Goal: Task Accomplishment & Management: Complete application form

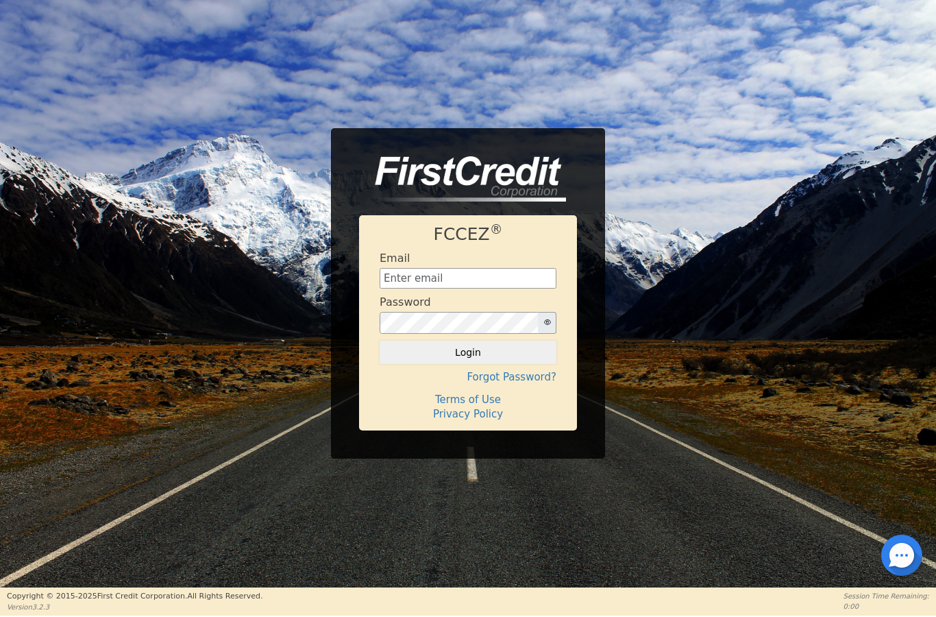
click at [488, 262] on div "Email" at bounding box center [468, 269] width 177 height 37
click at [508, 277] on input "text" at bounding box center [468, 278] width 177 height 21
type input "ShareMyRainbowfinancing@gmail.com"
click at [461, 350] on button "Login" at bounding box center [468, 351] width 177 height 23
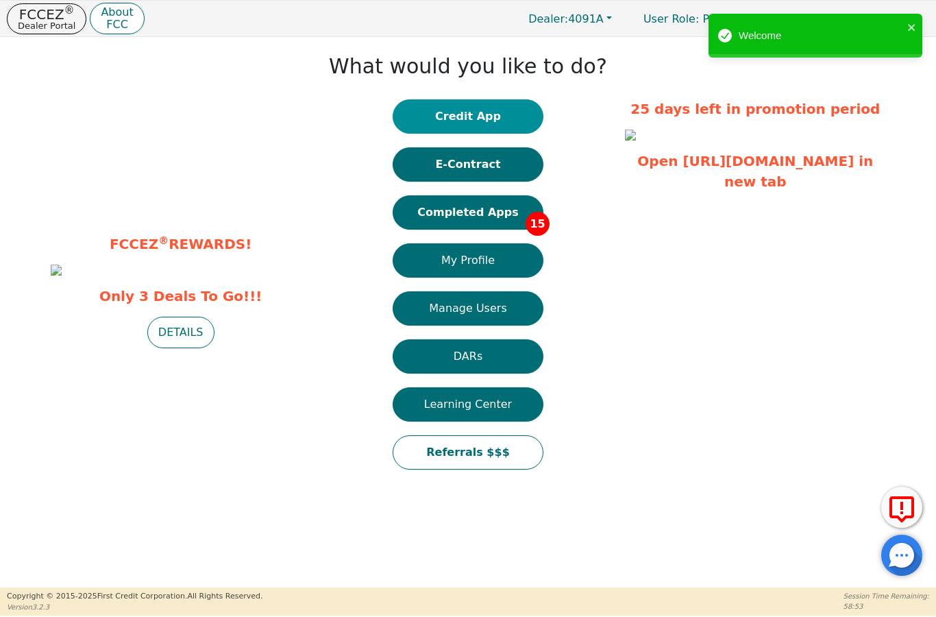
click at [511, 127] on button "Credit App" at bounding box center [468, 116] width 151 height 34
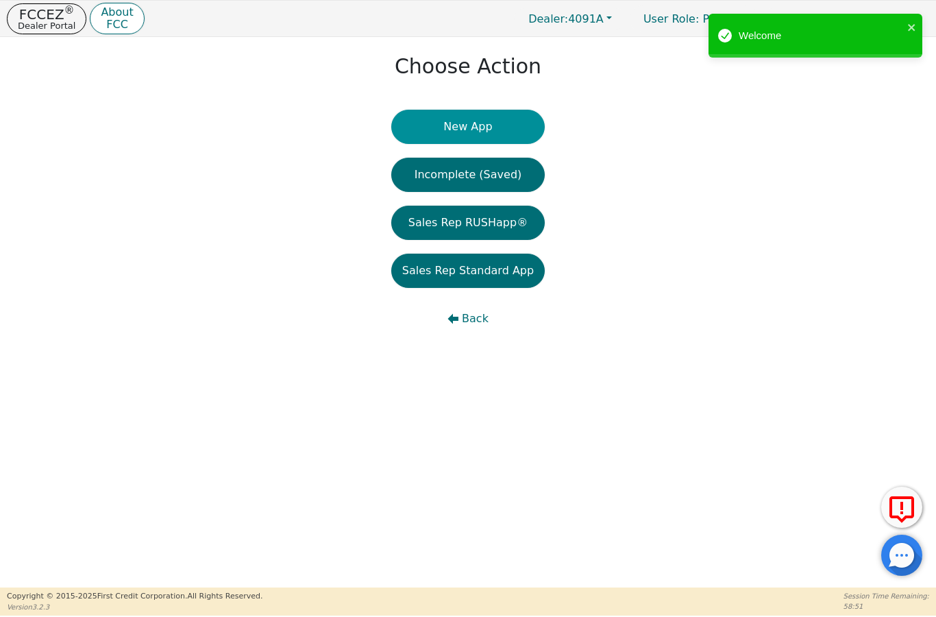
click at [495, 124] on button "New App" at bounding box center [467, 127] width 153 height 34
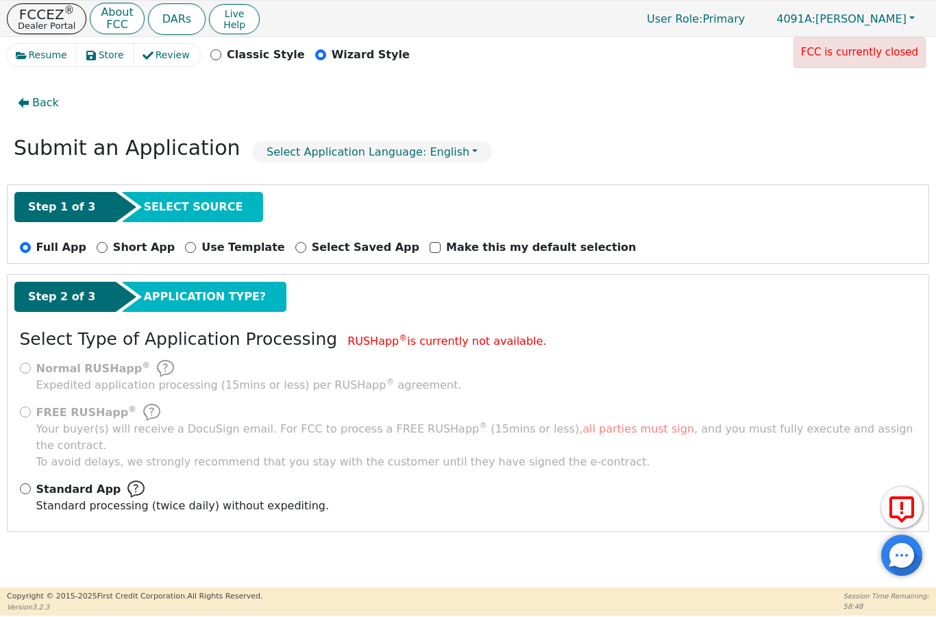
click at [27, 483] on input "Standard App Standard processing (twice daily) without expediting." at bounding box center [25, 488] width 11 height 11
radio input "true"
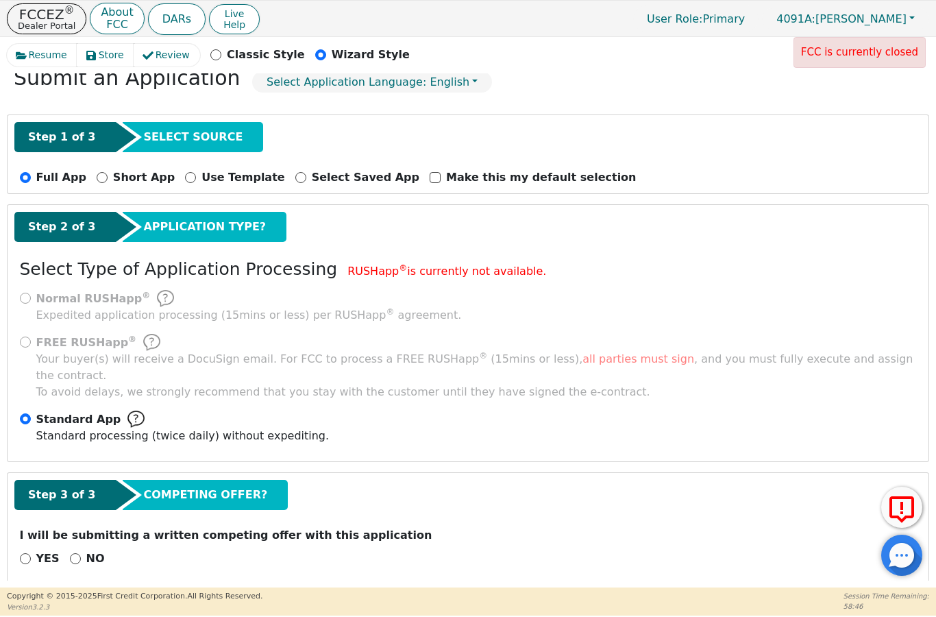
scroll to position [69, 0]
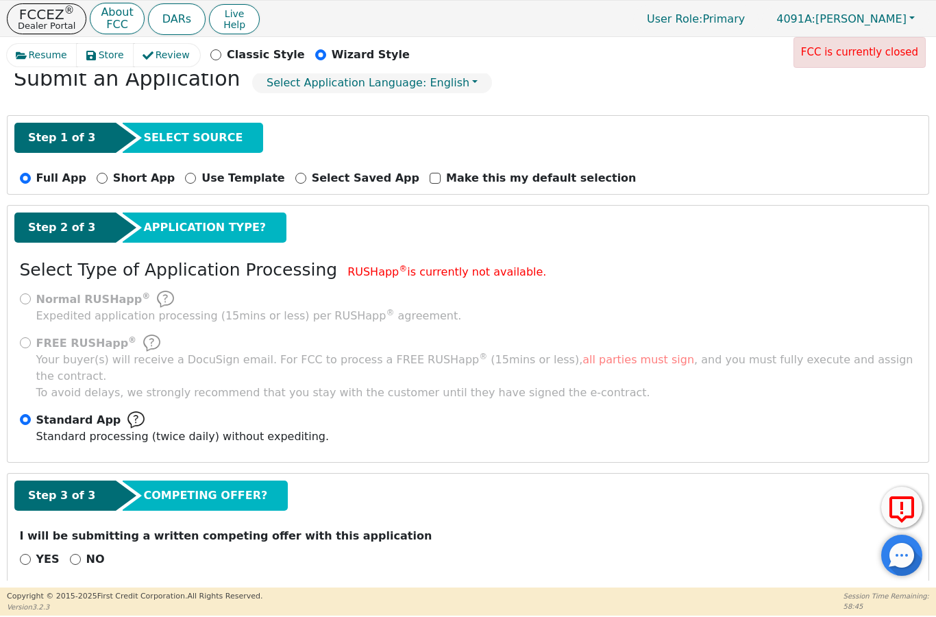
click at [70, 554] on input "NO" at bounding box center [75, 559] width 11 height 11
radio input "true"
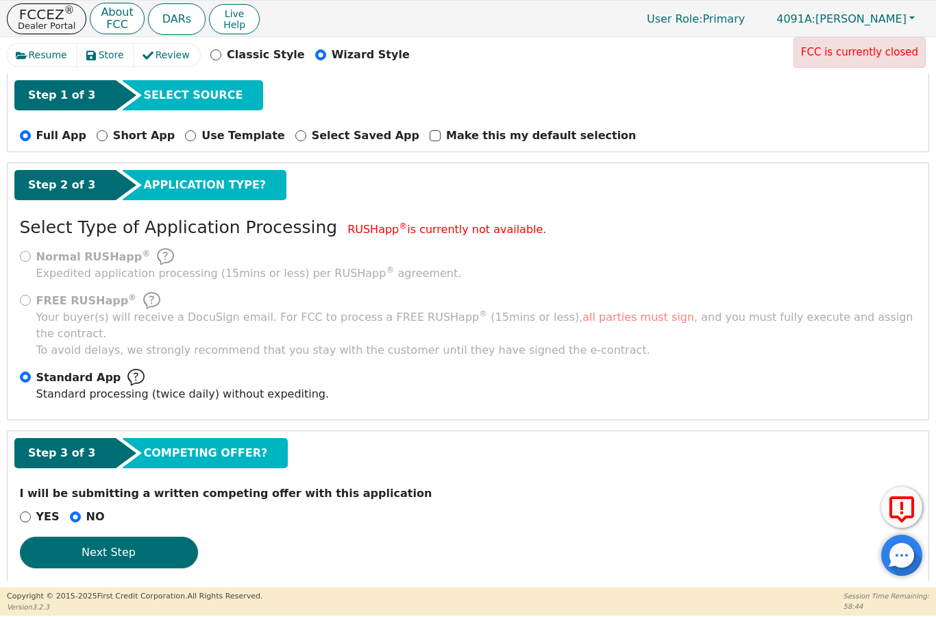
scroll to position [111, 0]
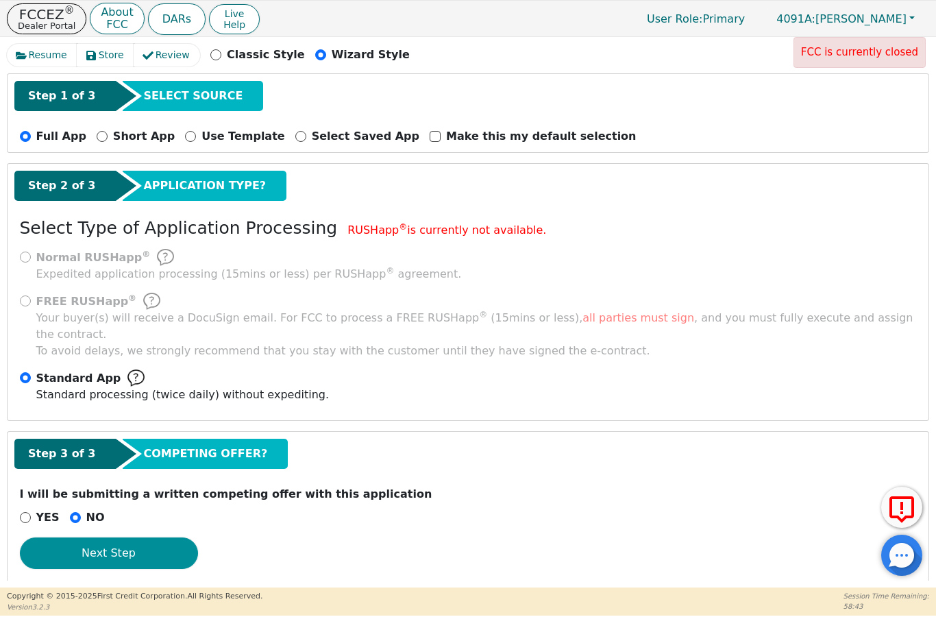
click at [152, 537] on button "Next Step" at bounding box center [109, 553] width 178 height 32
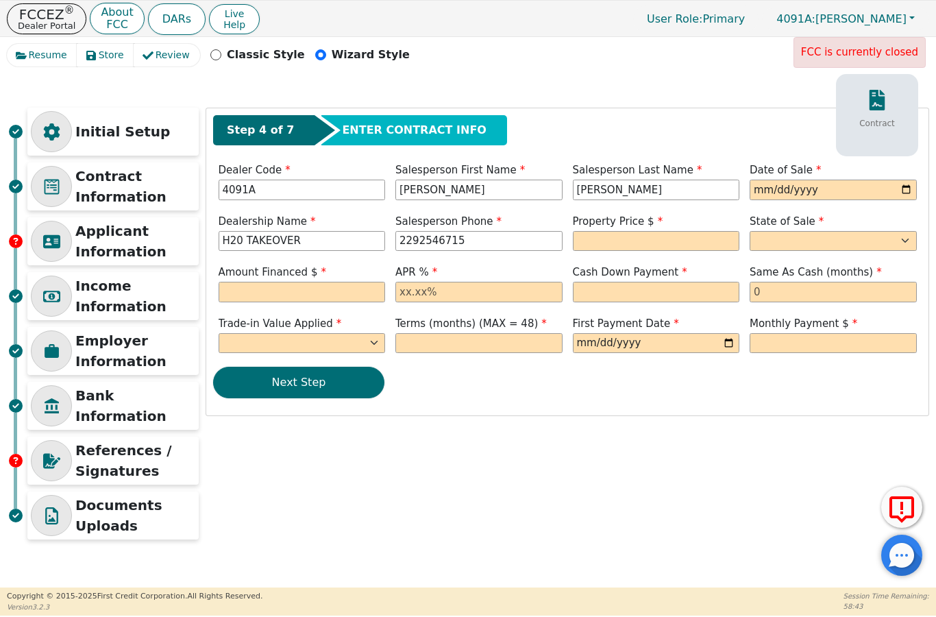
scroll to position [0, 0]
click at [810, 190] on input "date" at bounding box center [832, 189] width 167 height 21
type input "[DATE]"
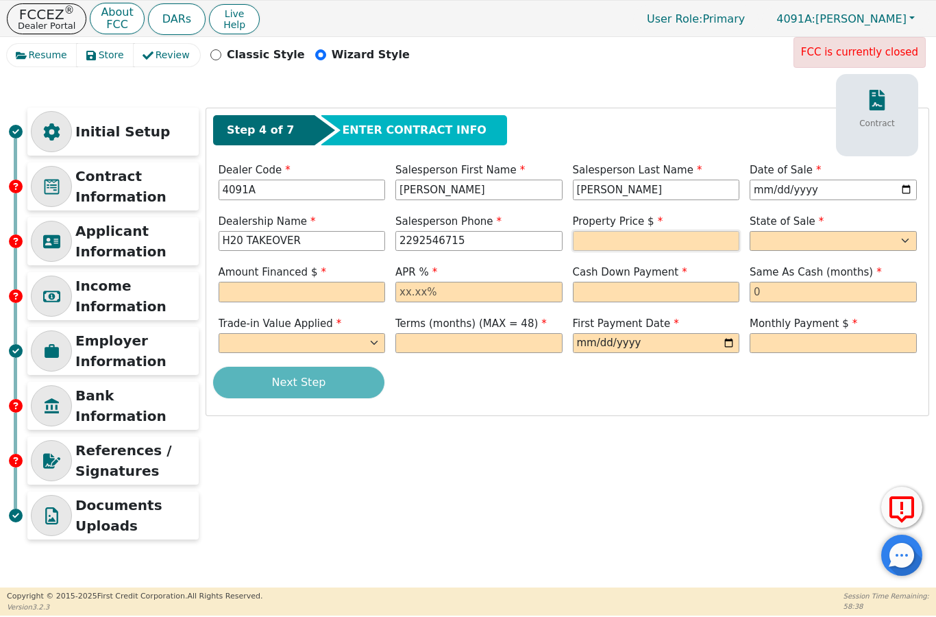
click at [665, 240] on input "text" at bounding box center [656, 241] width 167 height 21
click at [822, 244] on select "AK AL AR AZ CA CO CT DC DE FL [GEOGRAPHIC_DATA] HI IA ID IL IN KS [GEOGRAPHIC_D…" at bounding box center [832, 241] width 167 height 21
type input "3698.00"
select select "GA"
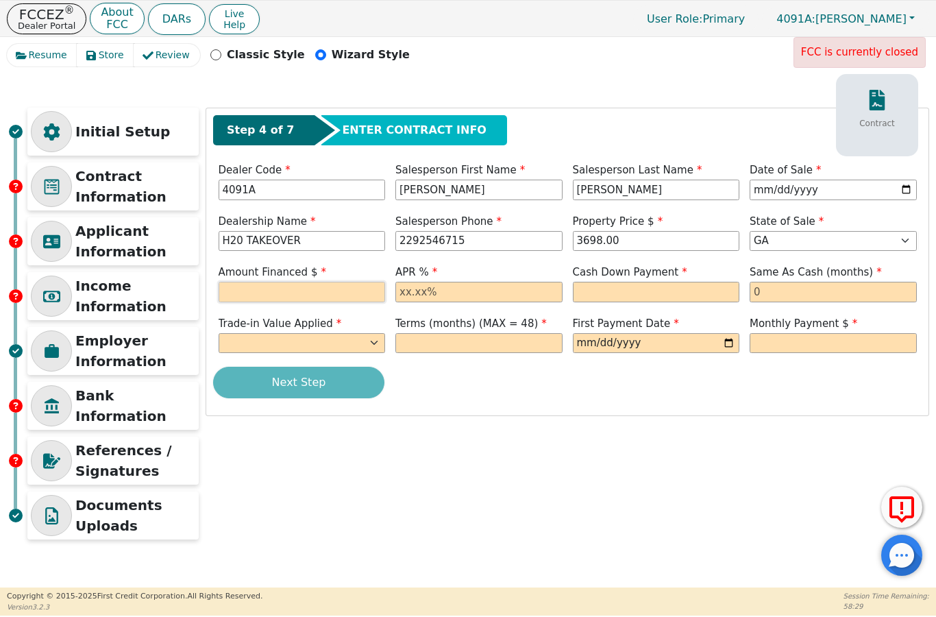
click at [333, 288] on input "text" at bounding box center [302, 292] width 167 height 21
type input "3993.84"
click at [507, 290] on input "text" at bounding box center [478, 292] width 167 height 21
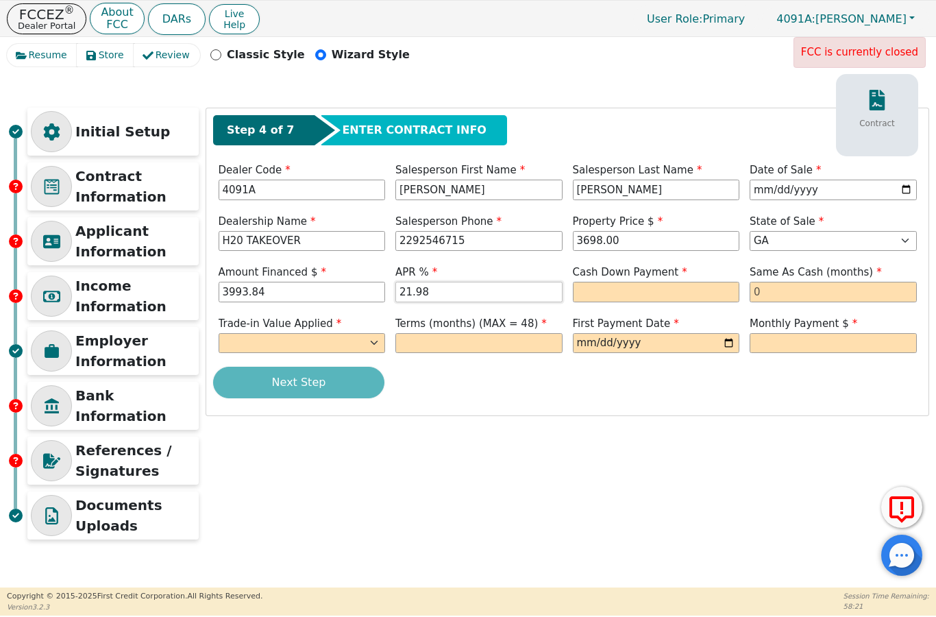
type input "21.98"
click at [698, 276] on label "Cash Down Payment" at bounding box center [656, 272] width 167 height 16
click at [704, 293] on input "text" at bounding box center [656, 292] width 167 height 21
click at [830, 282] on input "text" at bounding box center [832, 292] width 167 height 21
type input "0.00"
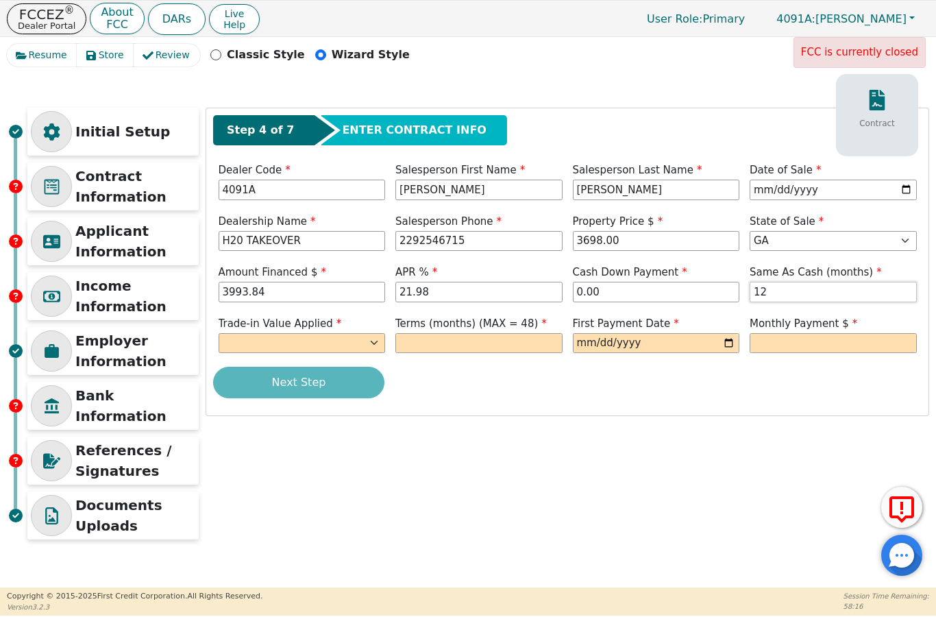
type input "12"
click at [346, 336] on select "Yes No" at bounding box center [302, 343] width 167 height 21
select select "n"
click at [516, 336] on input "text" at bounding box center [478, 343] width 167 height 21
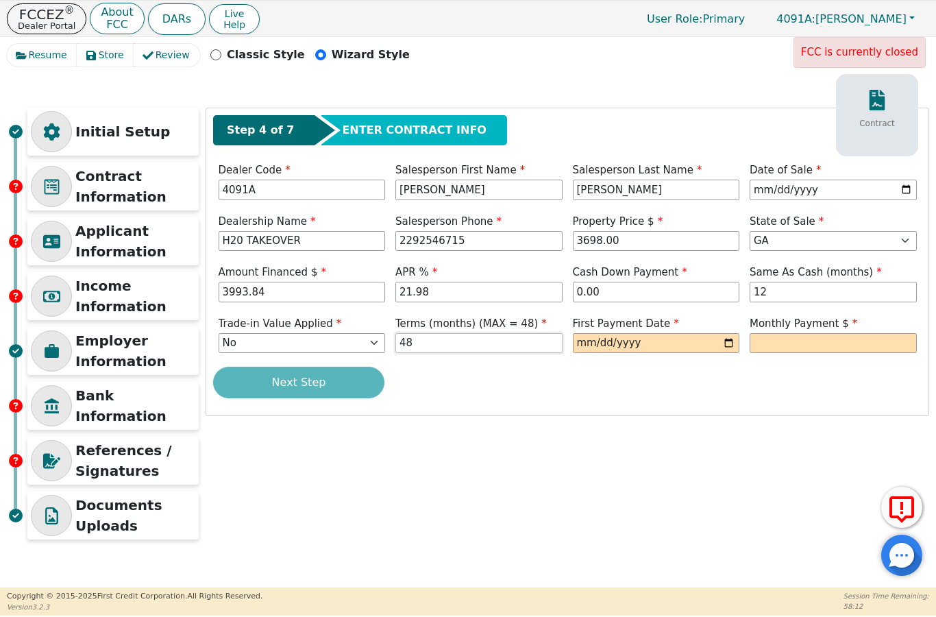
type input "48"
click at [677, 338] on input "date" at bounding box center [656, 343] width 167 height 21
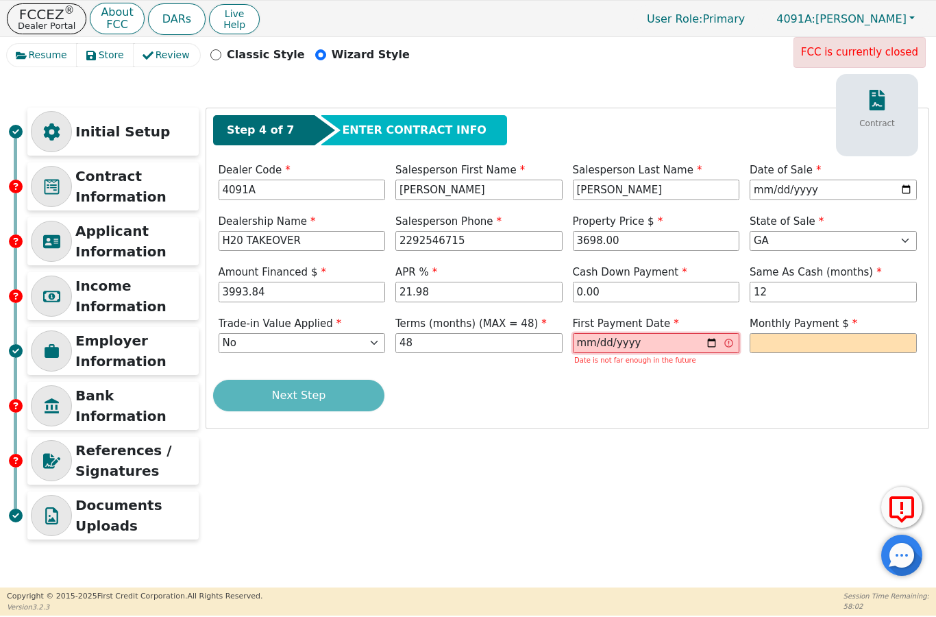
type input "[DATE]"
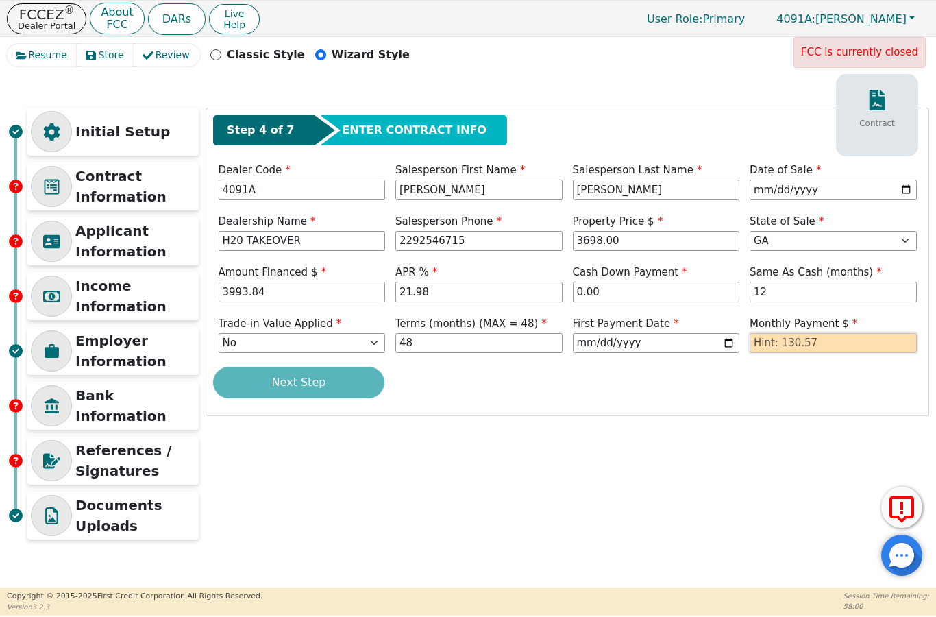
click at [828, 345] on input "text" at bounding box center [832, 343] width 167 height 21
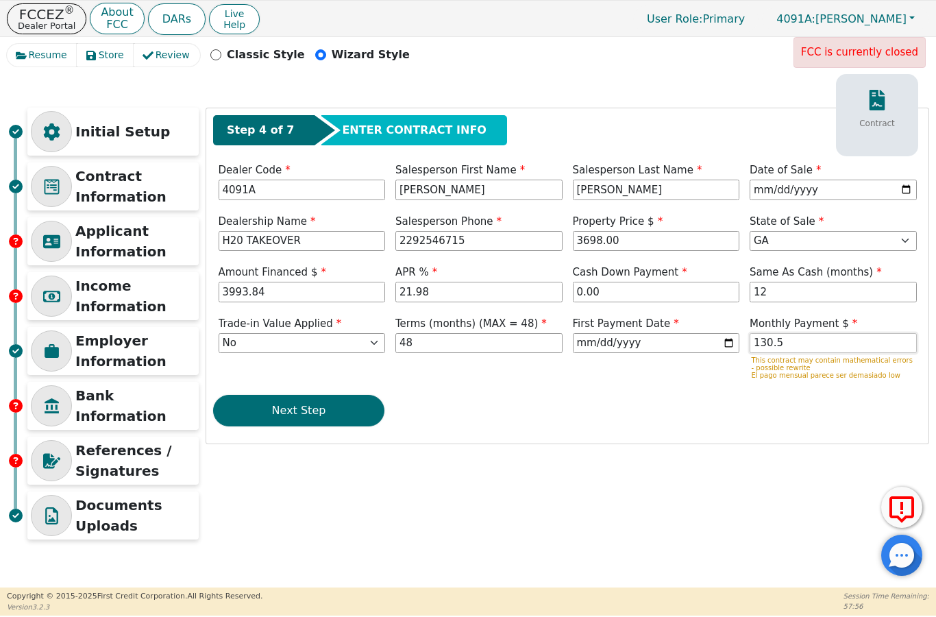
type input "130.57"
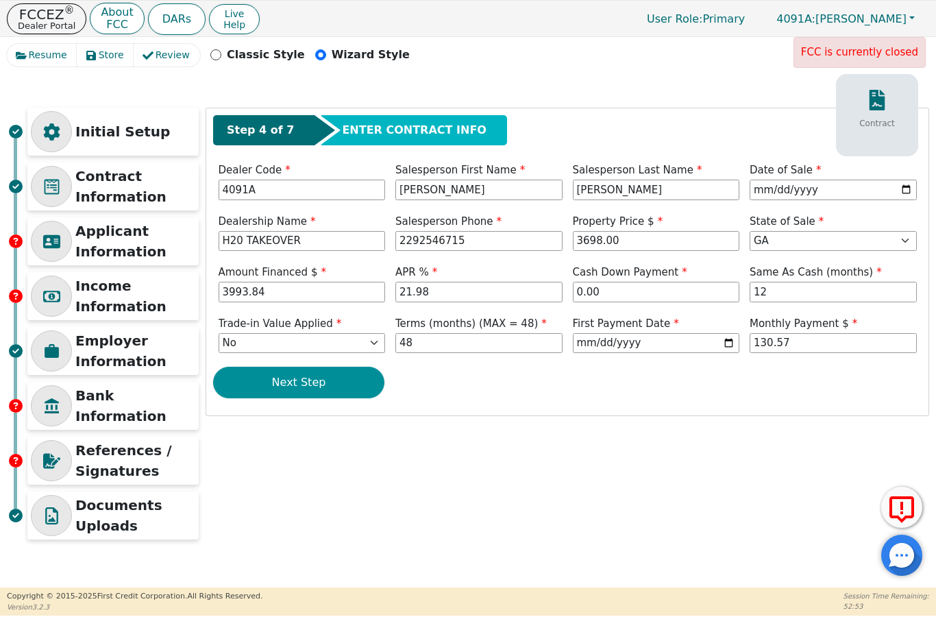
click at [334, 379] on button "Next Step" at bounding box center [298, 382] width 171 height 32
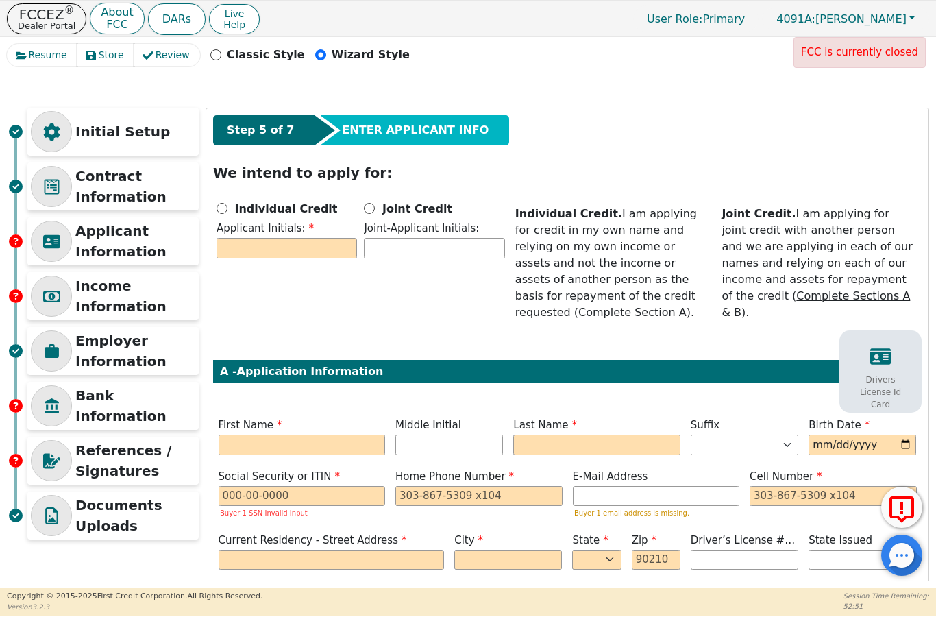
click at [383, 206] on b "Joint Credit" at bounding box center [417, 207] width 70 height 13
click at [375, 206] on input "Joint Credit" at bounding box center [369, 208] width 11 height 11
radio input "true"
click at [323, 242] on input "text" at bounding box center [286, 248] width 140 height 21
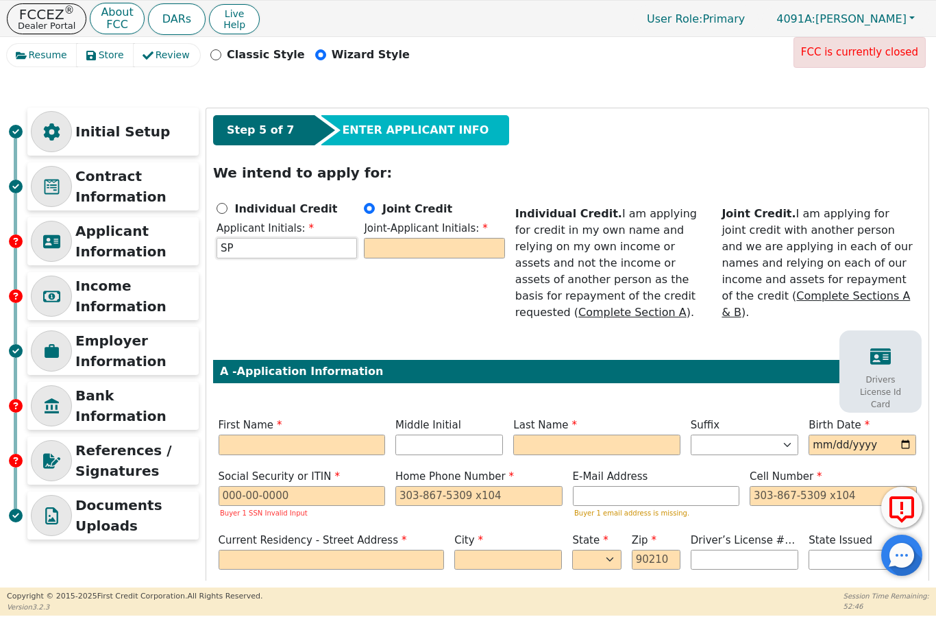
type input "S"
type input "TP"
click at [481, 240] on input "text" at bounding box center [434, 248] width 140 height 21
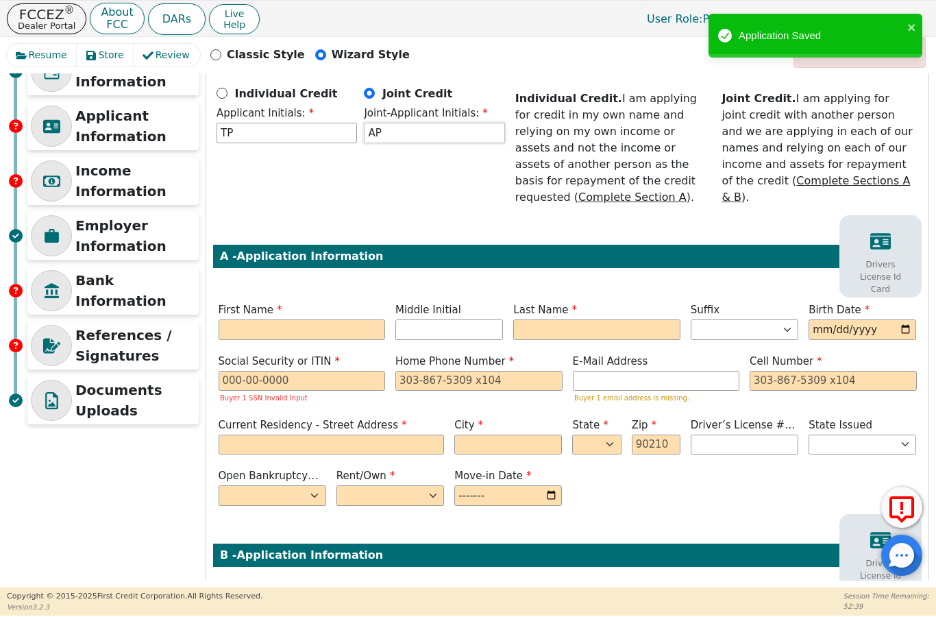
scroll to position [135, 0]
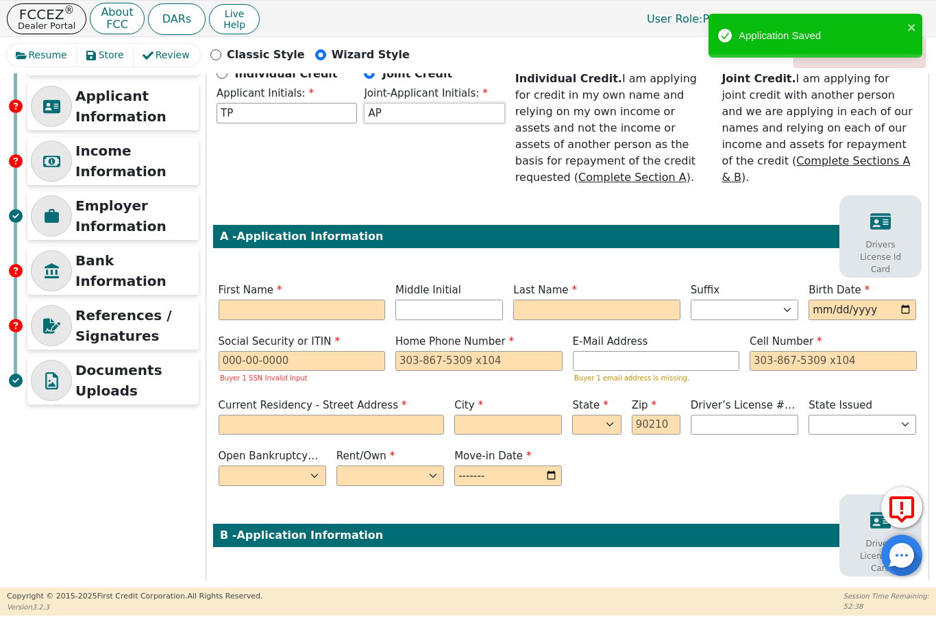
type input "AP"
click at [334, 299] on input "text" at bounding box center [302, 309] width 167 height 21
type input "T"
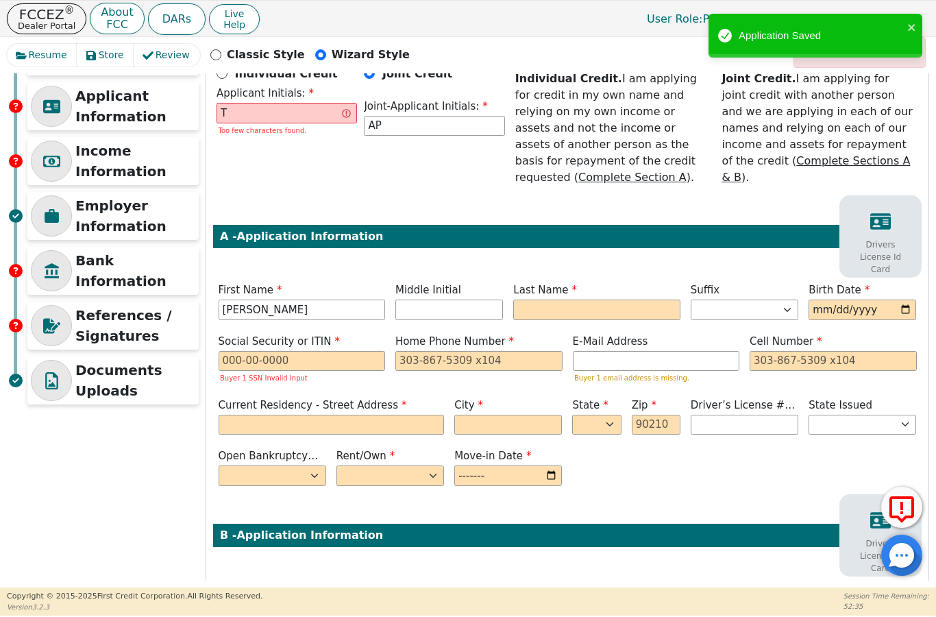
type input "[PERSON_NAME]"
type input "TS"
type input "S"
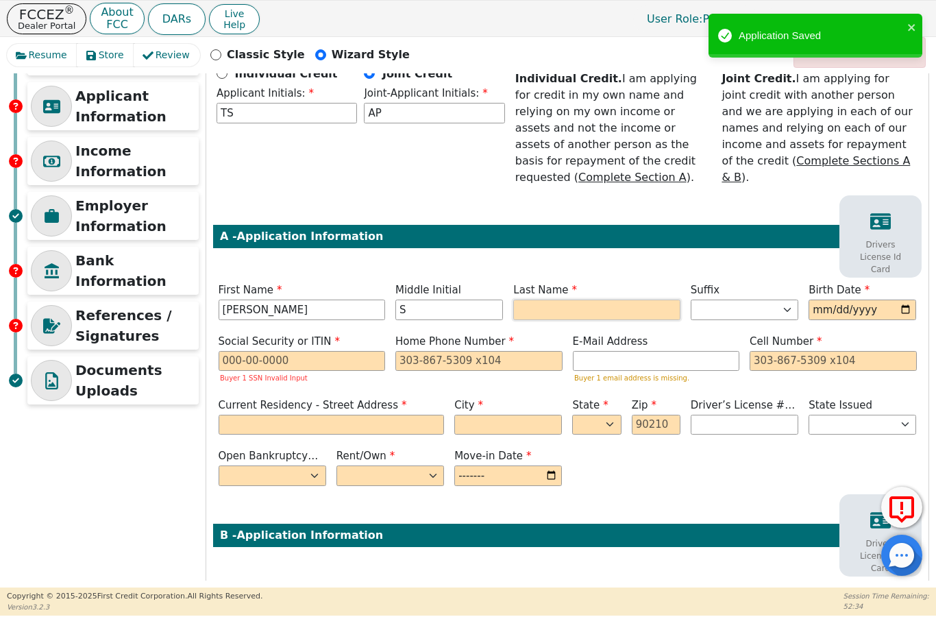
type input "TSP"
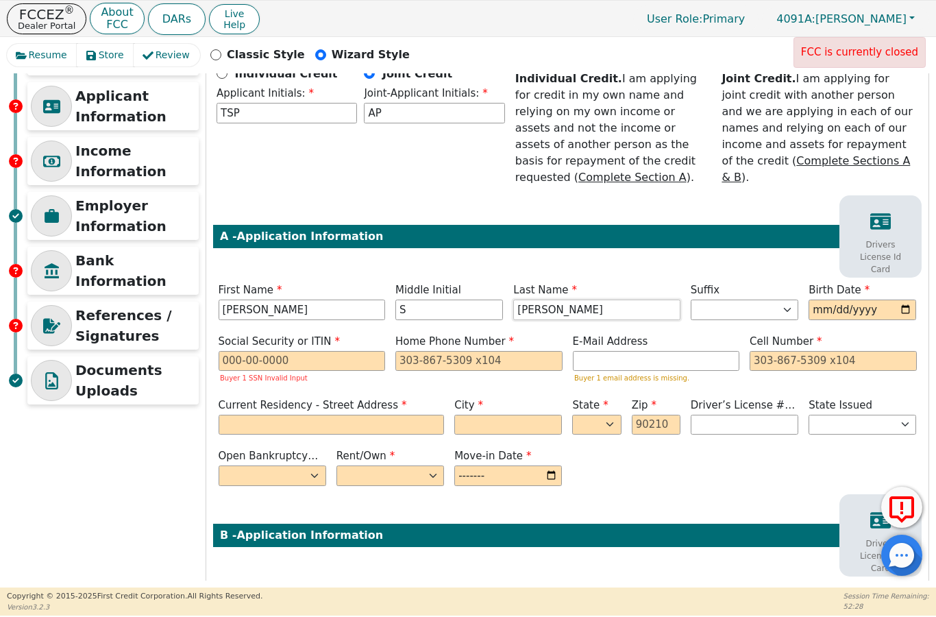
type input "[PERSON_NAME]"
type input "[DATE]"
click at [369, 351] on input "text" at bounding box center [302, 361] width 167 height 21
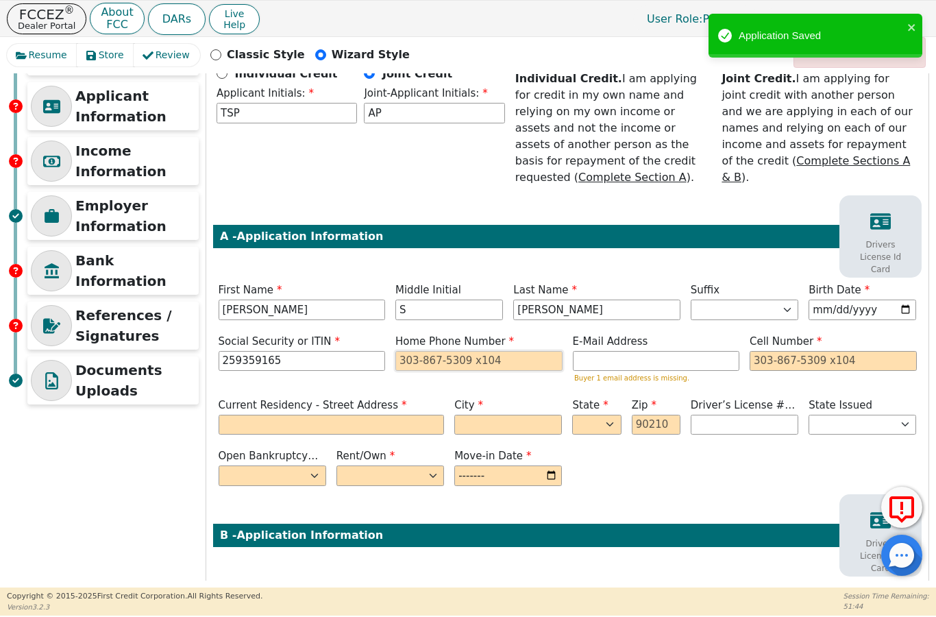
click at [508, 351] on input "tel" at bounding box center [478, 361] width 167 height 21
type input "***-**-9165"
click at [786, 351] on input "tel" at bounding box center [832, 361] width 167 height 21
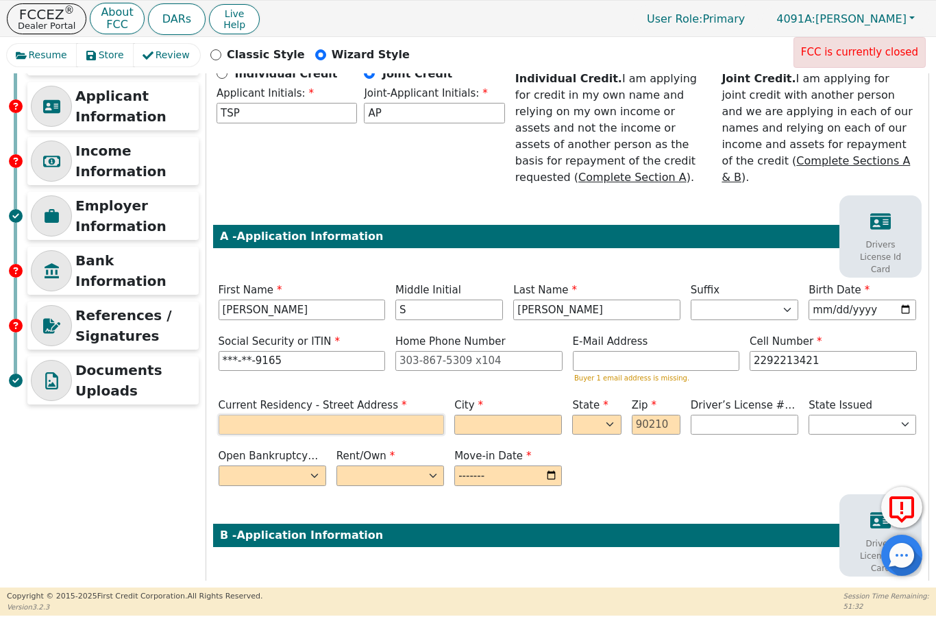
type input "[PHONE_NUMBER]"
click at [685, 334] on label "E-Mail Address" at bounding box center [656, 342] width 167 height 16
click at [686, 351] on input "email" at bounding box center [656, 361] width 167 height 21
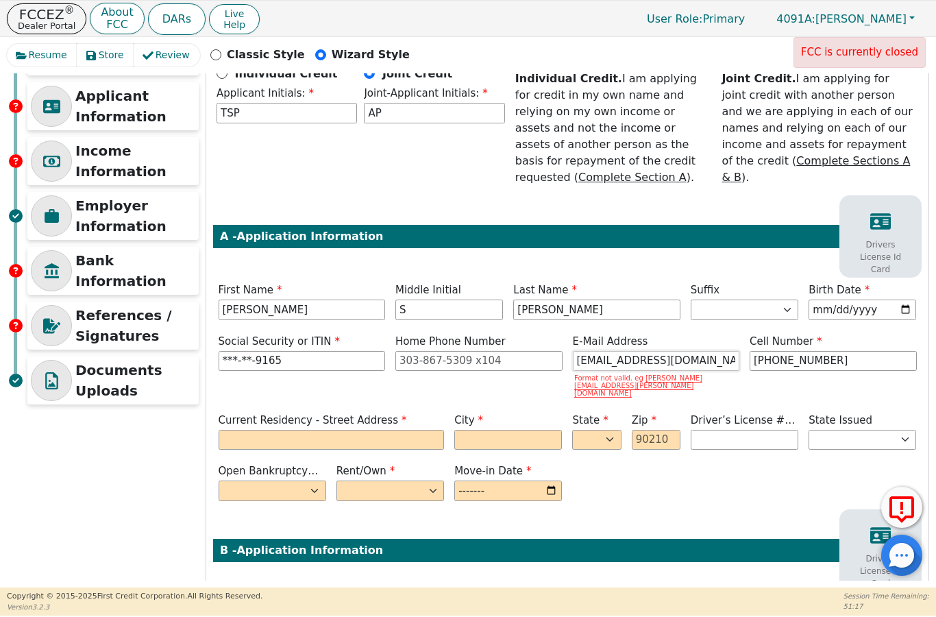
type input "[EMAIL_ADDRESS][DOMAIN_NAME]"
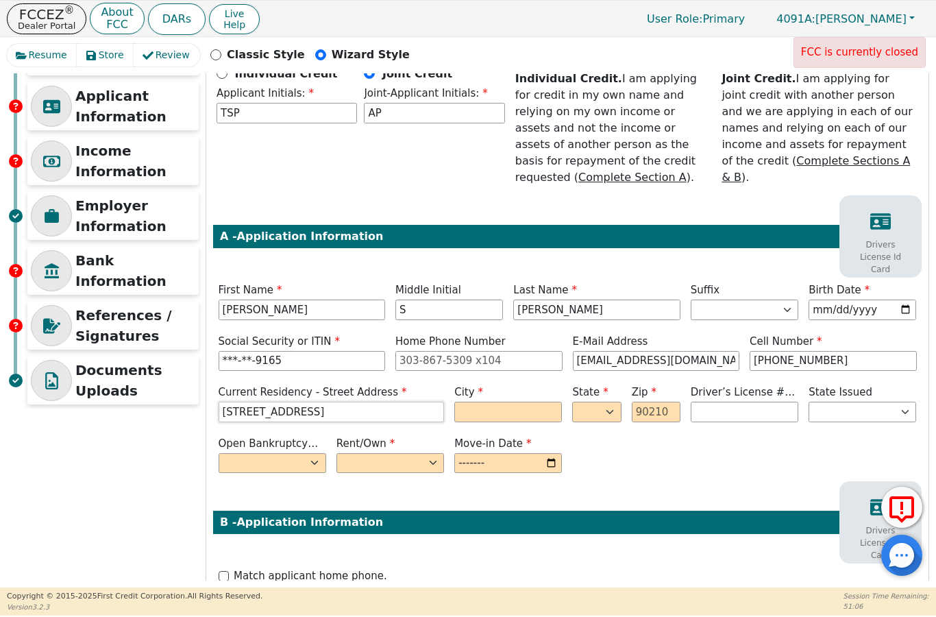
type input "205 Chipper Mill Dr"
type input "[GEOGRAPHIC_DATA]"
select select "GA"
type input "39828"
click at [299, 453] on select "Yes No" at bounding box center [273, 463] width 108 height 21
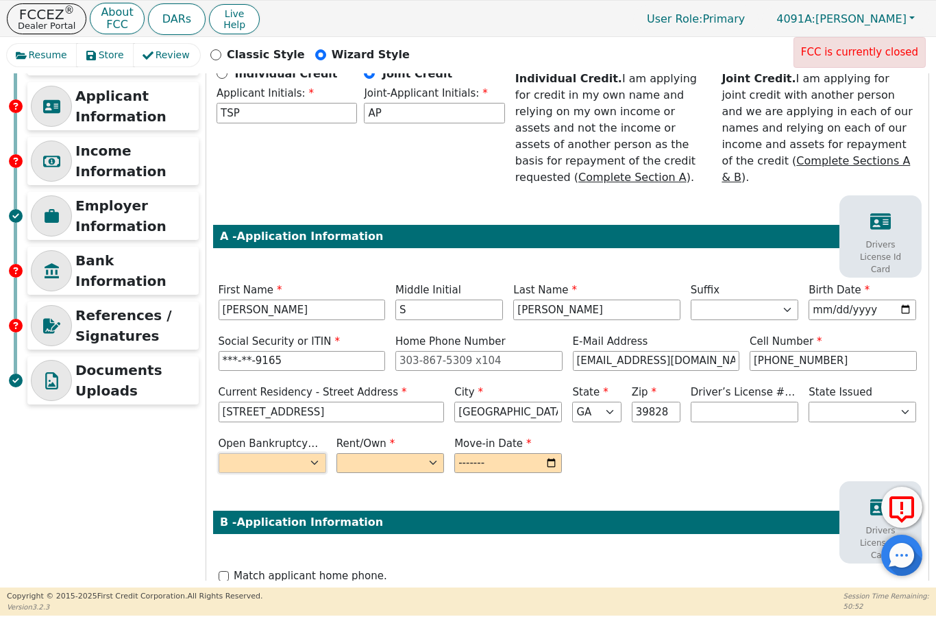
select select "n"
click at [404, 453] on select "Rent Own" at bounding box center [390, 463] width 108 height 21
select select "Own"
click at [494, 453] on input "month" at bounding box center [508, 463] width 108 height 21
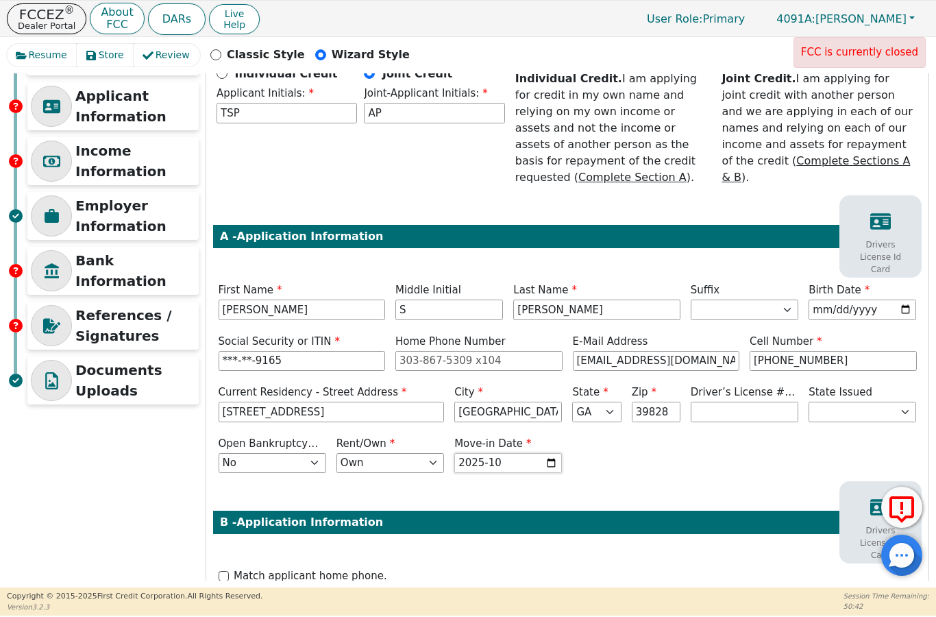
type input "2005-10"
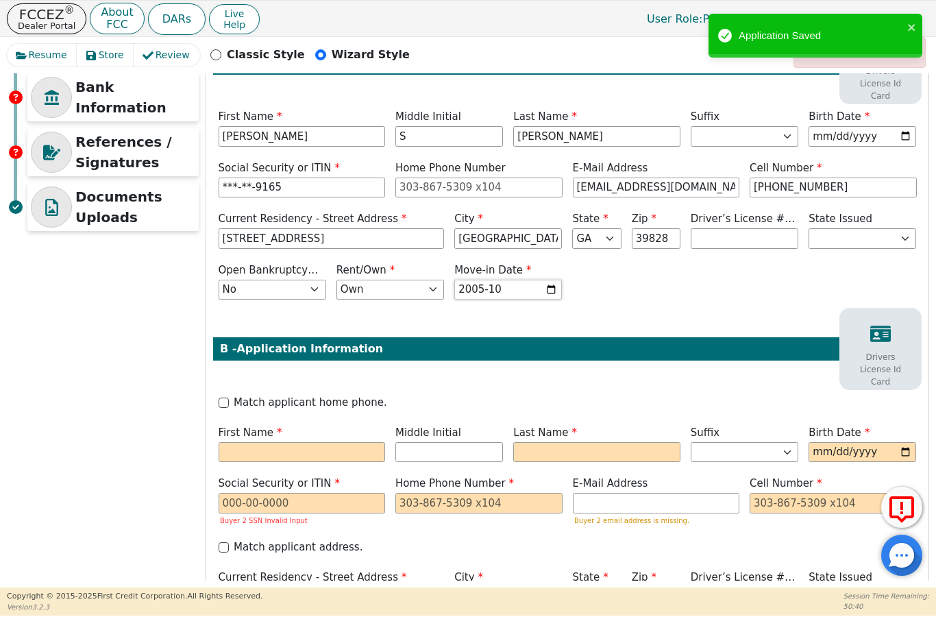
scroll to position [321, 0]
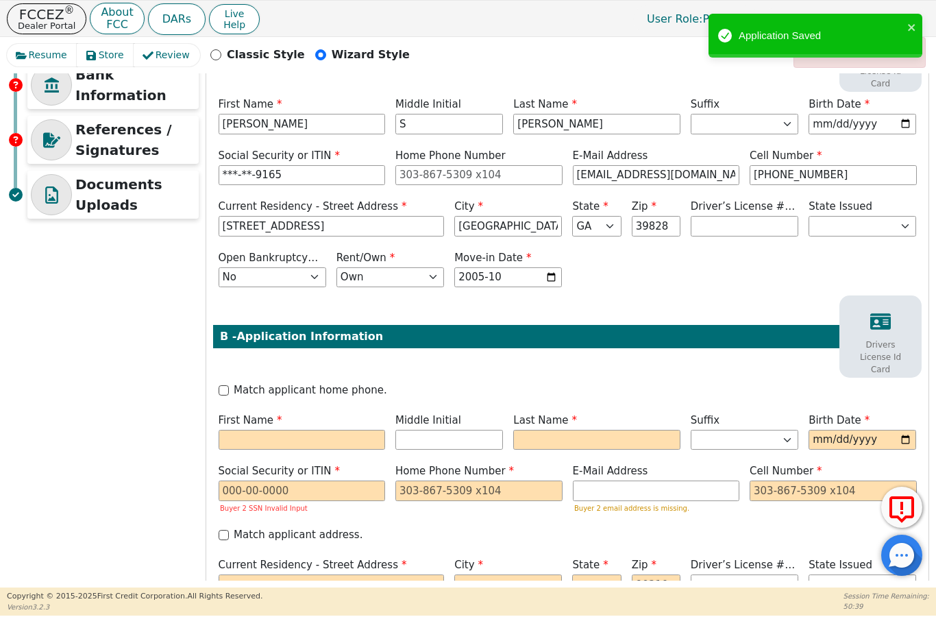
click at [337, 382] on label "Match applicant home phone." at bounding box center [310, 390] width 153 height 16
click at [229, 385] on input "Match applicant home phone." at bounding box center [224, 390] width 10 height 10
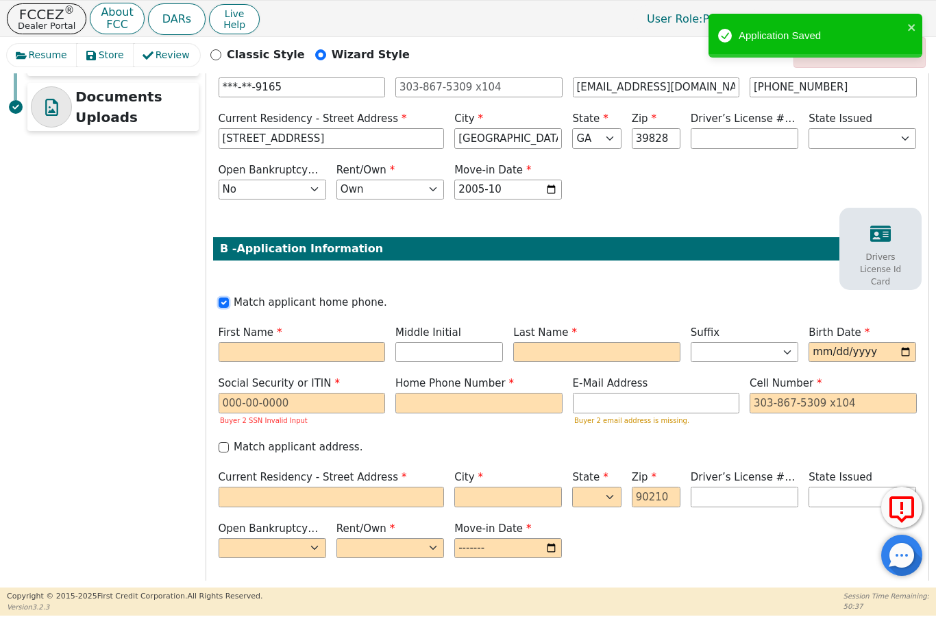
scroll to position [416, 0]
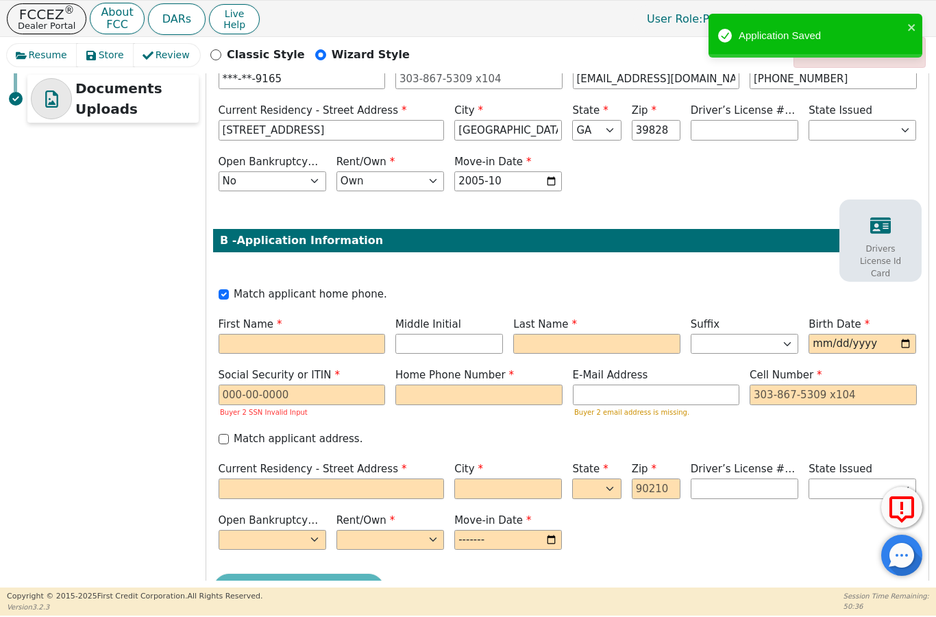
click at [322, 286] on label "Match applicant home phone." at bounding box center [310, 294] width 153 height 16
click at [229, 289] on input "Match applicant home phone." at bounding box center [224, 294] width 10 height 10
checkbox input "false"
click at [335, 334] on input "text" at bounding box center [302, 344] width 167 height 21
type input "A"
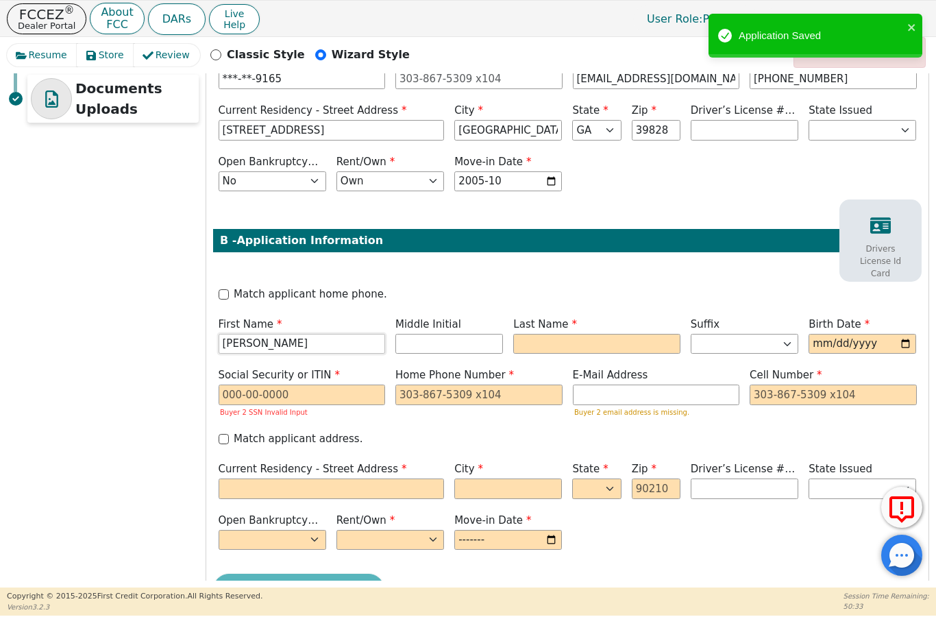
type input "[PERSON_NAME]"
type input "AZ"
type input "z"
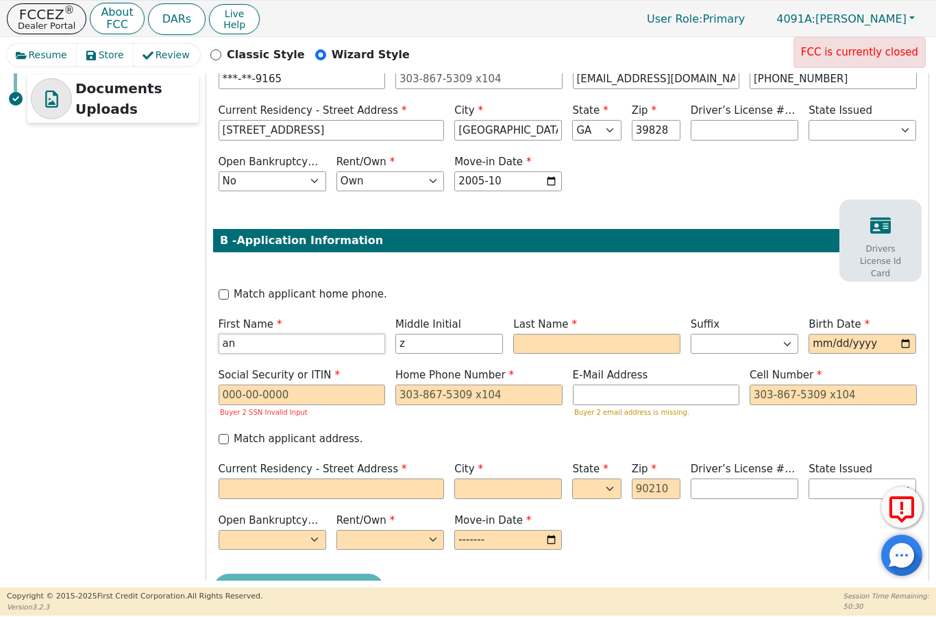
type input "a"
type input "Z"
type input "AZ"
type input "[PERSON_NAME]"
type input "A"
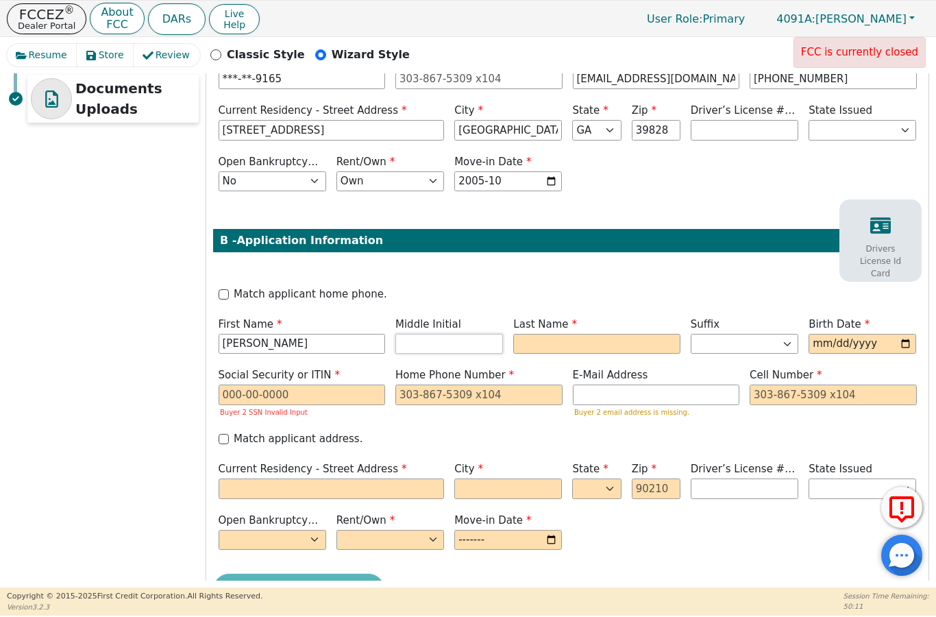
type input "AM"
type input "M"
type input "AMP"
type input "[PERSON_NAME]"
type input "[DATE]"
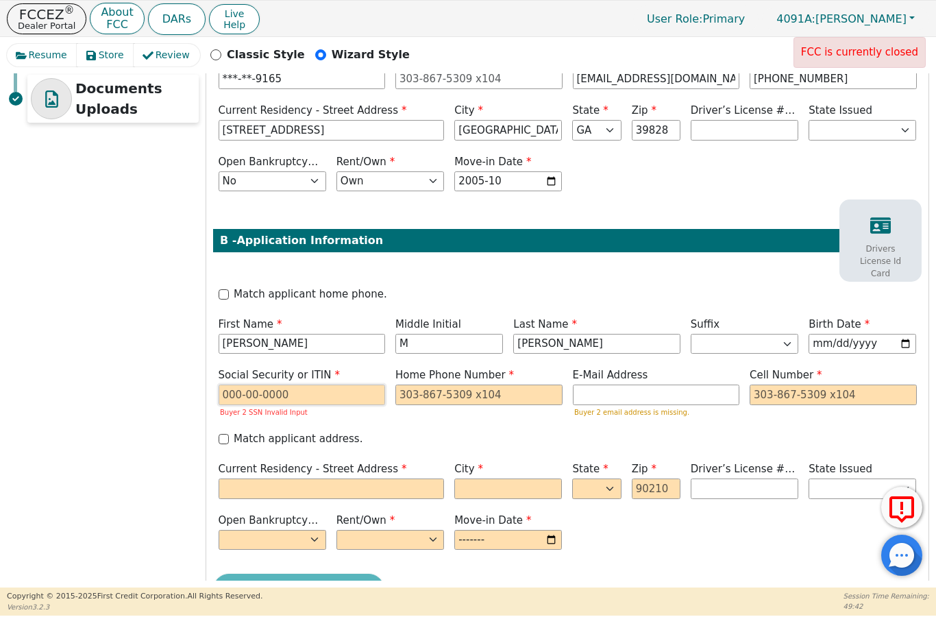
click at [360, 384] on input "text" at bounding box center [302, 394] width 167 height 21
type input "***-**-0093"
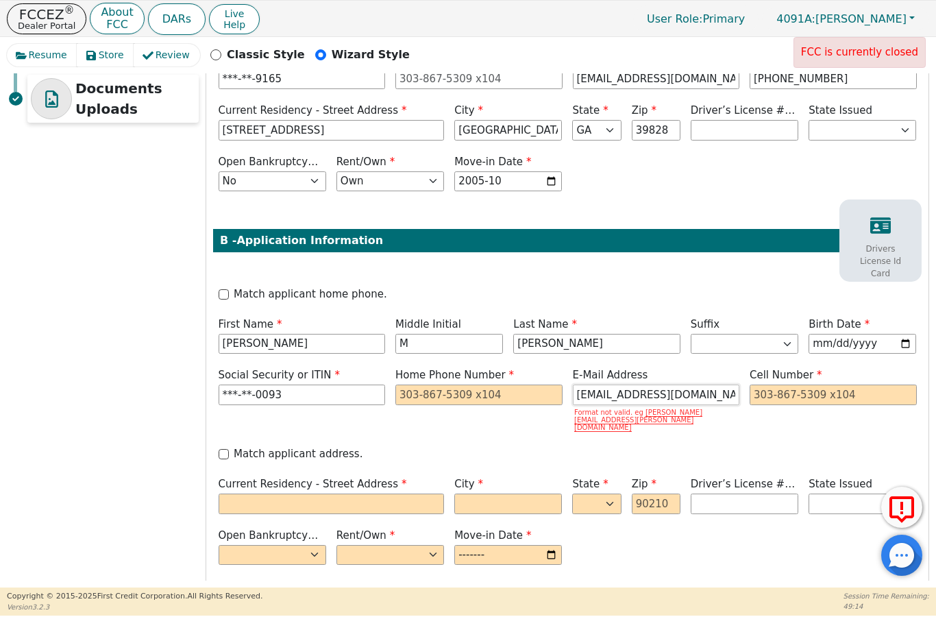
type input "[EMAIL_ADDRESS][DOMAIN_NAME]"
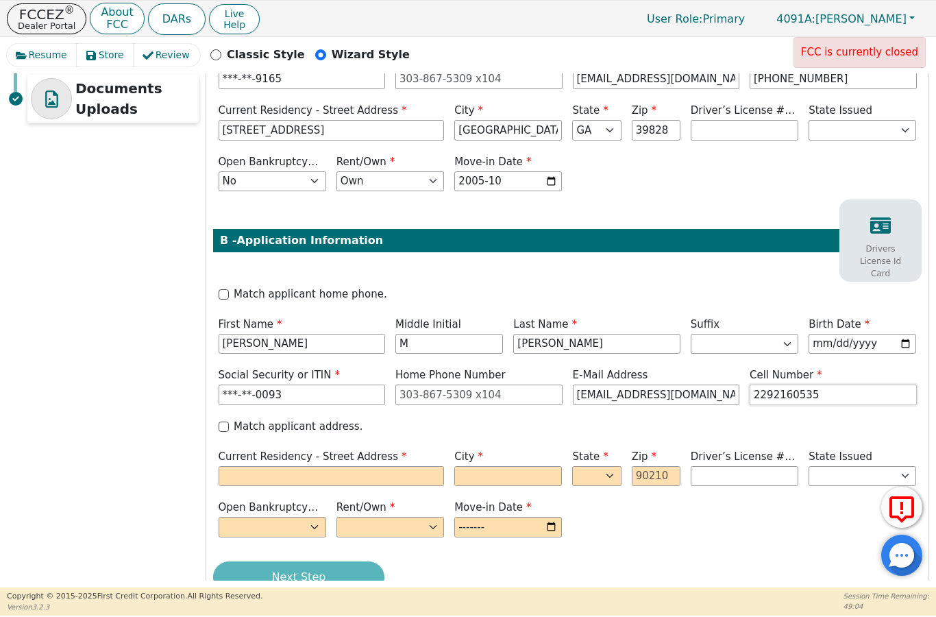
type input "2292160535"
click at [228, 421] on input "Match applicant address." at bounding box center [224, 426] width 10 height 10
checkbox input "true"
type input "[PHONE_NUMBER]"
type input "205 Chipper Mill Dr"
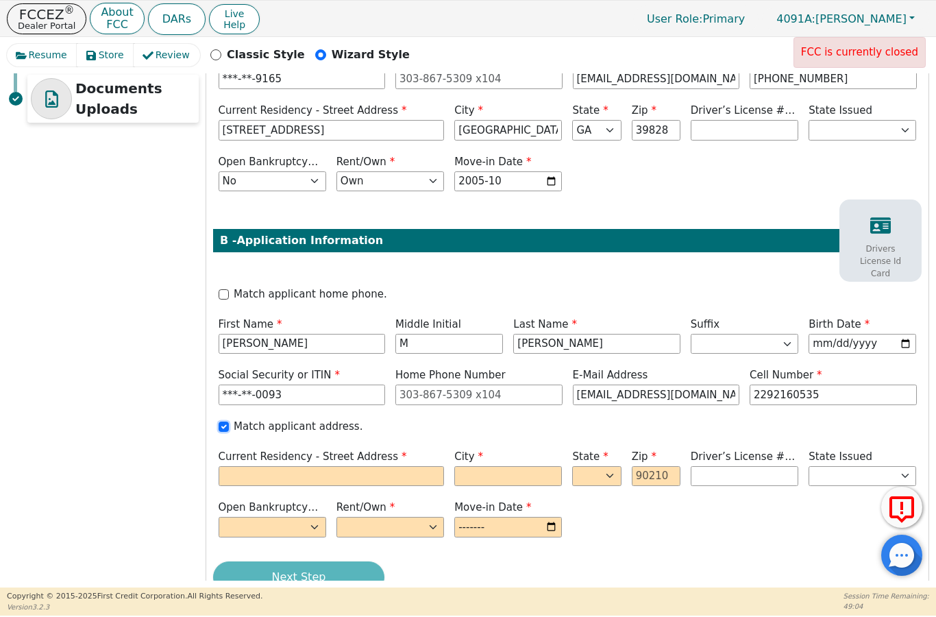
type input "[GEOGRAPHIC_DATA]"
select select "GA"
type input "39828"
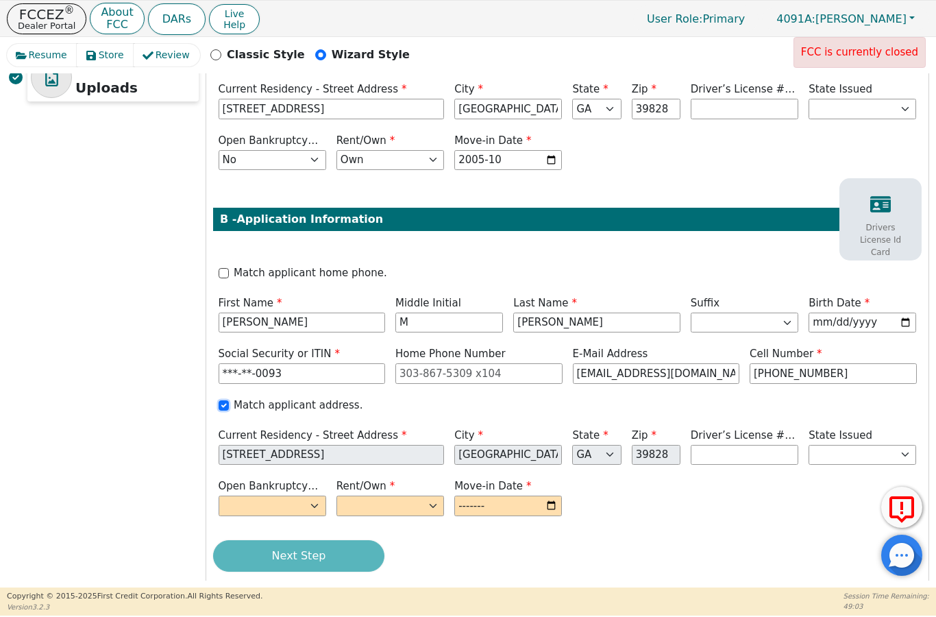
scroll to position [437, 0]
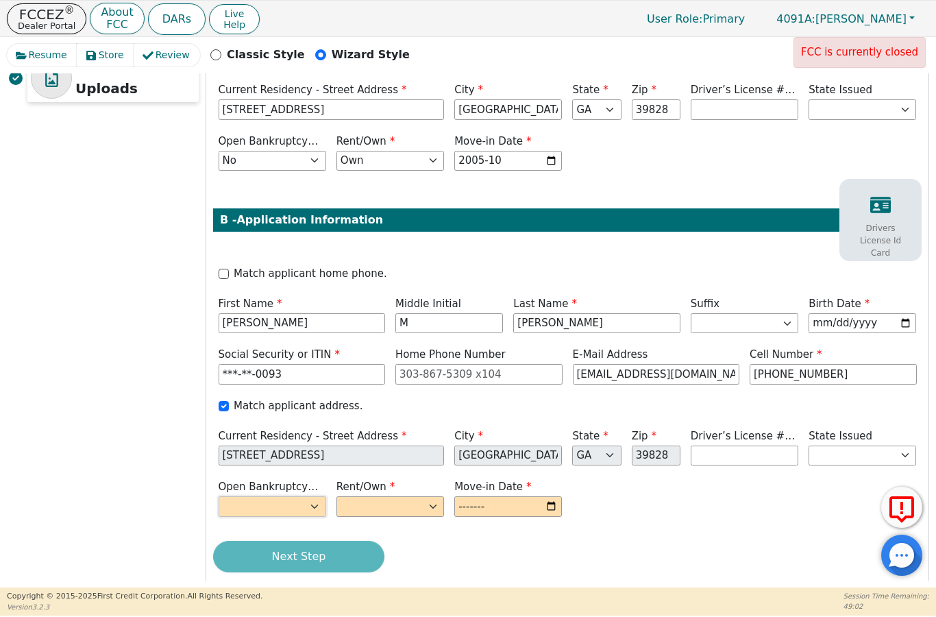
click at [303, 496] on select "Yes No" at bounding box center [273, 506] width 108 height 21
select select "n"
click at [422, 496] on select "Rent Own" at bounding box center [390, 506] width 108 height 21
select select "Own"
click at [490, 496] on input "month" at bounding box center [508, 506] width 108 height 21
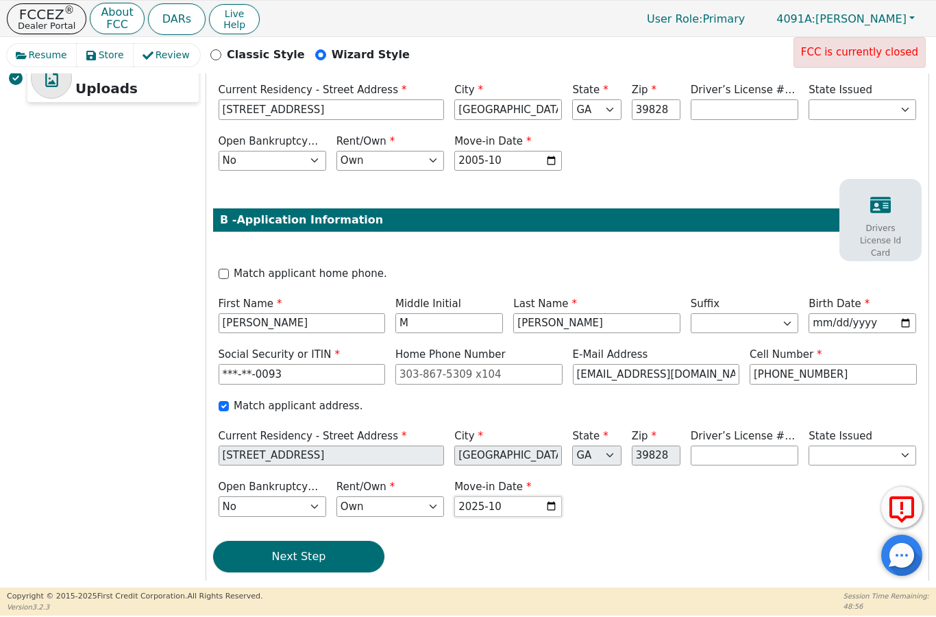
click at [540, 496] on input "2025-10" at bounding box center [508, 506] width 108 height 21
type input "2005-10"
click at [310, 540] on button "Next Step" at bounding box center [298, 556] width 171 height 32
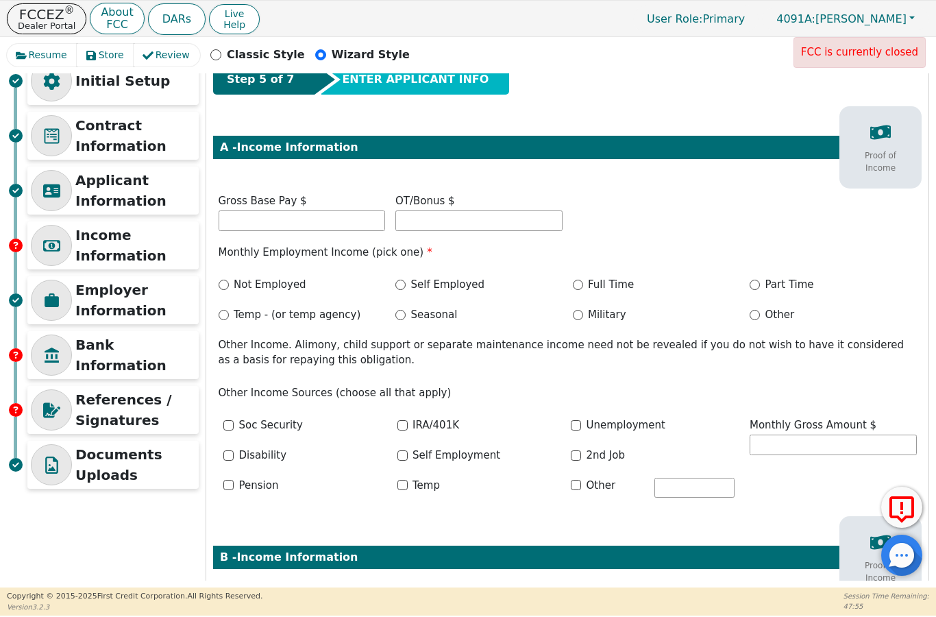
scroll to position [60, 0]
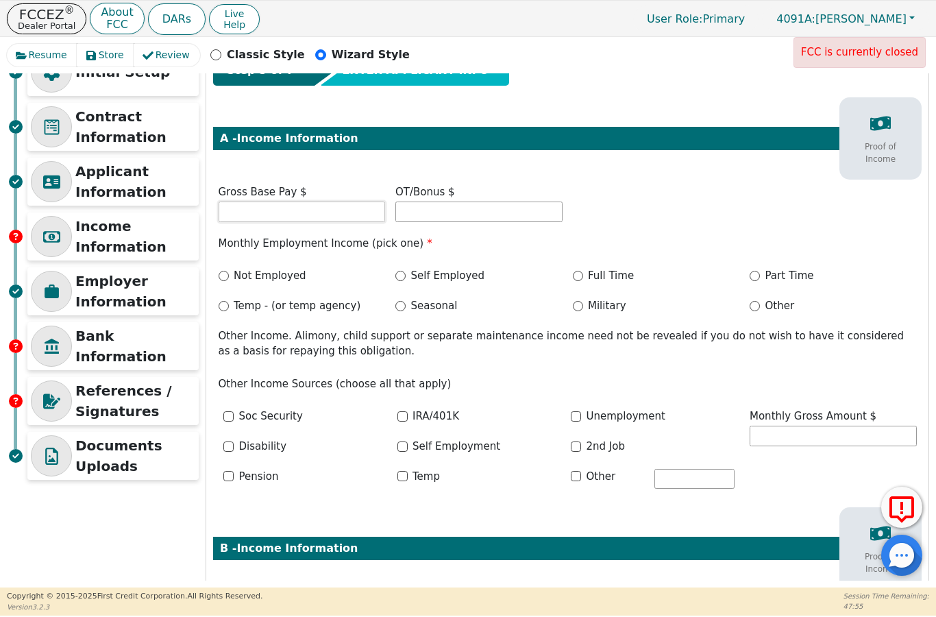
click at [362, 215] on input "text" at bounding box center [302, 211] width 167 height 21
type input "3800"
click at [617, 275] on label "Full Time" at bounding box center [611, 276] width 46 height 16
click at [583, 275] on input "Full Time" at bounding box center [578, 276] width 10 height 10
radio input "true"
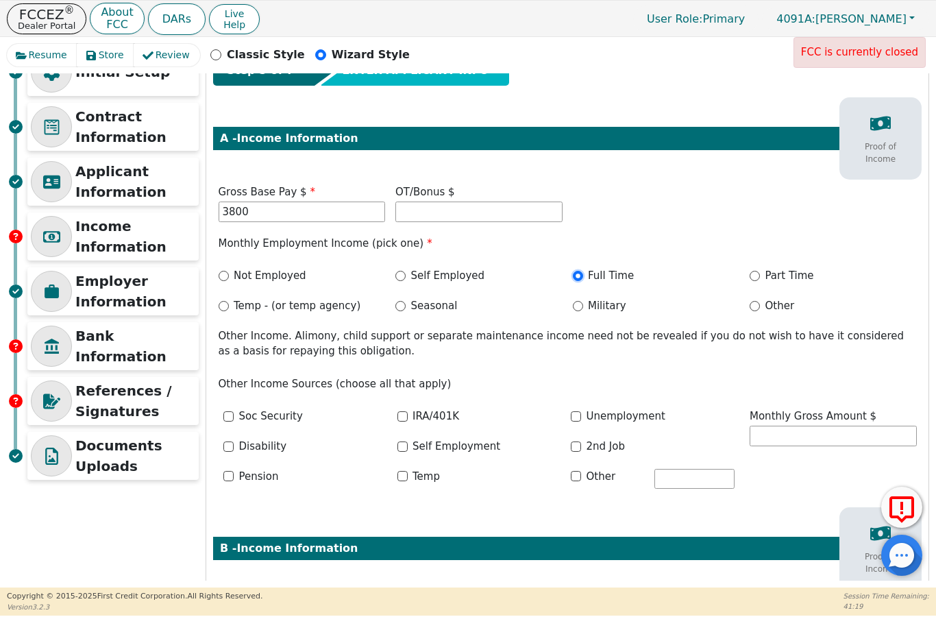
type input "3800.00"
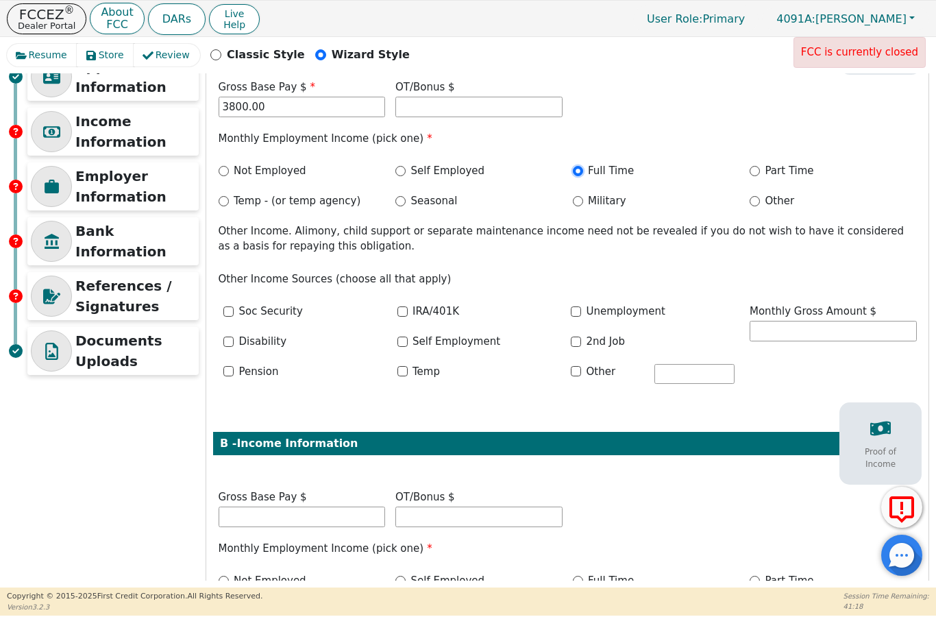
scroll to position [192, 0]
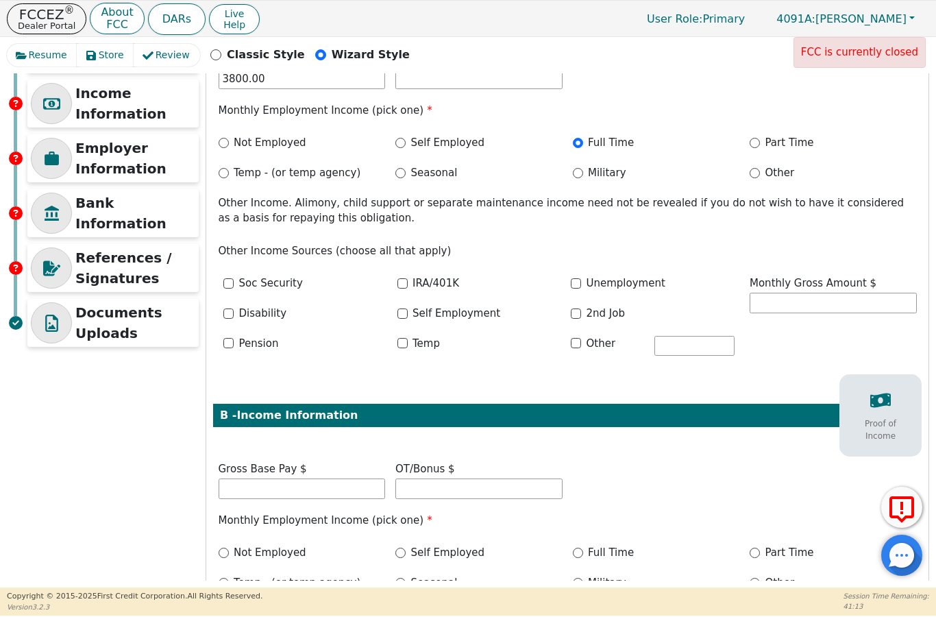
click at [479, 306] on label "Self Employment" at bounding box center [456, 314] width 88 height 16
click at [408, 308] on input "Self Employment" at bounding box center [402, 313] width 10 height 10
checkbox input "true"
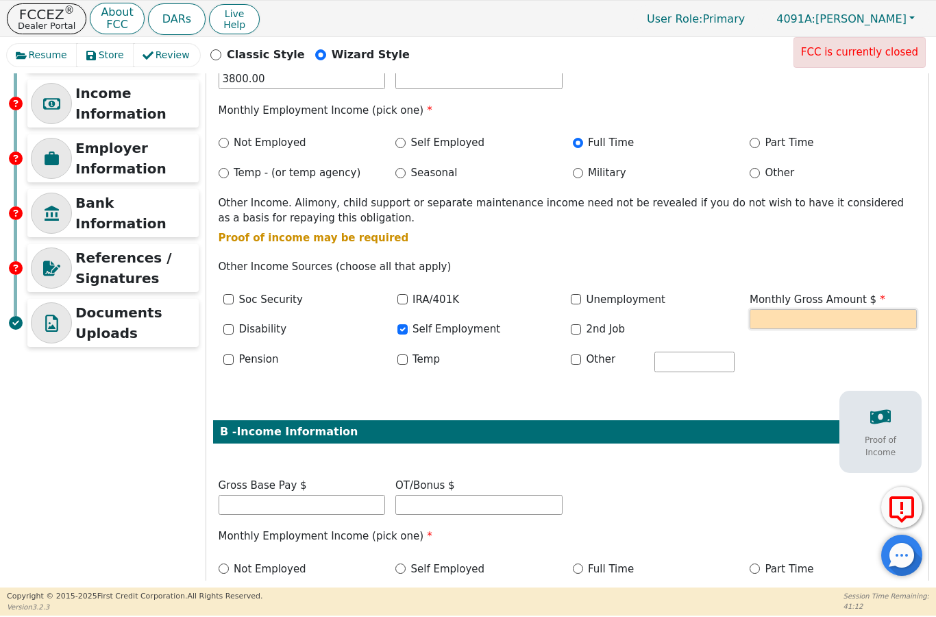
click at [812, 314] on input "text" at bounding box center [832, 319] width 167 height 21
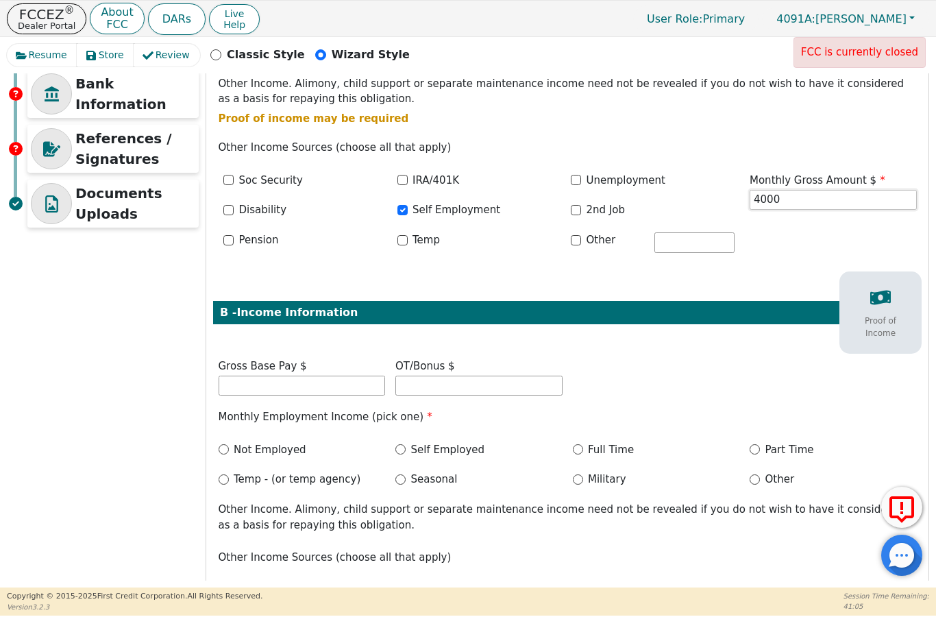
scroll to position [316, 0]
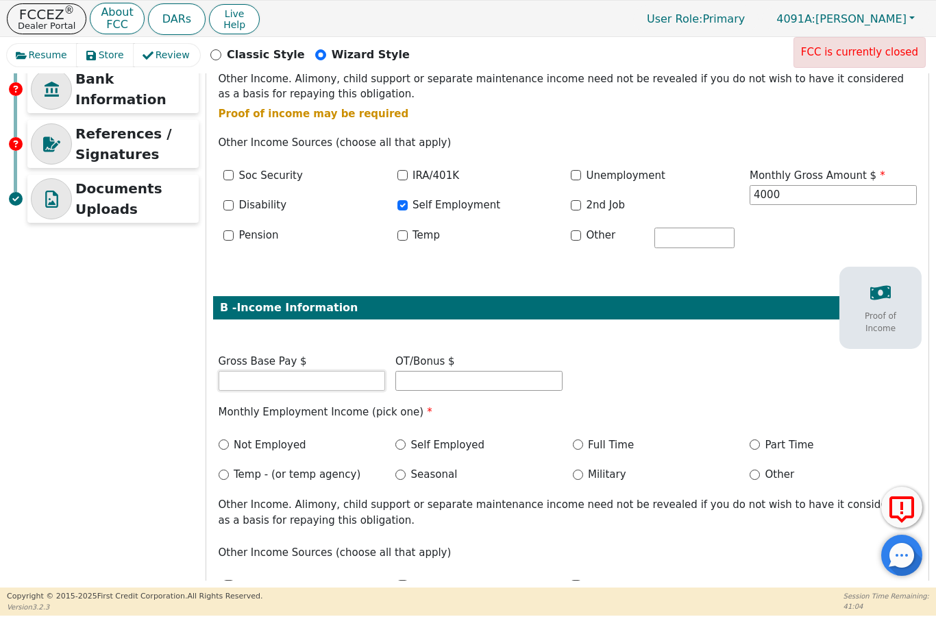
click at [353, 386] on input "text" at bounding box center [302, 381] width 167 height 21
type input "4000.00"
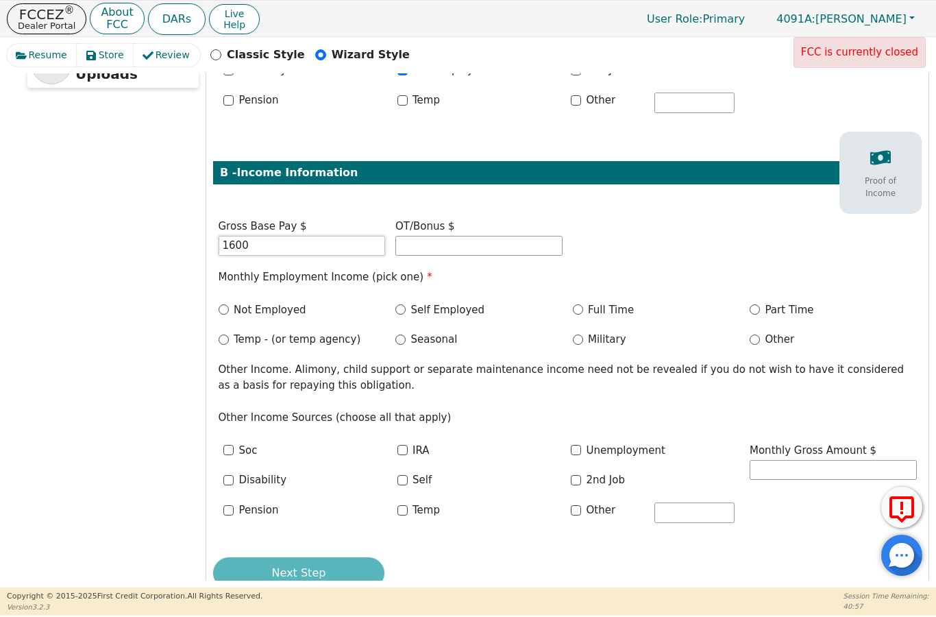
scroll to position [456, 0]
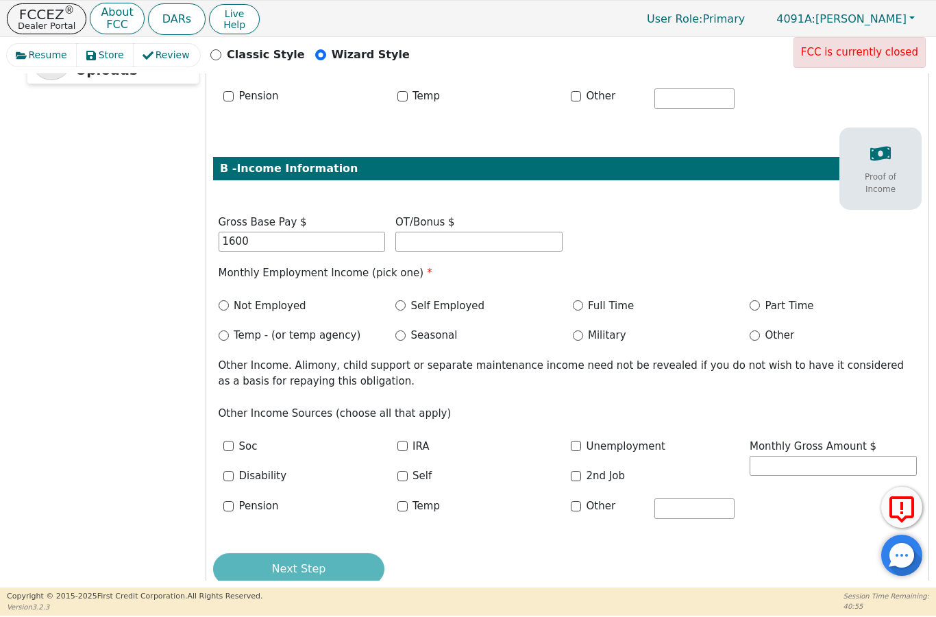
click at [585, 298] on div "Full Time" at bounding box center [656, 306] width 167 height 16
type input "1600.00"
click at [598, 305] on label "Full Time" at bounding box center [611, 306] width 46 height 16
click at [583, 305] on input "Full Time" at bounding box center [578, 305] width 10 height 10
radio input "true"
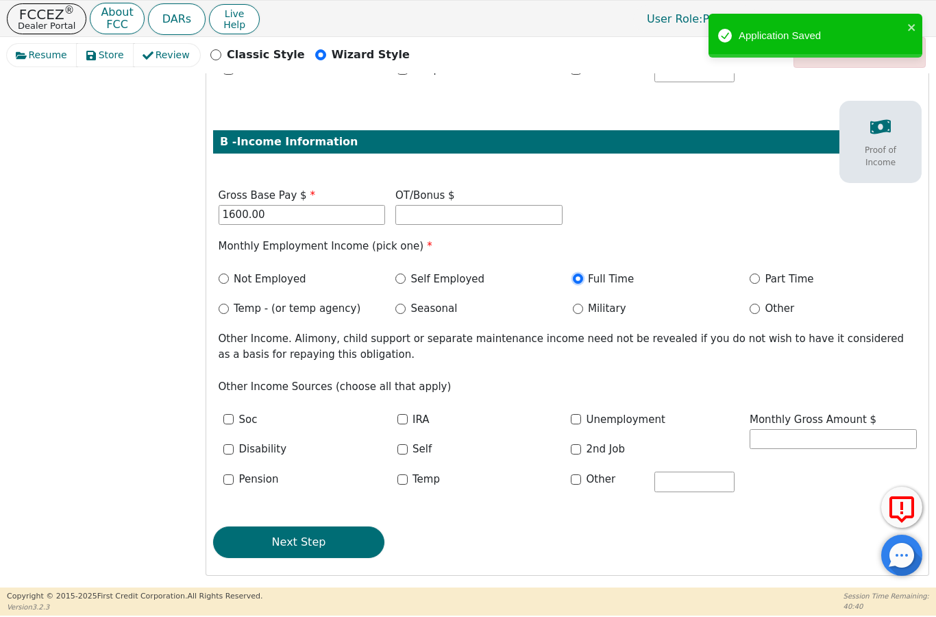
scroll to position [482, 0]
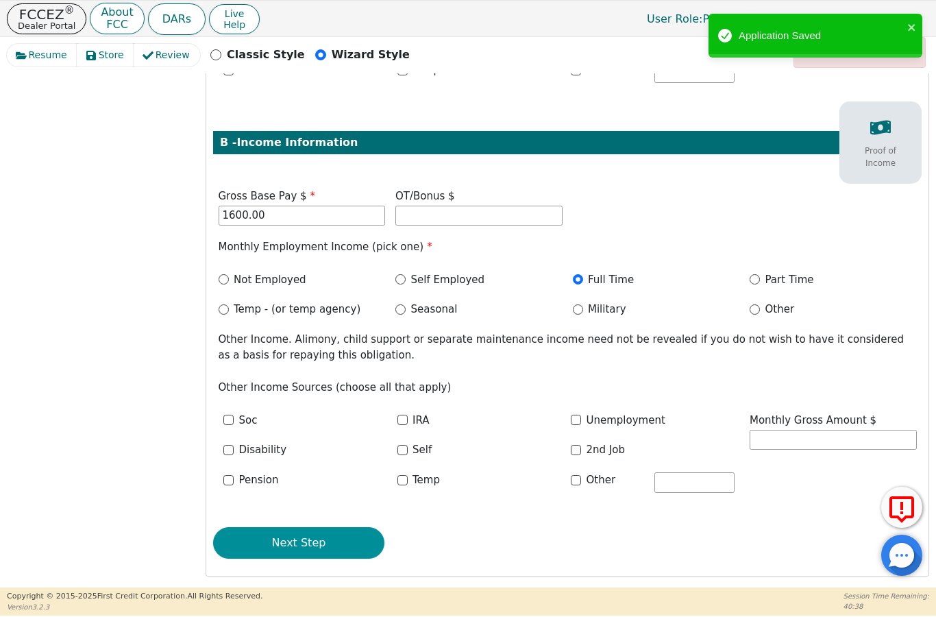
click at [294, 531] on button "Next Step" at bounding box center [298, 543] width 171 height 32
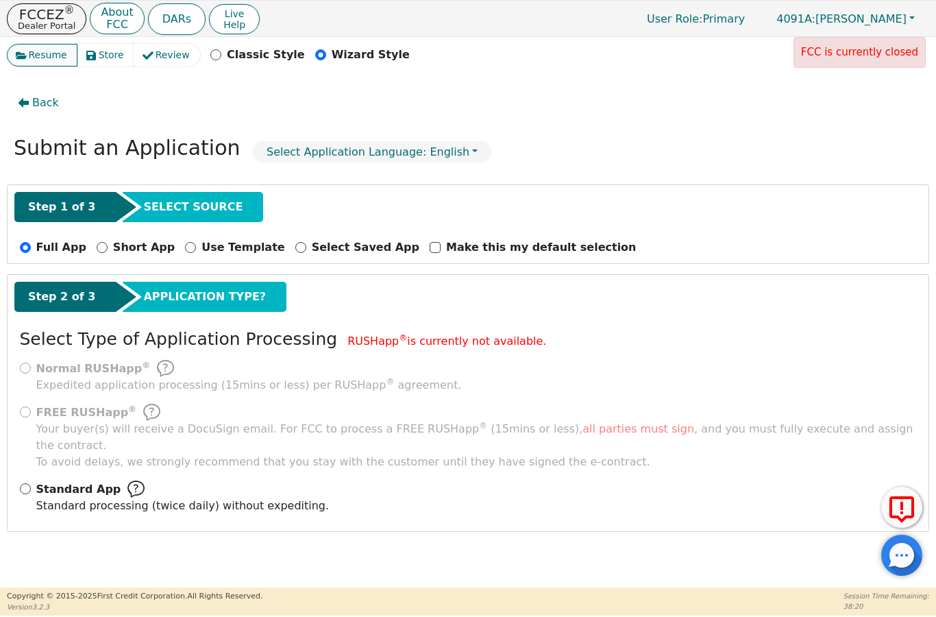
click at [40, 44] on button "Resume" at bounding box center [42, 55] width 71 height 23
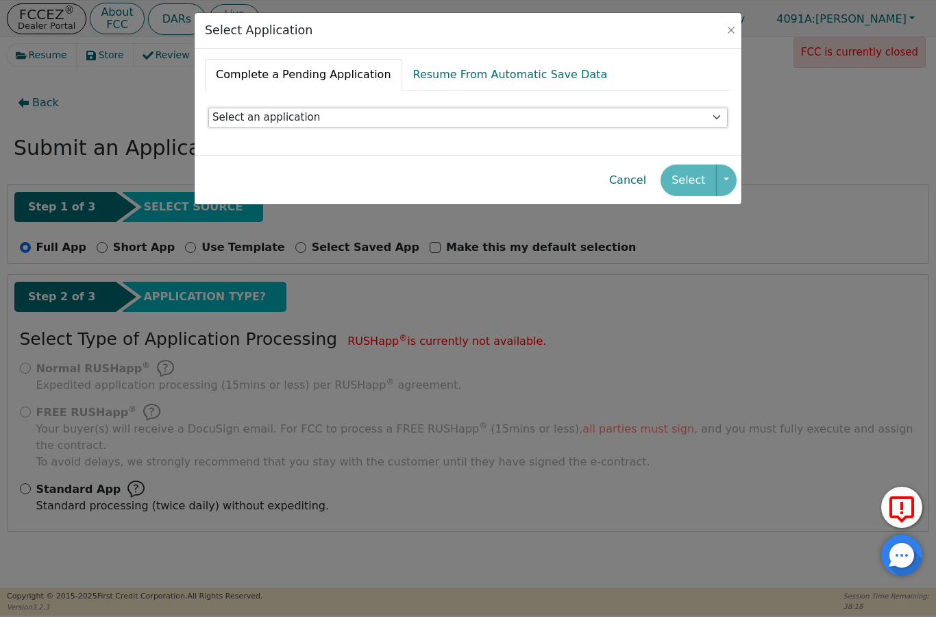
click at [303, 123] on select "Select an application" at bounding box center [467, 118] width 519 height 21
click at [717, 115] on select "Select an application" at bounding box center [467, 118] width 519 height 21
click at [506, 72] on link "Resume From Automatic Save Data" at bounding box center [510, 75] width 216 height 32
click at [538, 118] on select "Select an application [PERSON_NAME] - [DATE]T09:39:33-04:00 [PERSON_NAME] - [DA…" at bounding box center [467, 118] width 519 height 21
select select "fe995829-922e-4d73-9c5c-2f6e3f21e68c"
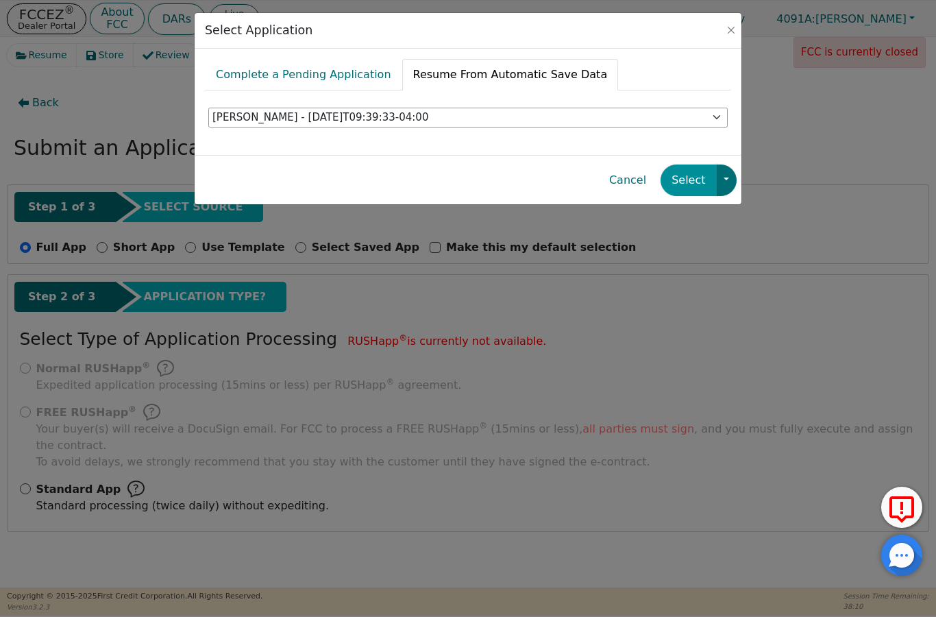
click at [688, 174] on button "Select" at bounding box center [687, 180] width 55 height 32
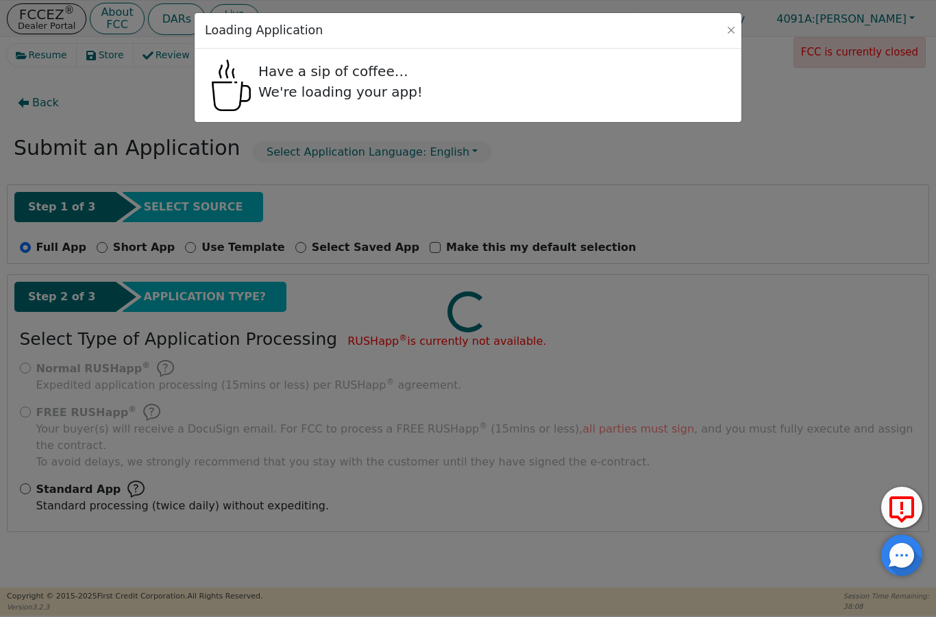
select select "GA"
select select "n"
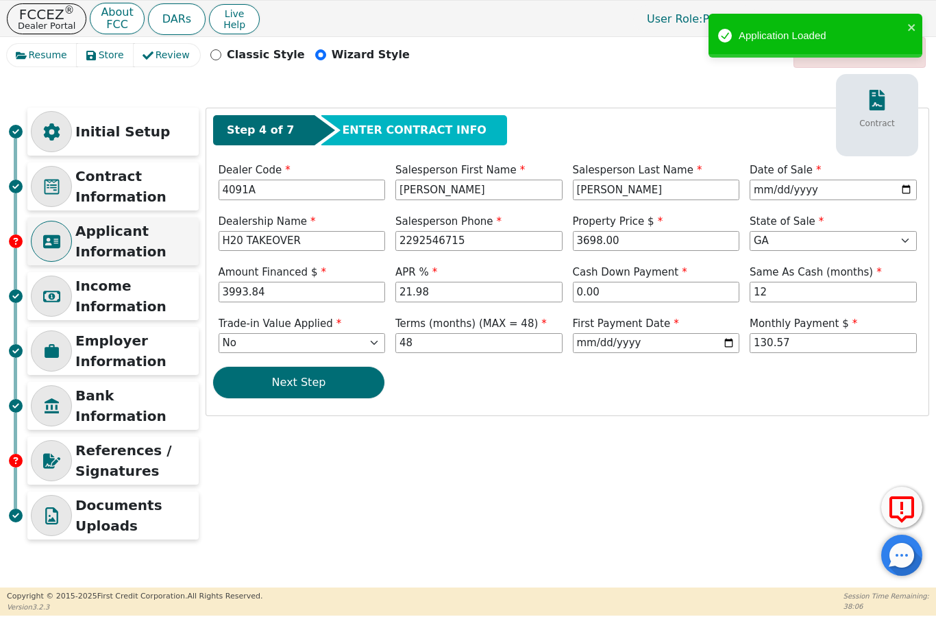
click at [99, 234] on p "Applicant Information" at bounding box center [135, 241] width 120 height 41
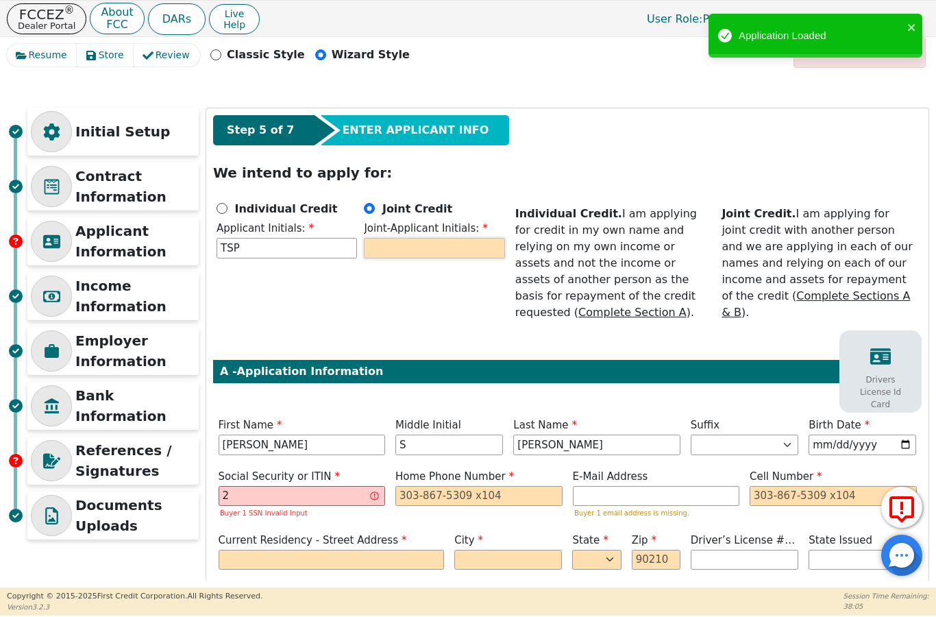
click at [397, 252] on input "text" at bounding box center [434, 248] width 140 height 21
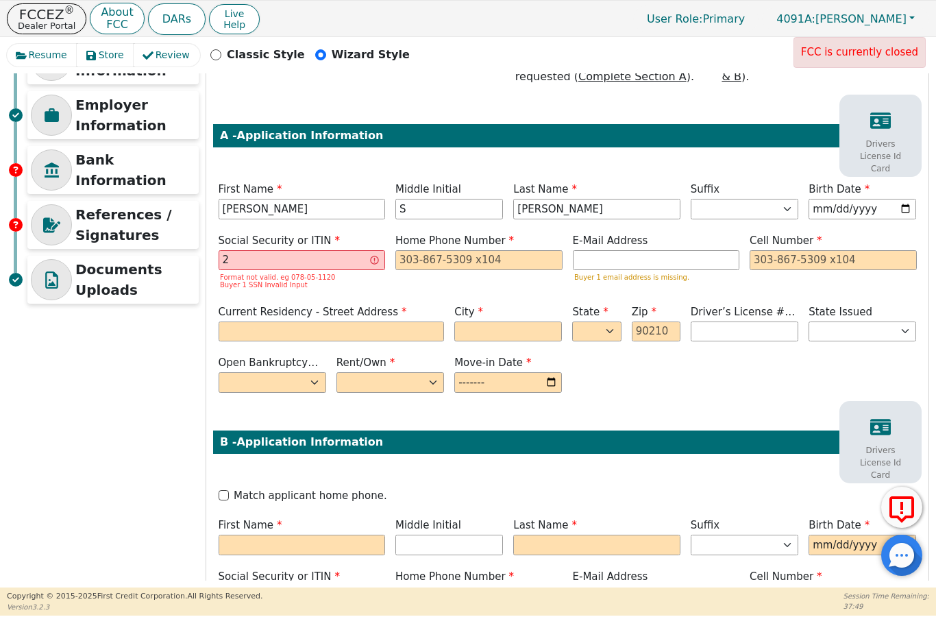
scroll to position [238, 0]
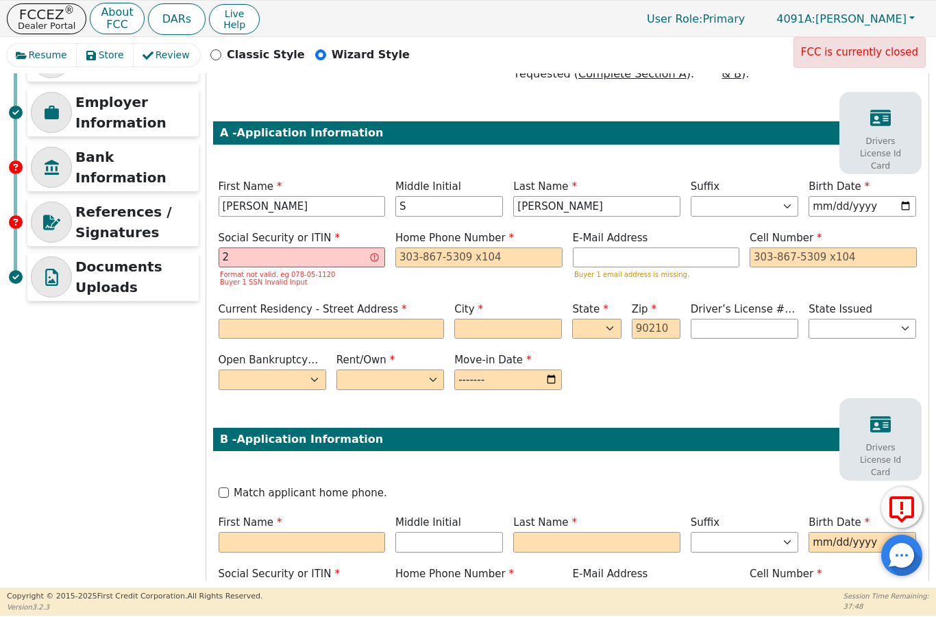
type input "AMP"
click at [334, 247] on input "2" at bounding box center [302, 257] width 167 height 21
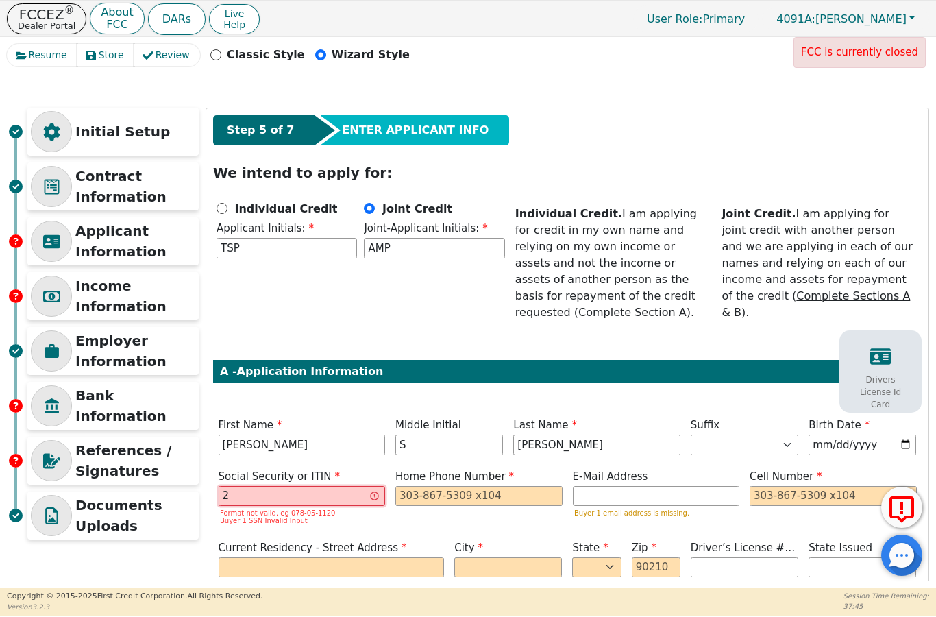
scroll to position [0, 0]
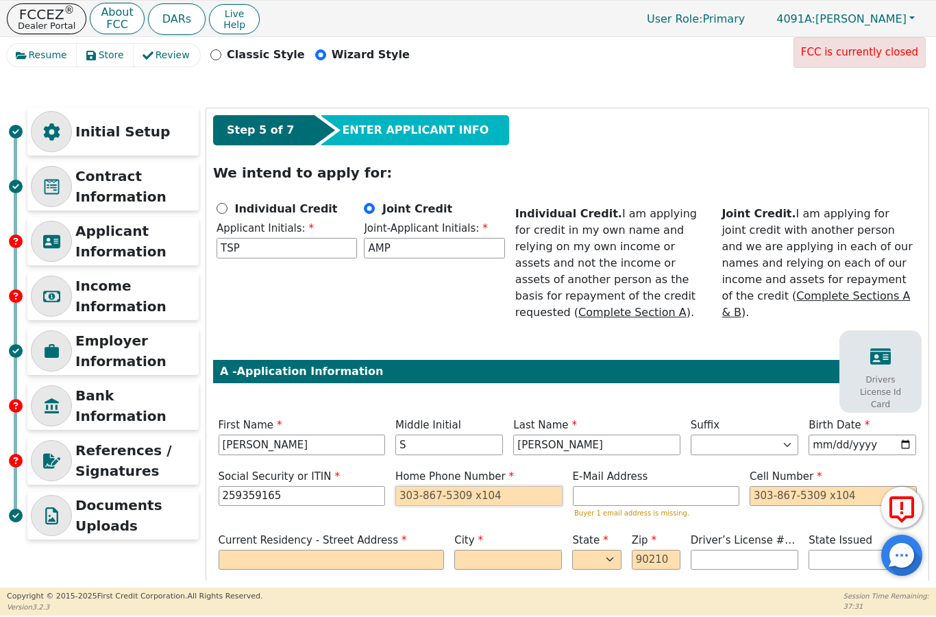
type input "***-**-9165"
type input "S"
type input "a"
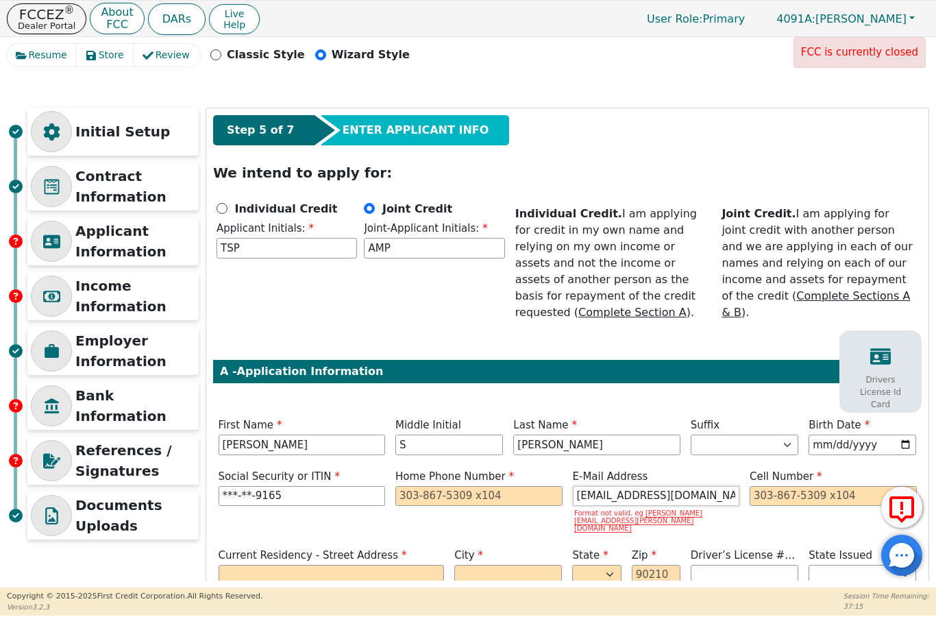
type input "[EMAIL_ADDRESS][DOMAIN_NAME]"
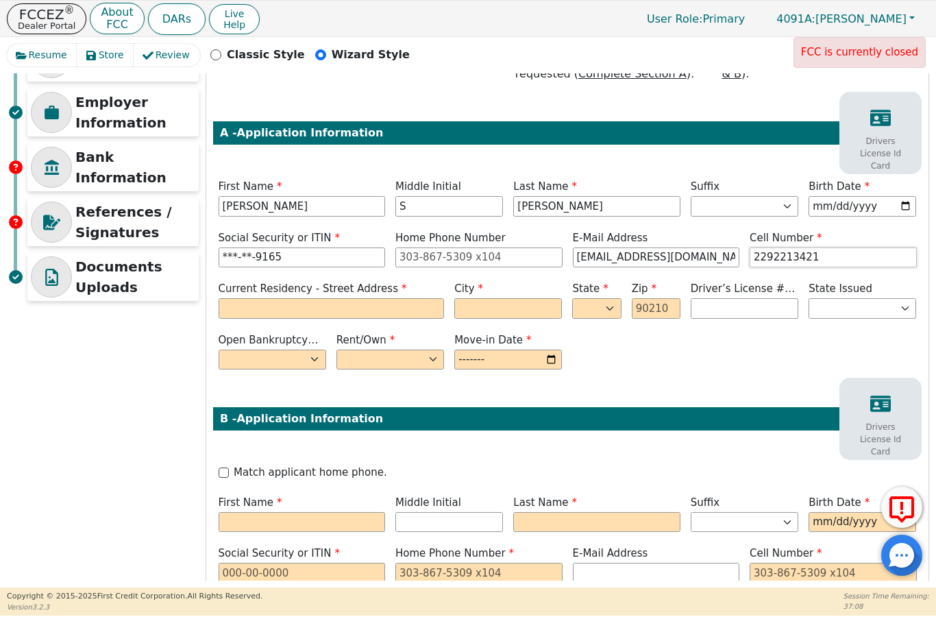
scroll to position [240, 0]
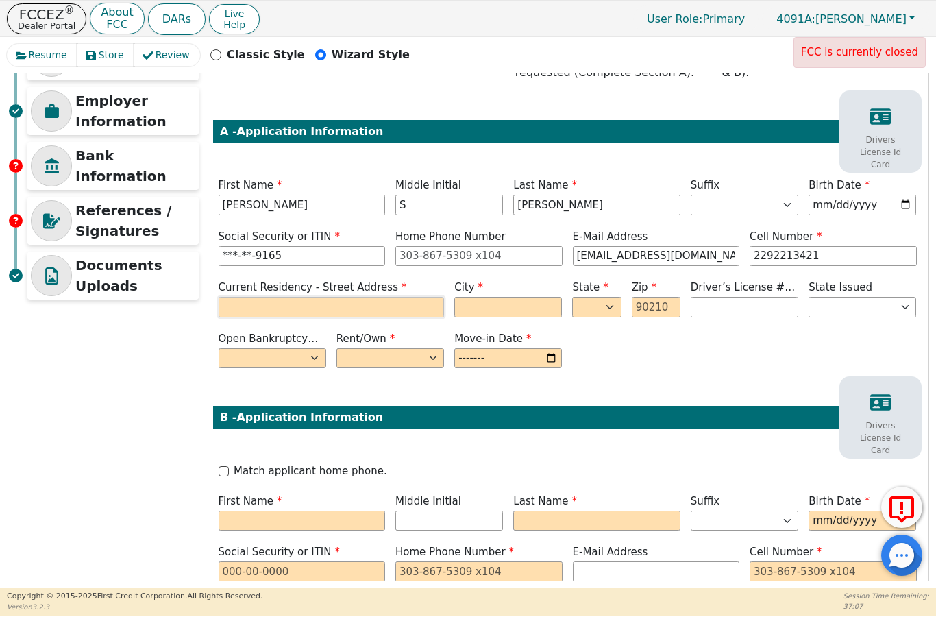
click at [252, 297] on input "text" at bounding box center [332, 307] width 226 height 21
type input "[PHONE_NUMBER]"
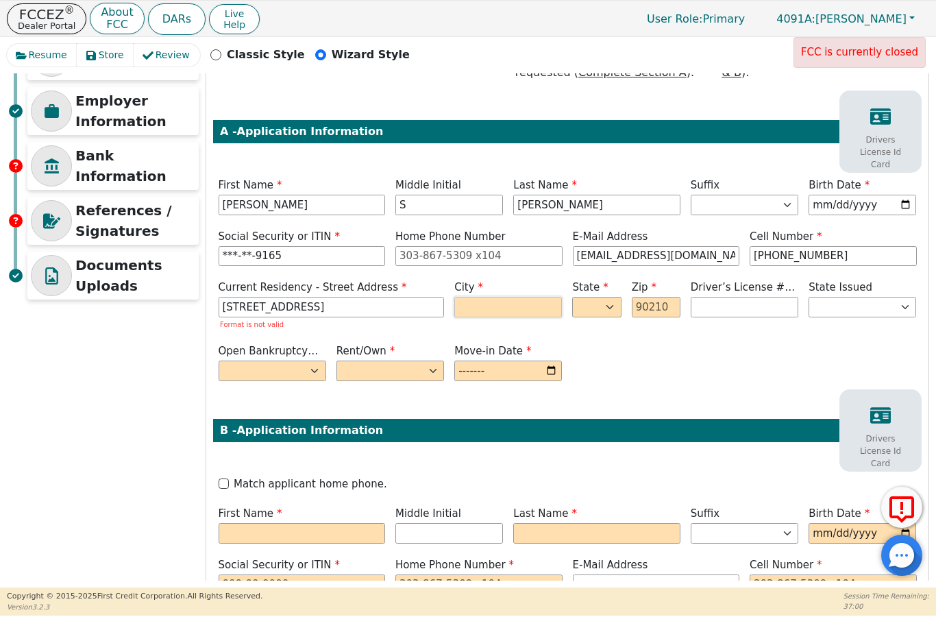
type input "[STREET_ADDRESS]"
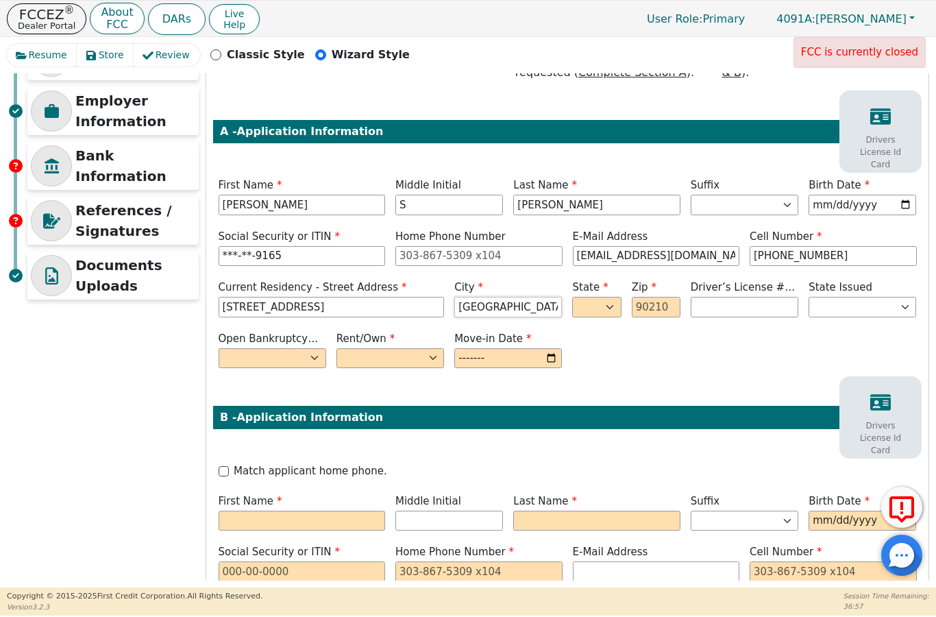
type input "[GEOGRAPHIC_DATA]"
select select "GA"
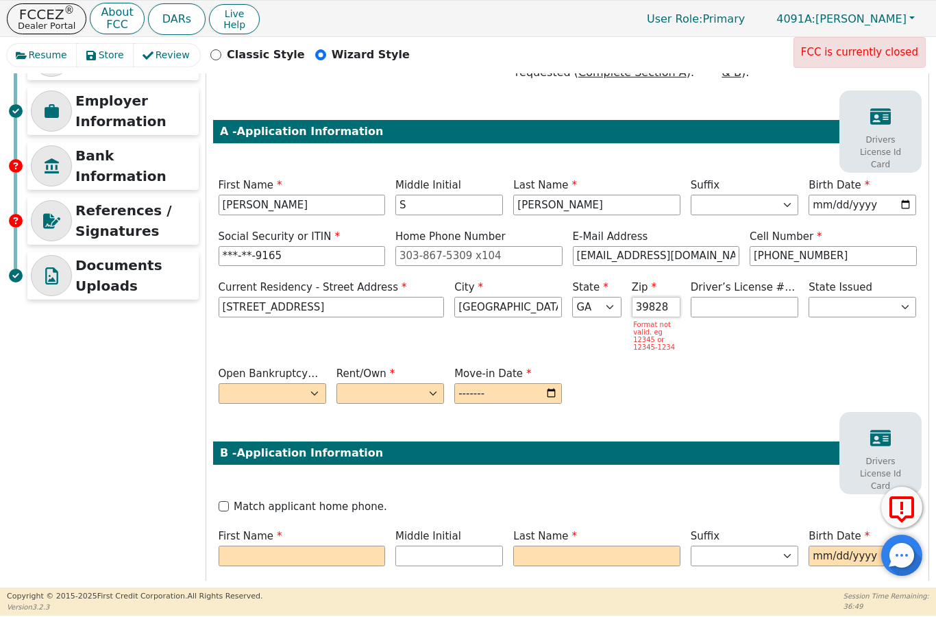
type input "39828"
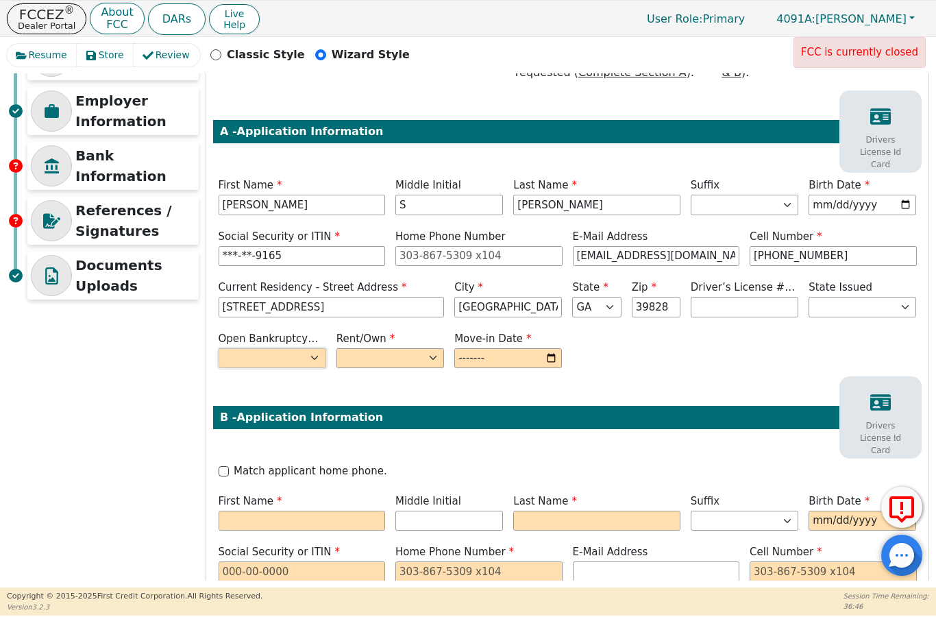
click at [305, 348] on select "Yes No" at bounding box center [273, 358] width 108 height 21
select select "n"
click at [409, 348] on select "Rent Own" at bounding box center [390, 358] width 108 height 21
select select "Own"
click at [511, 348] on input "month" at bounding box center [508, 358] width 108 height 21
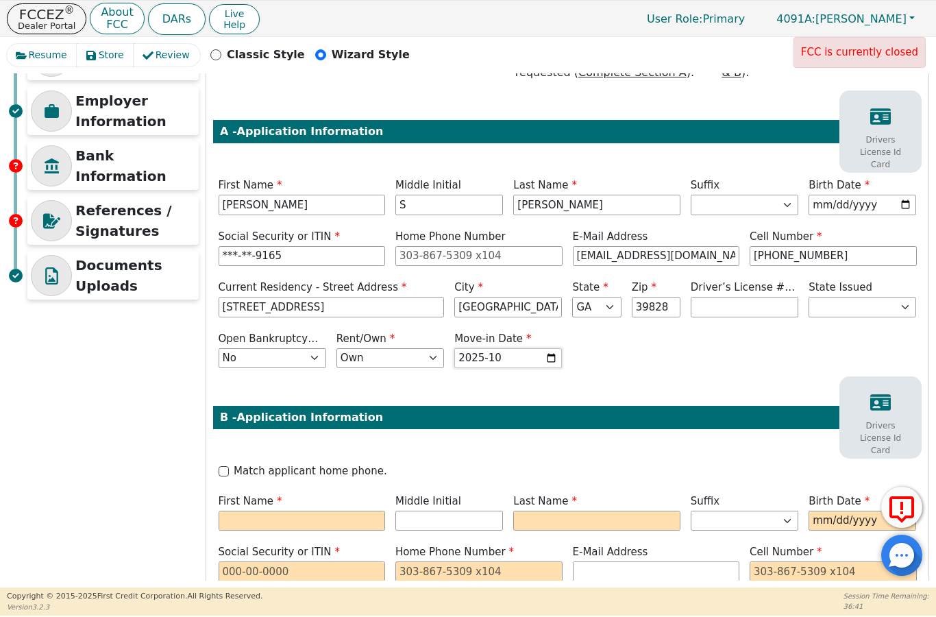
click at [521, 349] on input "2025-10" at bounding box center [508, 358] width 108 height 21
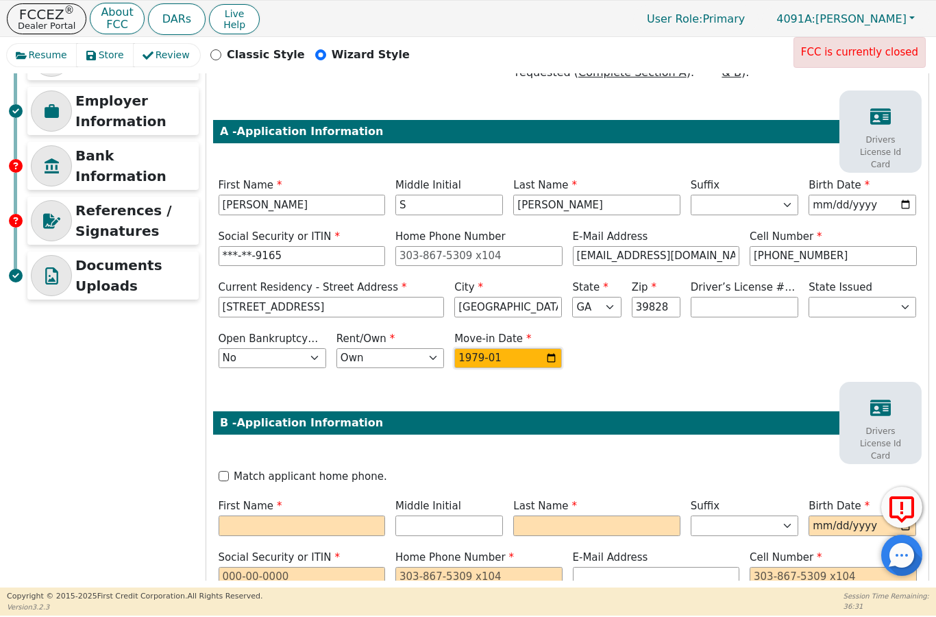
click at [534, 348] on input "1979-01" at bounding box center [508, 358] width 108 height 21
type input "2005-10"
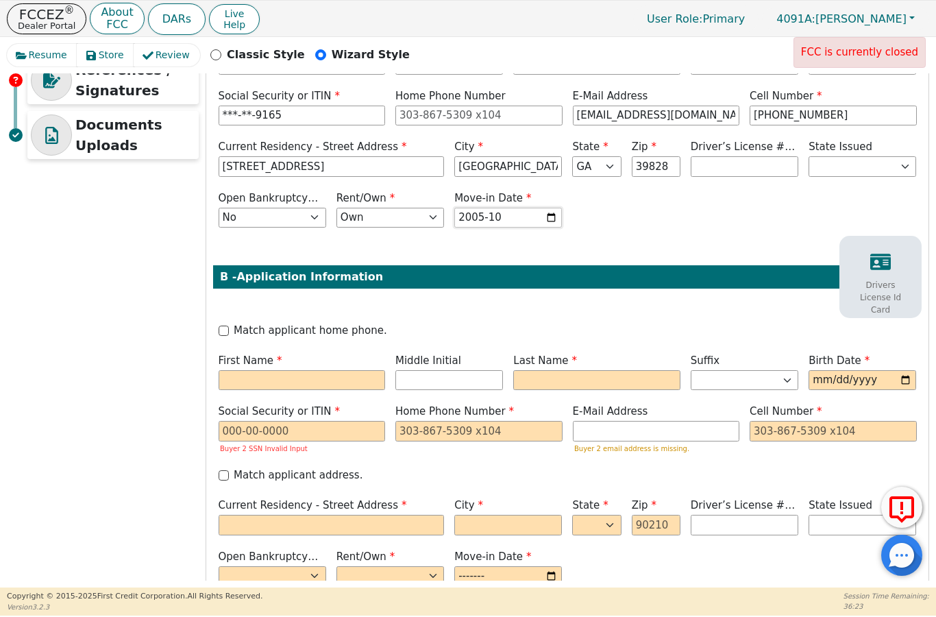
scroll to position [384, 0]
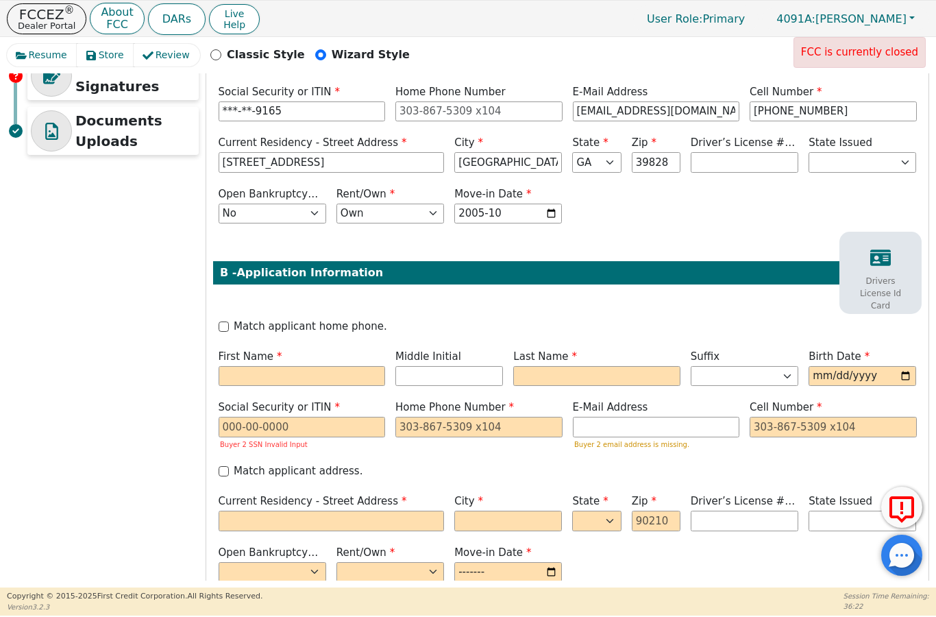
click at [341, 319] on label "Match applicant home phone." at bounding box center [310, 327] width 153 height 16
click at [229, 321] on input "Match applicant home phone." at bounding box center [224, 326] width 10 height 10
click at [351, 319] on label "Match applicant home phone." at bounding box center [310, 327] width 153 height 16
click at [229, 321] on input "Match applicant home phone." at bounding box center [224, 326] width 10 height 10
checkbox input "false"
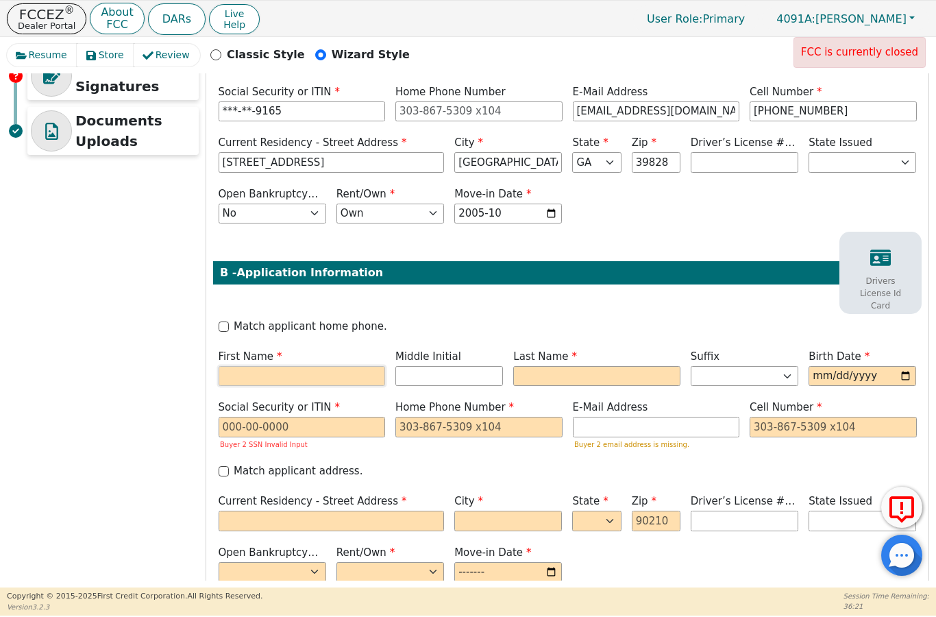
click at [322, 366] on input "text" at bounding box center [302, 376] width 167 height 21
type input "A"
type input "[PERSON_NAME]"
type input "AM"
type input "M"
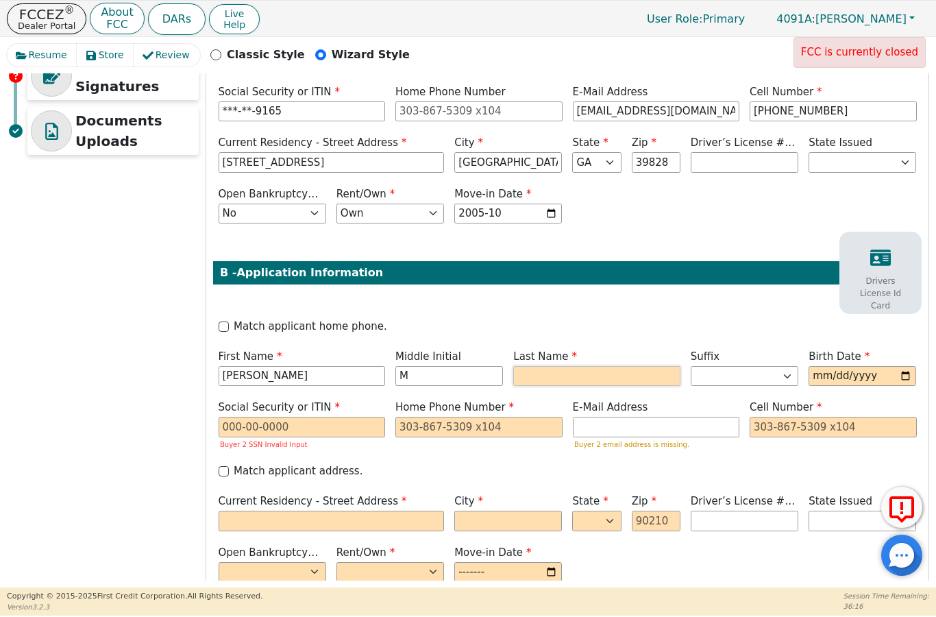
type input "AMP"
type input "[PERSON_NAME]"
type input "[DATE]"
click at [364, 416] on input "text" at bounding box center [302, 426] width 167 height 21
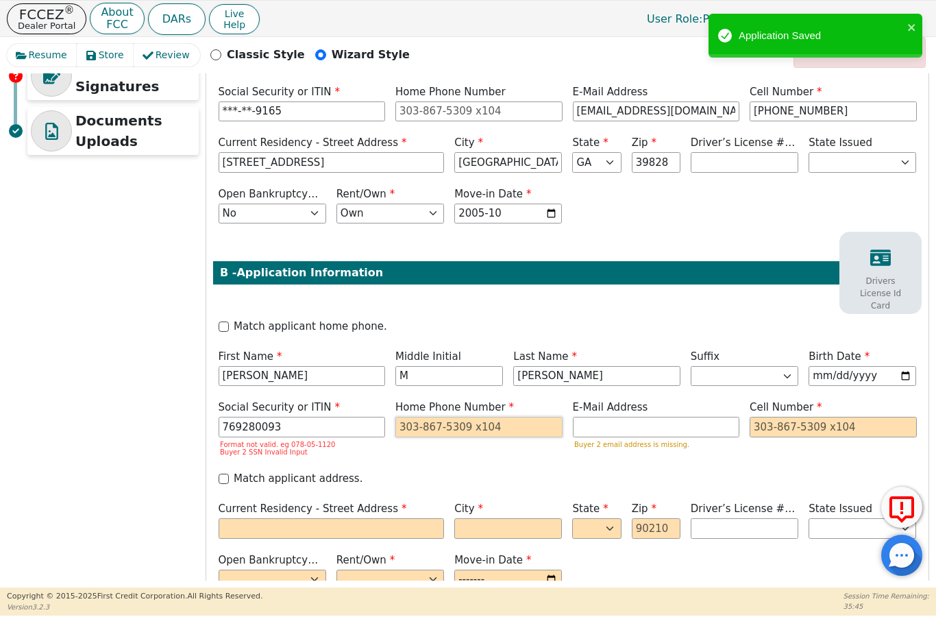
type input "***-**-0093"
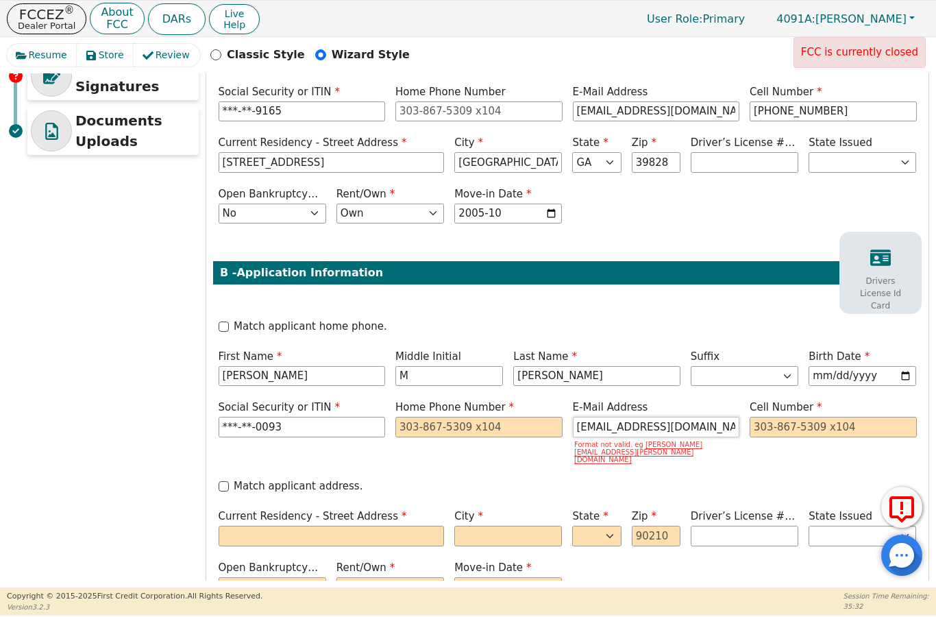
type input "[EMAIL_ADDRESS][DOMAIN_NAME]"
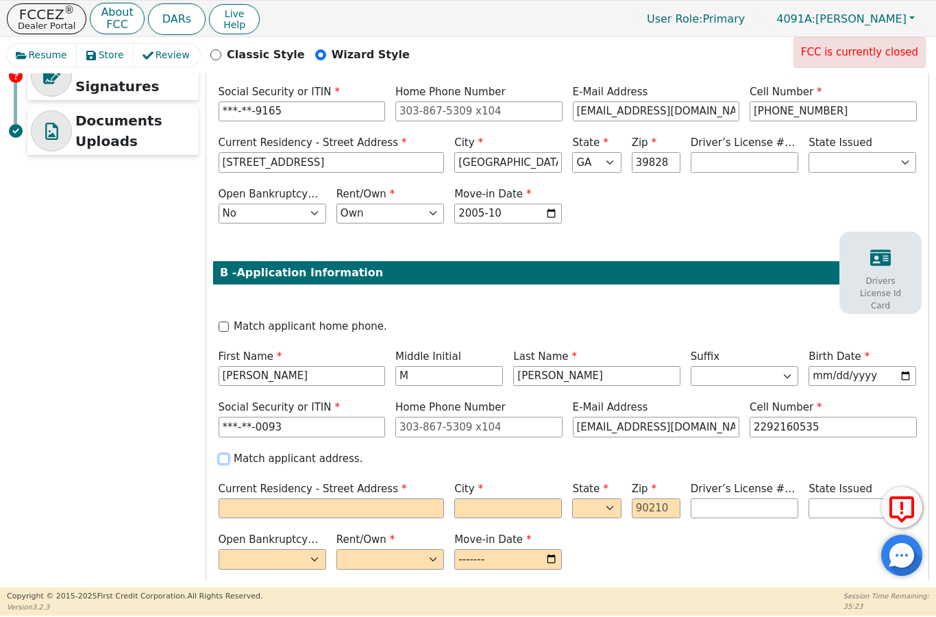
type input "[PHONE_NUMBER]"
click at [219, 453] on input "Match applicant address." at bounding box center [224, 458] width 10 height 10
checkbox input "true"
type input "[STREET_ADDRESS]"
type input "[GEOGRAPHIC_DATA]"
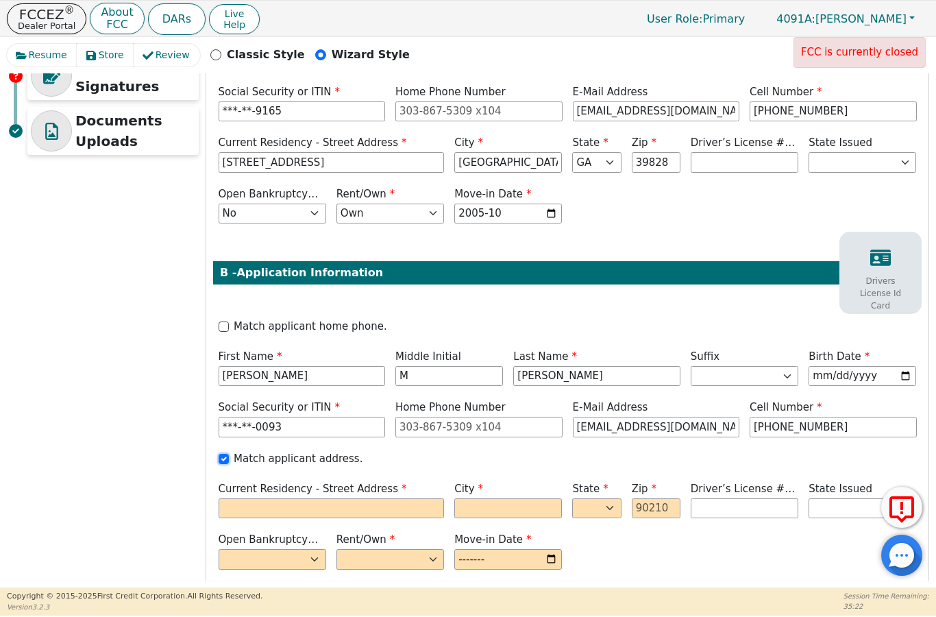
select select "GA"
type input "39828"
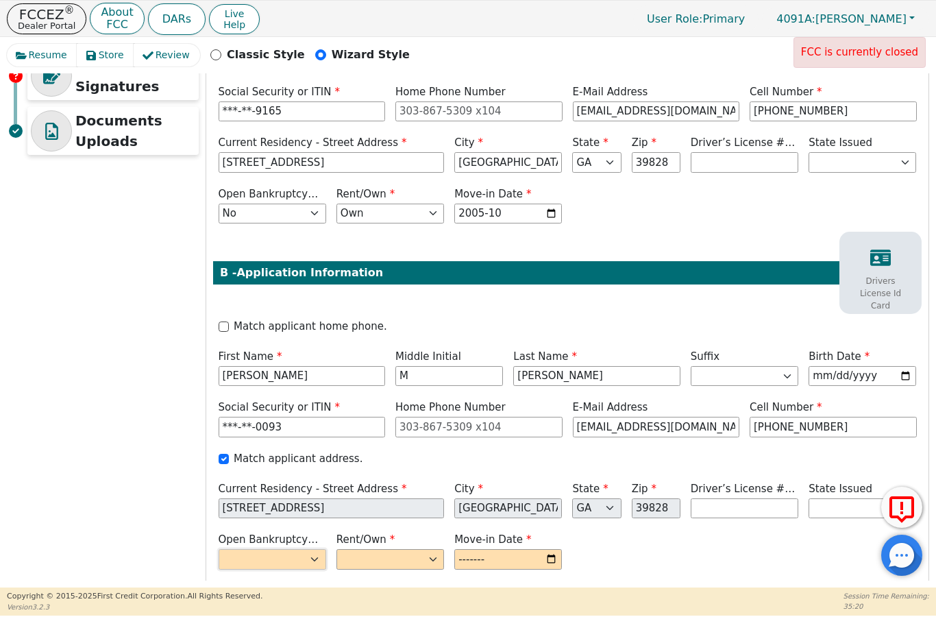
click at [271, 549] on select "Yes No" at bounding box center [273, 559] width 108 height 21
select select "n"
click at [371, 549] on select "Rent Own" at bounding box center [390, 559] width 108 height 21
click at [382, 549] on select "Rent Own" at bounding box center [390, 559] width 108 height 21
select select "Own"
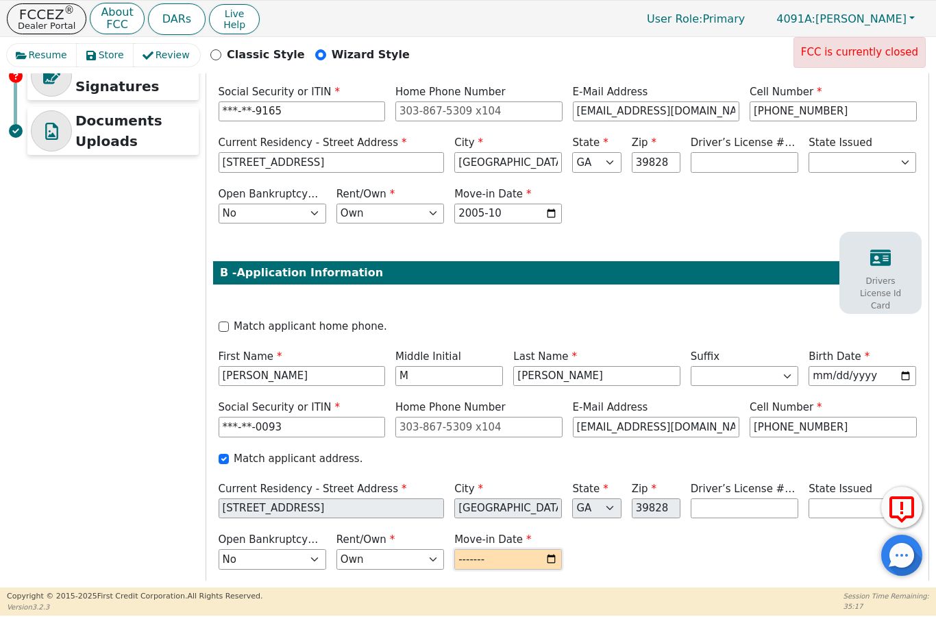
click at [464, 549] on input "month" at bounding box center [508, 559] width 108 height 21
click at [541, 549] on input "2025-10" at bounding box center [508, 559] width 108 height 21
type input "2005-10"
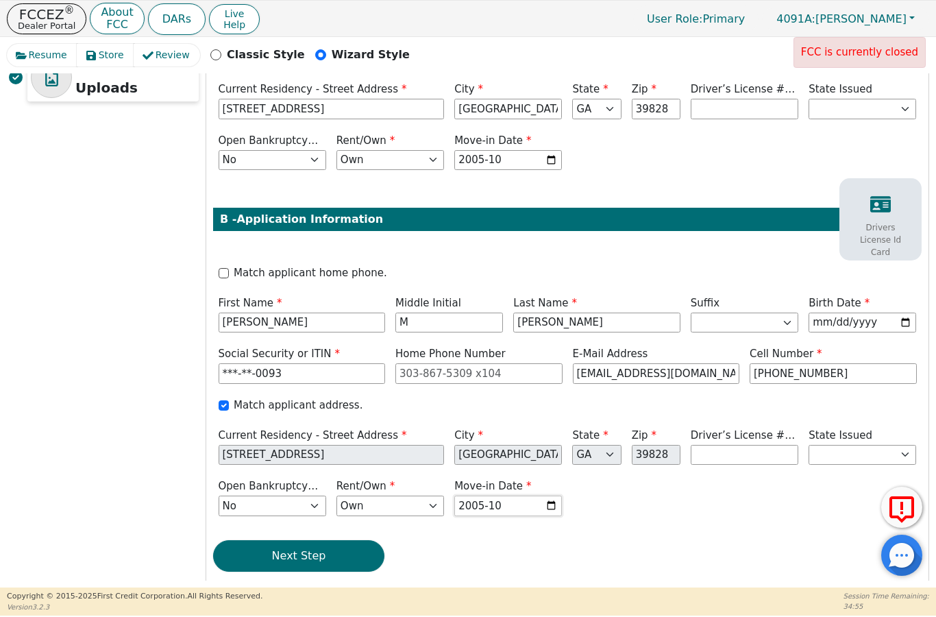
scroll to position [437, 0]
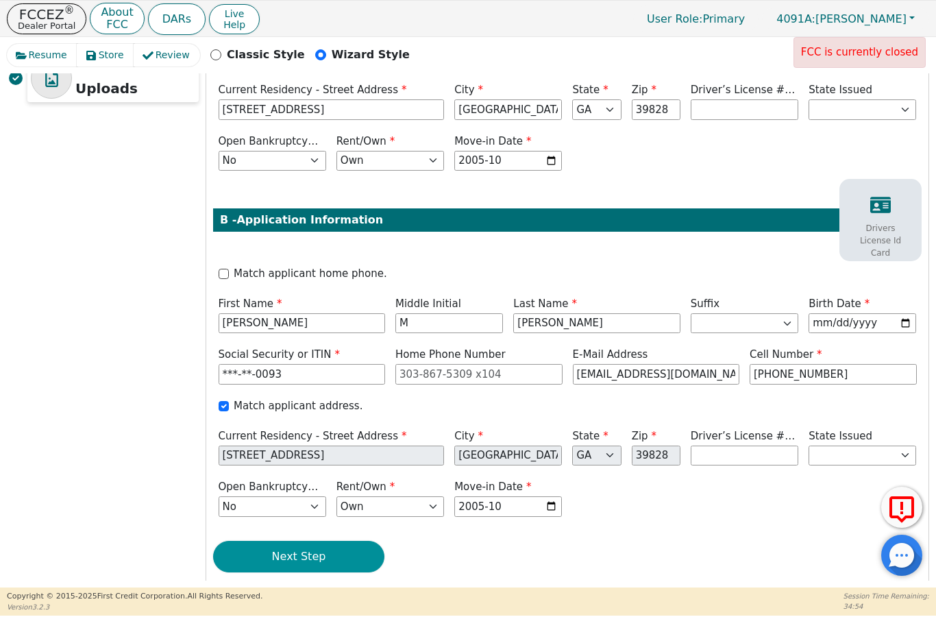
click at [307, 540] on button "Next Step" at bounding box center [298, 556] width 171 height 32
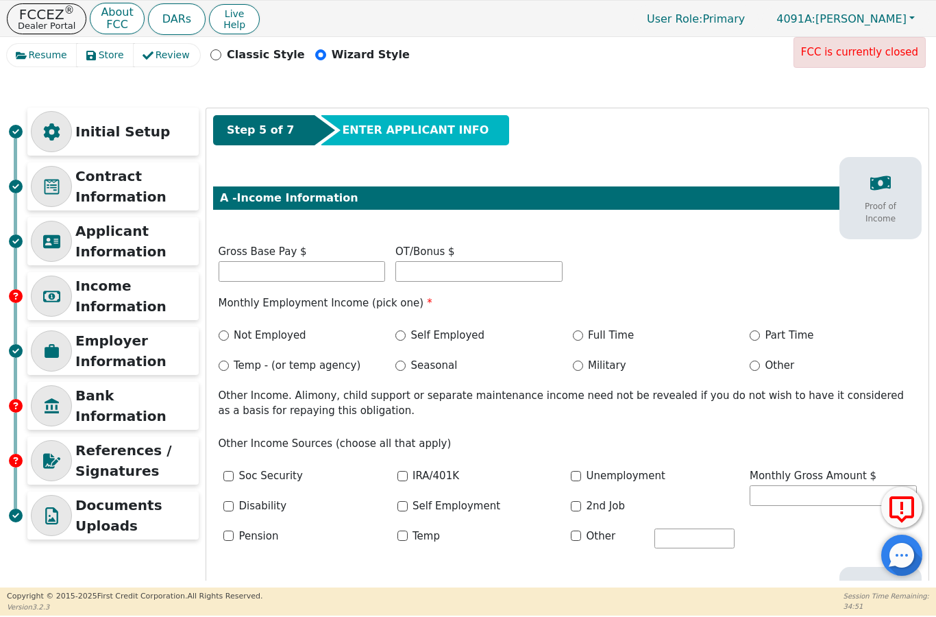
scroll to position [0, 0]
click at [376, 269] on input "text" at bounding box center [302, 271] width 167 height 21
type input "3800"
click at [617, 328] on label "Full Time" at bounding box center [611, 335] width 46 height 16
click at [583, 330] on input "Full Time" at bounding box center [578, 335] width 10 height 10
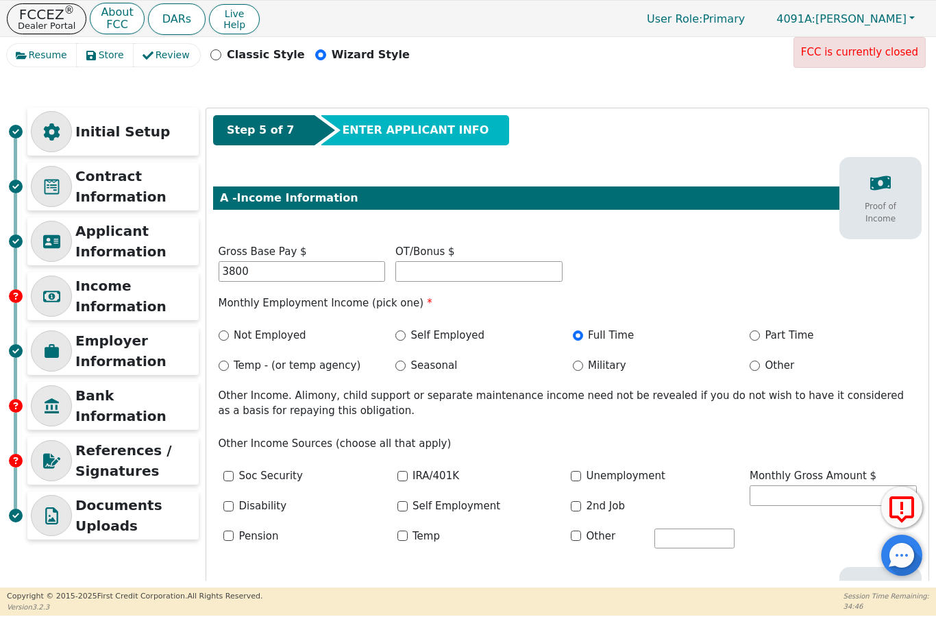
radio input "true"
type input "3800.00"
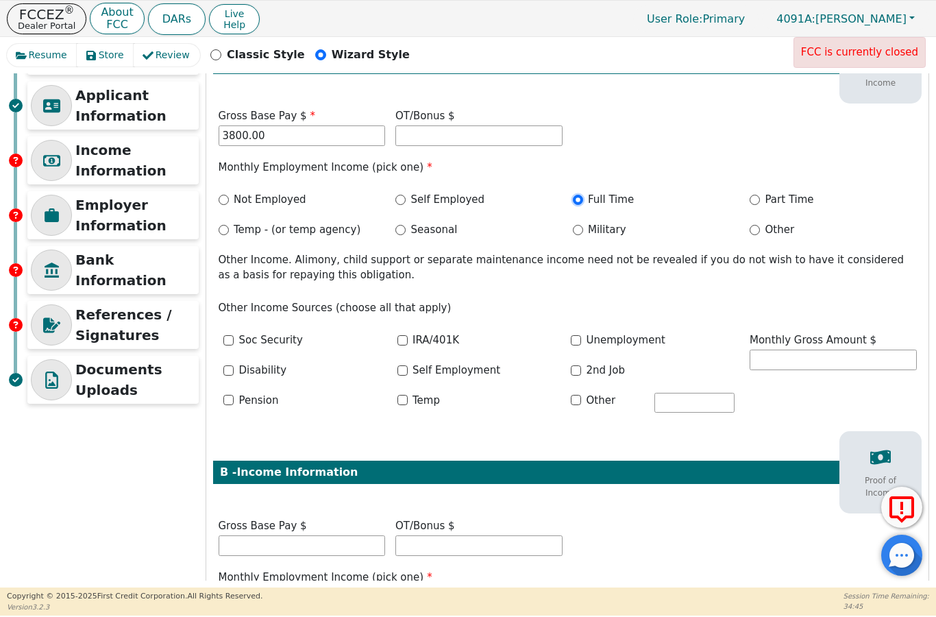
scroll to position [156, 0]
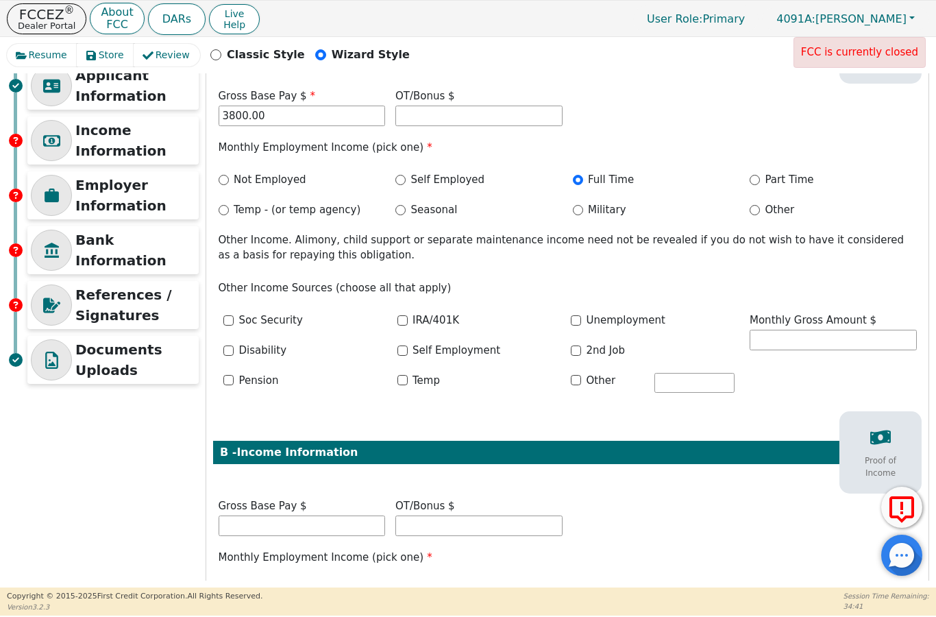
click at [462, 350] on label "Self Employment" at bounding box center [456, 351] width 88 height 16
click at [408, 350] on input "Self Employment" at bounding box center [402, 350] width 10 height 10
checkbox input "true"
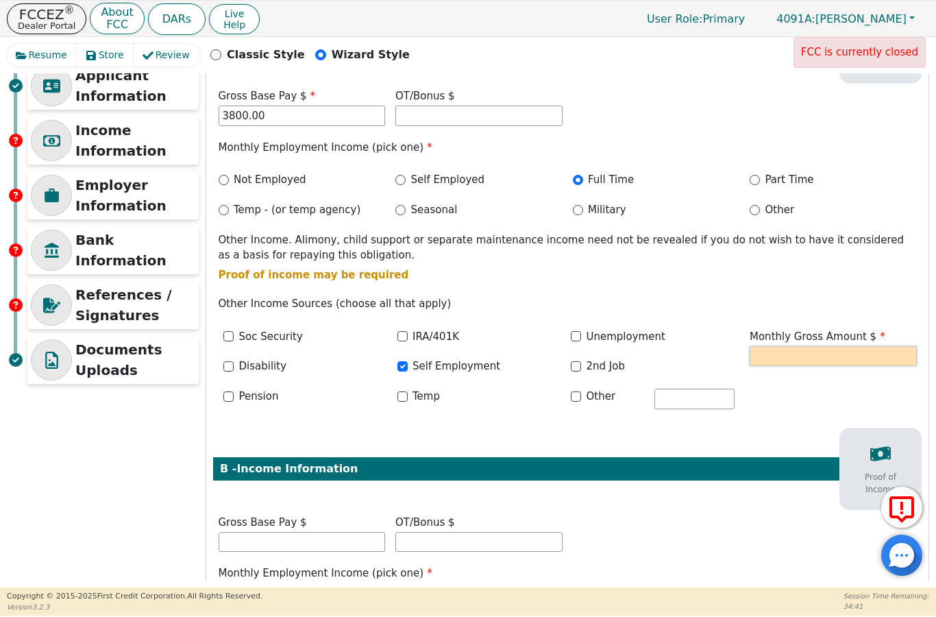
click at [824, 346] on input "text" at bounding box center [832, 356] width 167 height 21
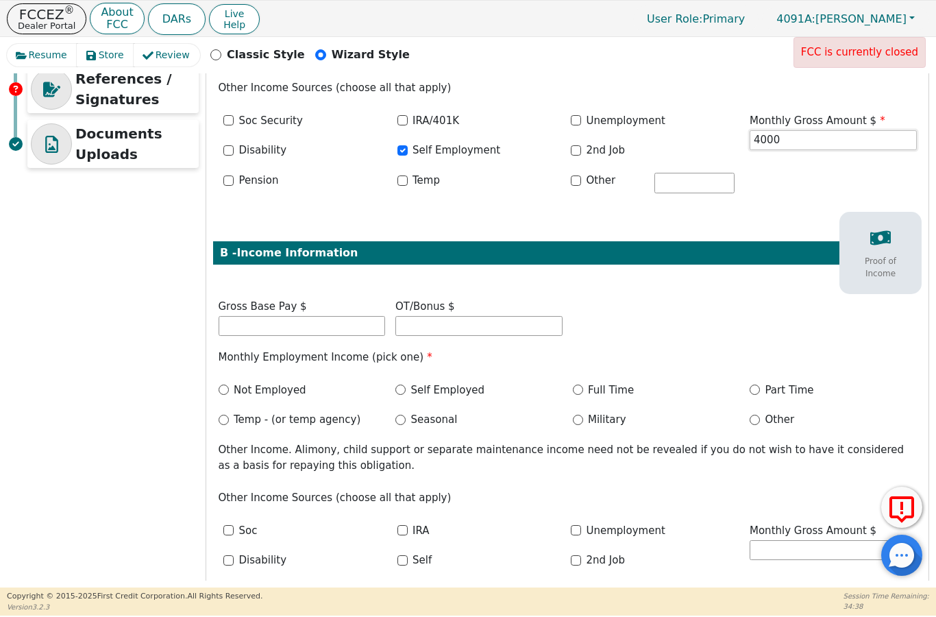
scroll to position [377, 0]
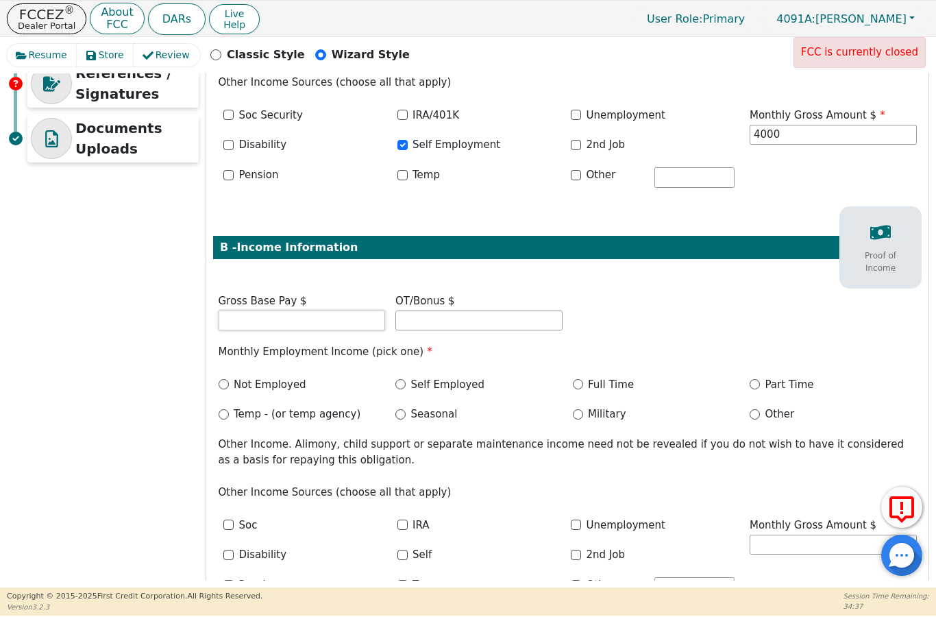
click at [360, 321] on input "text" at bounding box center [302, 320] width 167 height 21
type input "4000.00"
type input "1600"
click at [604, 386] on label "Full Time" at bounding box center [611, 385] width 46 height 16
click at [583, 386] on input "Full Time" at bounding box center [578, 384] width 10 height 10
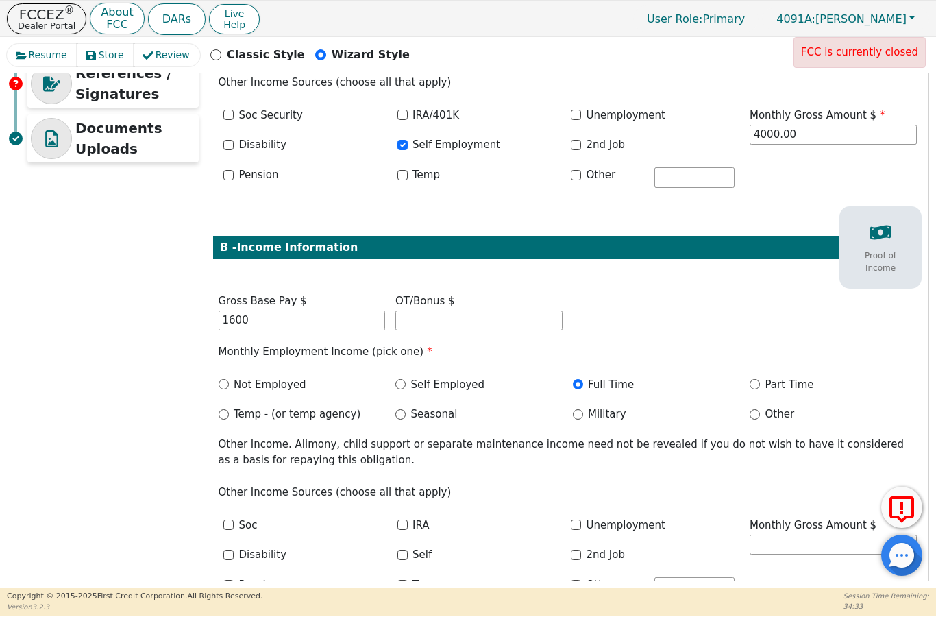
radio input "true"
type input "1600.00"
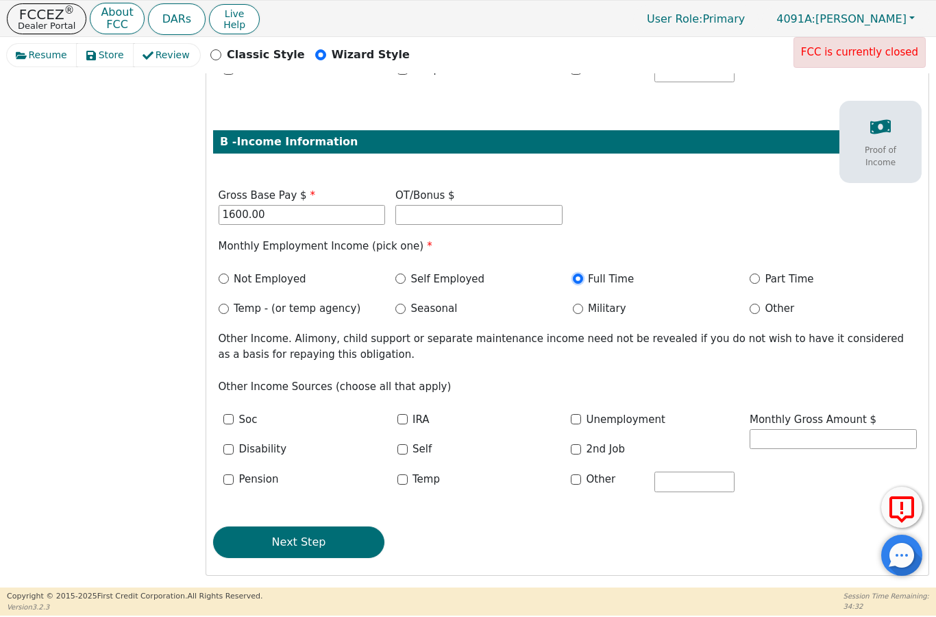
scroll to position [482, 0]
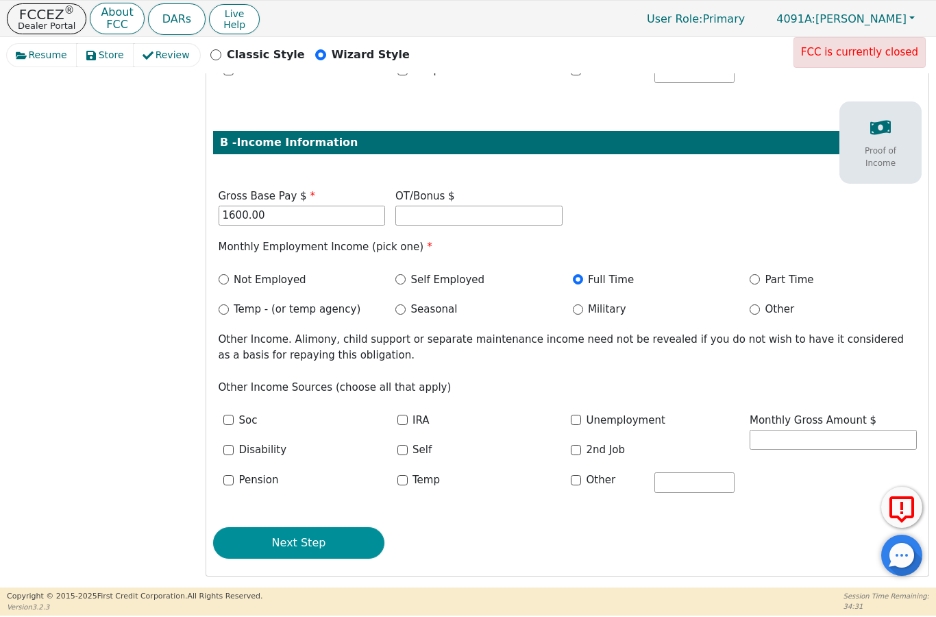
click at [340, 532] on button "Next Step" at bounding box center [298, 543] width 171 height 32
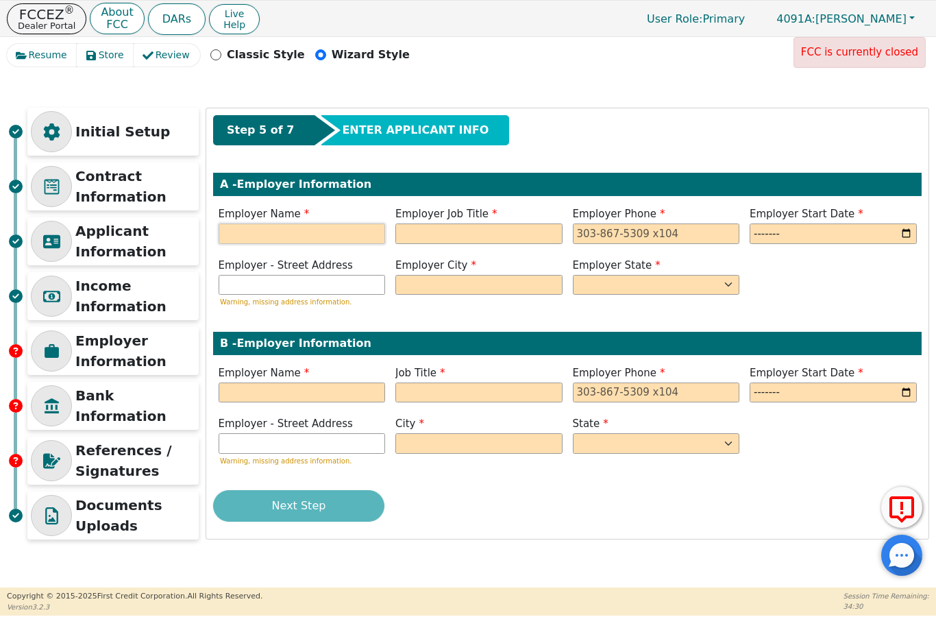
click at [330, 235] on input "text" at bounding box center [302, 233] width 167 height 21
type input "[GEOGRAPHIC_DATA]"
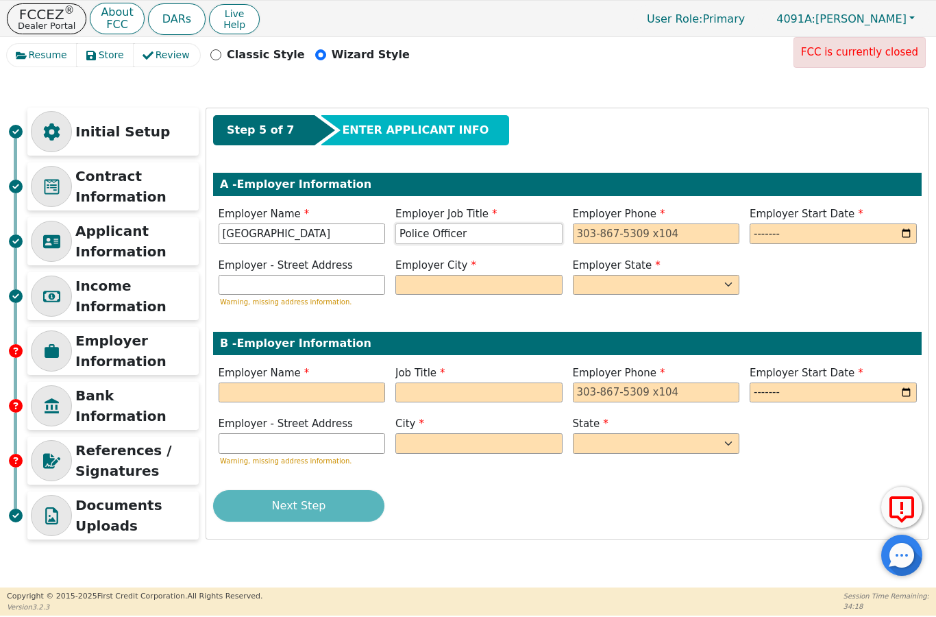
type input "Police Officer"
click at [353, 241] on input "[GEOGRAPHIC_DATA]" at bounding box center [302, 233] width 167 height 21
type input "Brooks County Sheriffs Office"
click at [670, 225] on input "tel" at bounding box center [656, 233] width 167 height 21
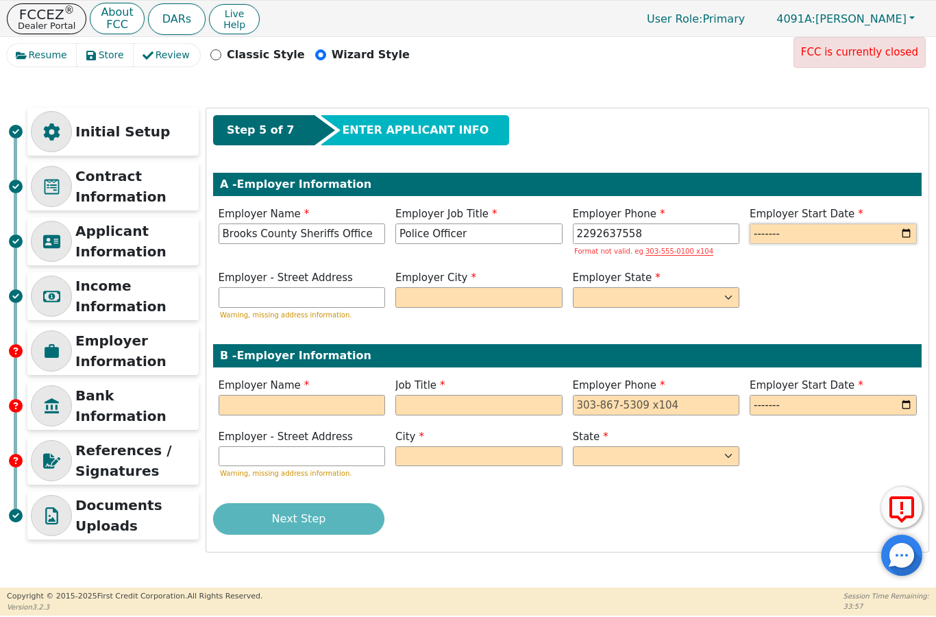
type input "[PHONE_NUMBER]"
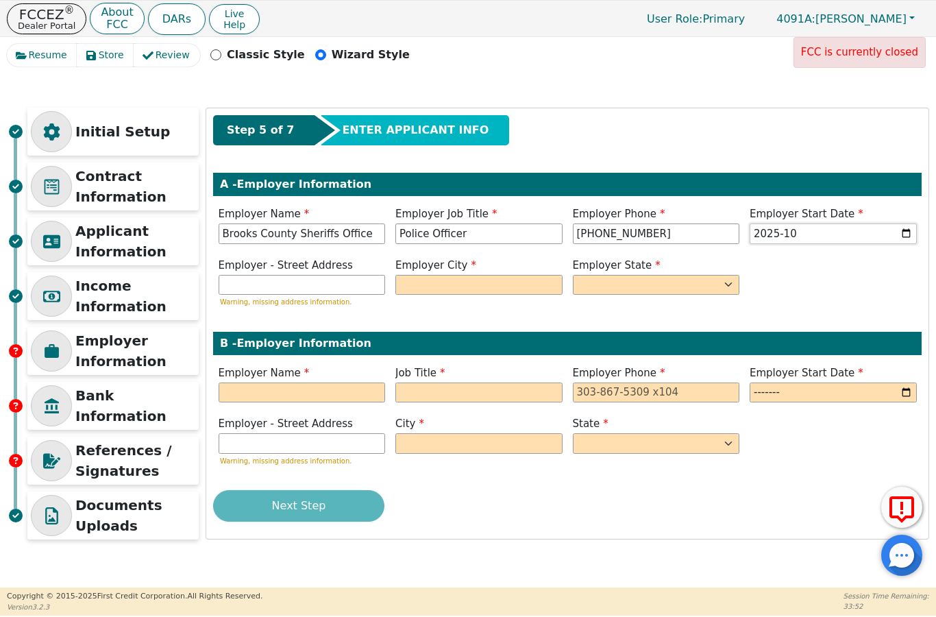
type input "2025-01"
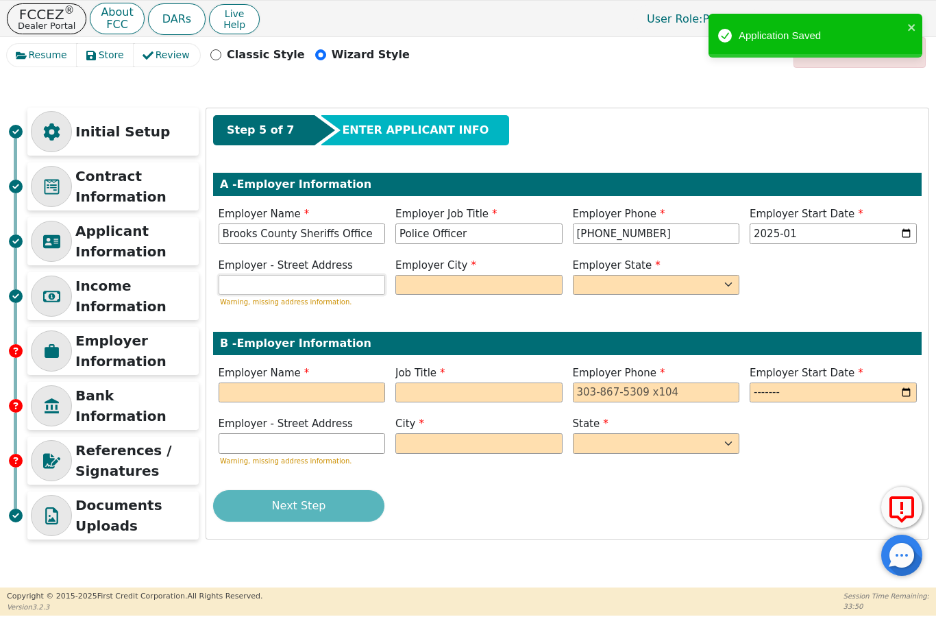
click at [353, 279] on input "text" at bounding box center [302, 285] width 167 height 21
click at [499, 275] on input "text" at bounding box center [478, 285] width 167 height 21
type input "Q"
type input "Quitman"
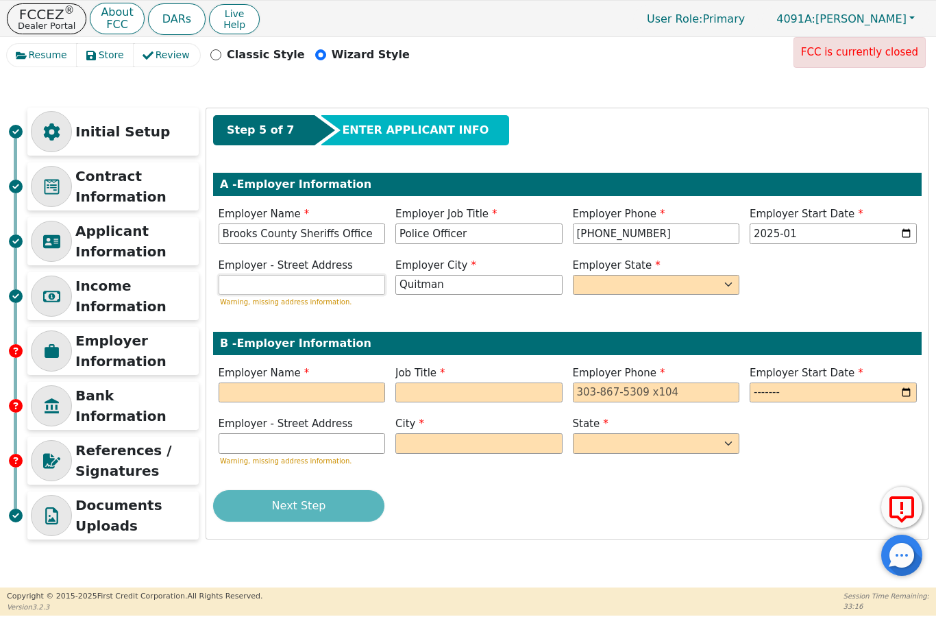
click at [337, 279] on input "text" at bounding box center [302, 285] width 167 height 21
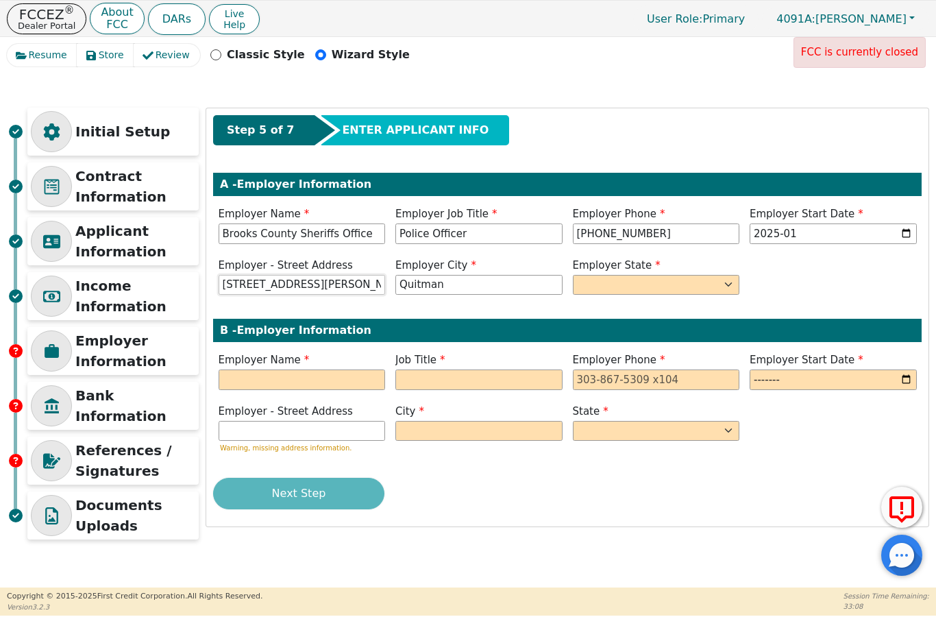
type input "[STREET_ADDRESS][PERSON_NAME]"
select select "GA"
click at [270, 387] on input "text" at bounding box center [302, 379] width 167 height 21
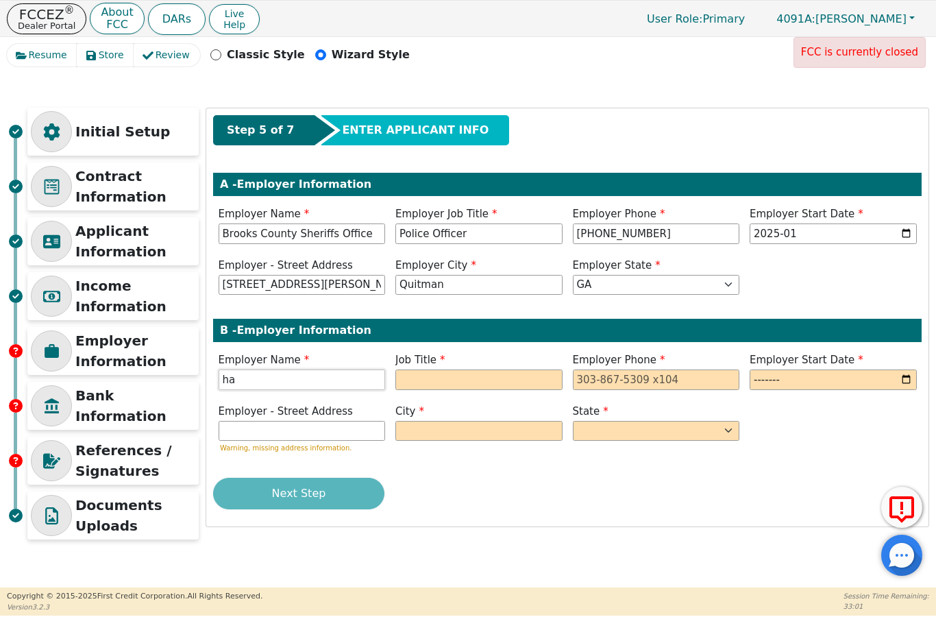
type input "h"
type input "Habitat for Humanity"
type input "Supervisor"
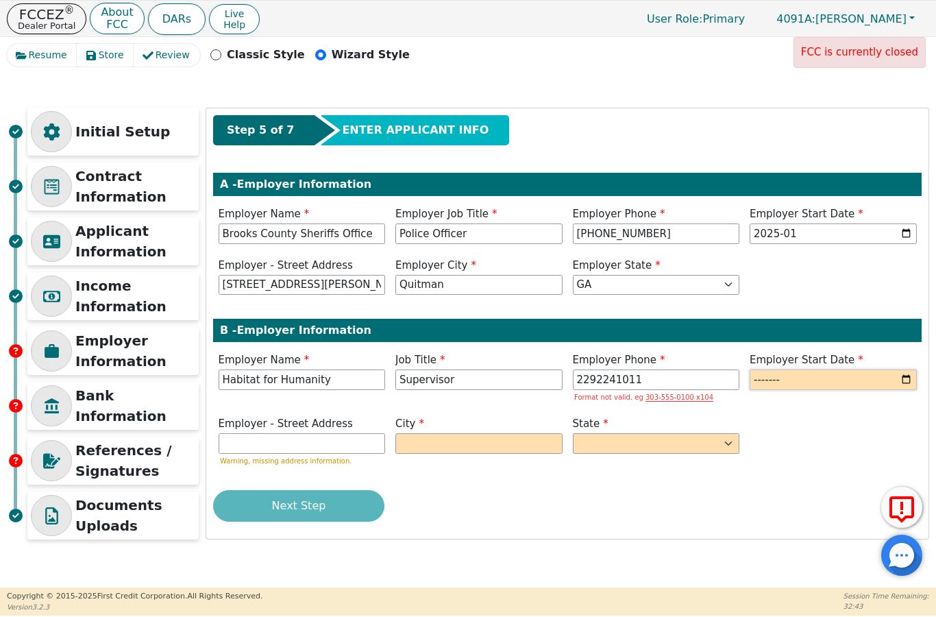
type input "[PHONE_NUMBER]"
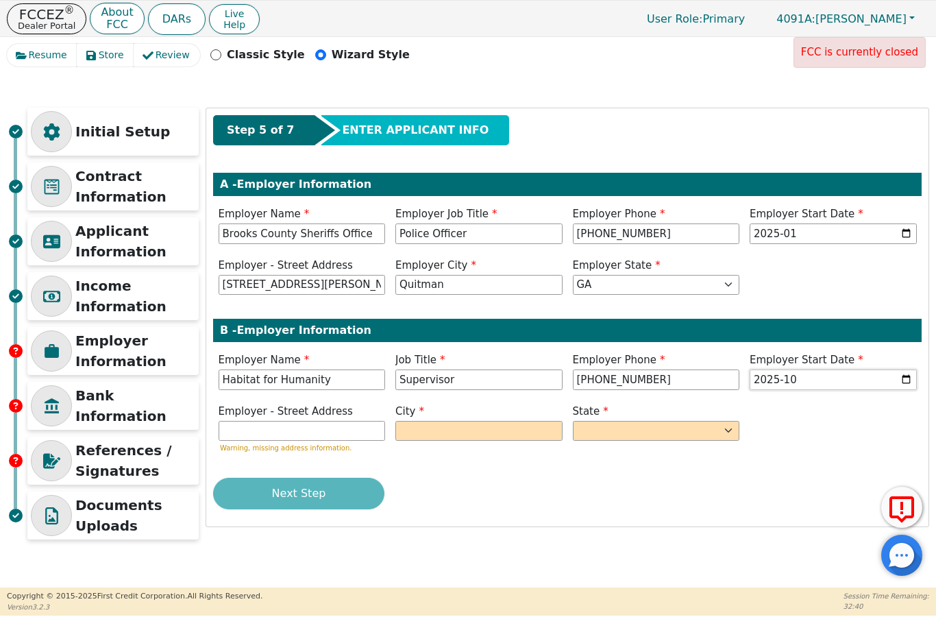
type input "2023-10"
click at [338, 421] on input "text" at bounding box center [302, 431] width 167 height 21
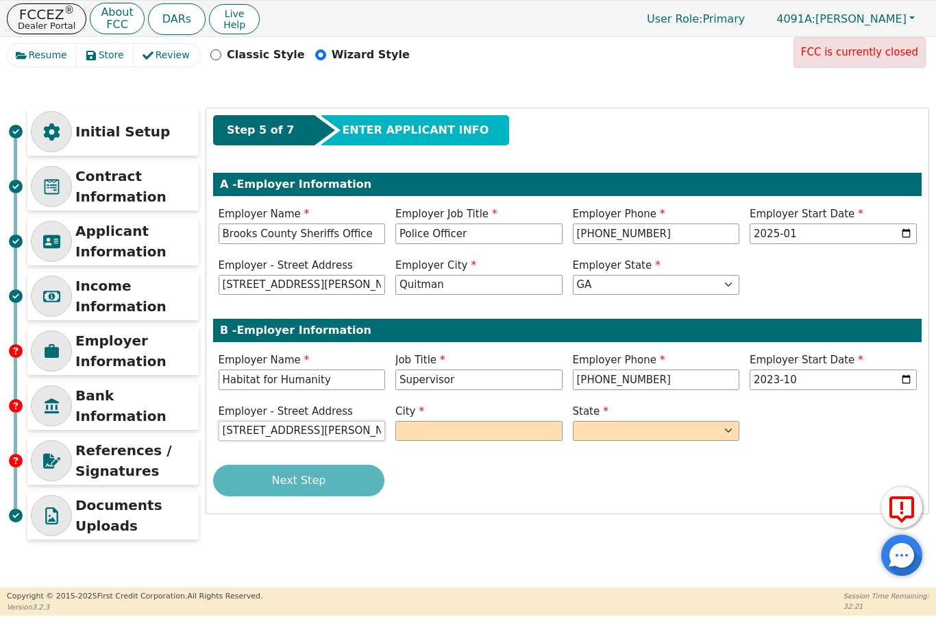
type input "[STREET_ADDRESS][PERSON_NAME]"
type input "Thomasville"
select select "GA"
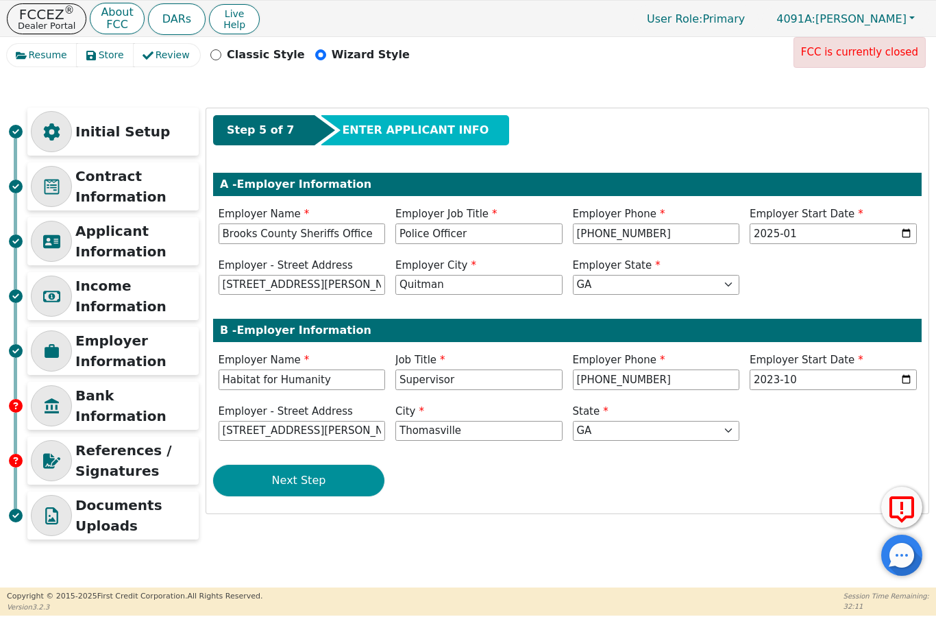
click at [297, 478] on button "Next Step" at bounding box center [298, 480] width 171 height 32
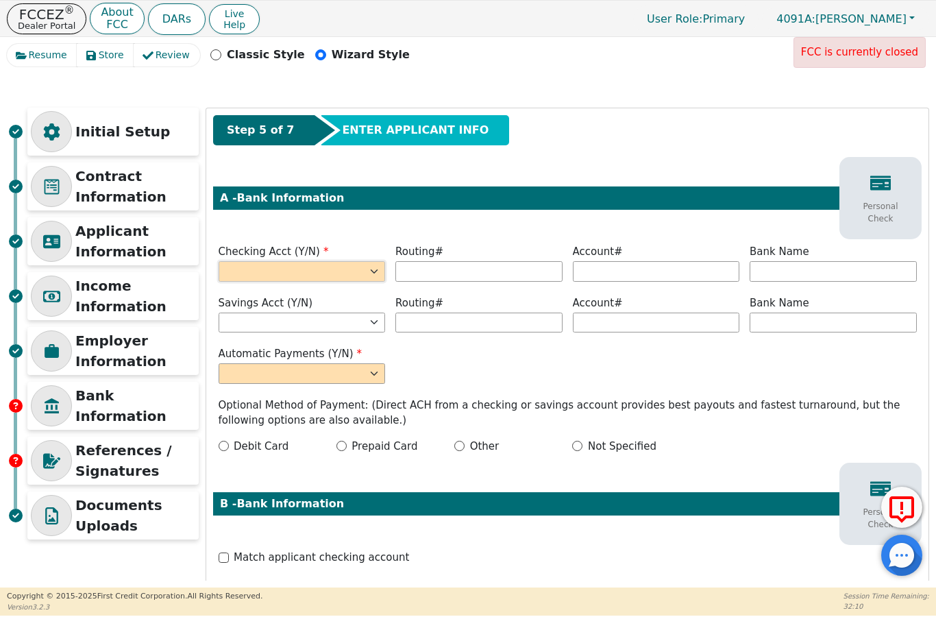
click at [267, 261] on select "Yes No" at bounding box center [302, 271] width 167 height 21
select select "y"
click at [439, 279] on input "text" at bounding box center [478, 271] width 167 height 21
type input "*********"
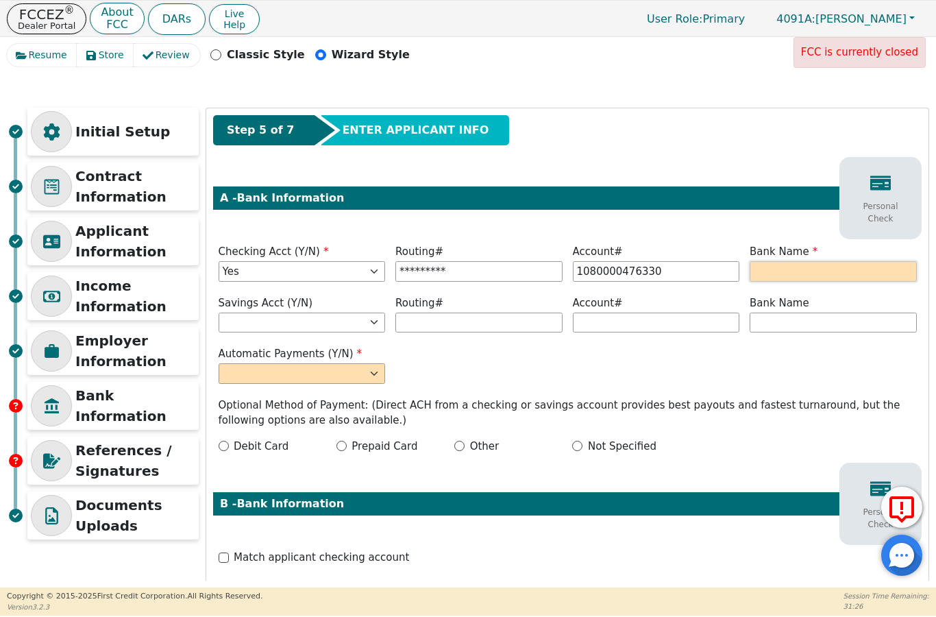
click at [820, 269] on input "text" at bounding box center [832, 271] width 167 height 21
type input "**********"
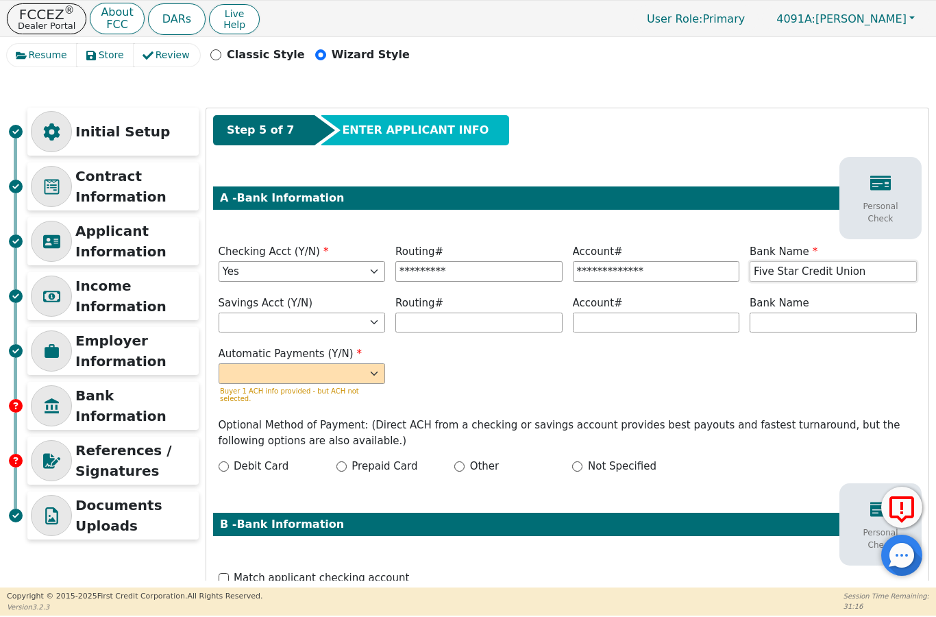
type input "Five Star Credit Union"
click at [289, 359] on label "Automatic Payments (Y/N)" at bounding box center [302, 354] width 167 height 16
click at [294, 377] on select "Yes No" at bounding box center [302, 373] width 167 height 21
select select "y"
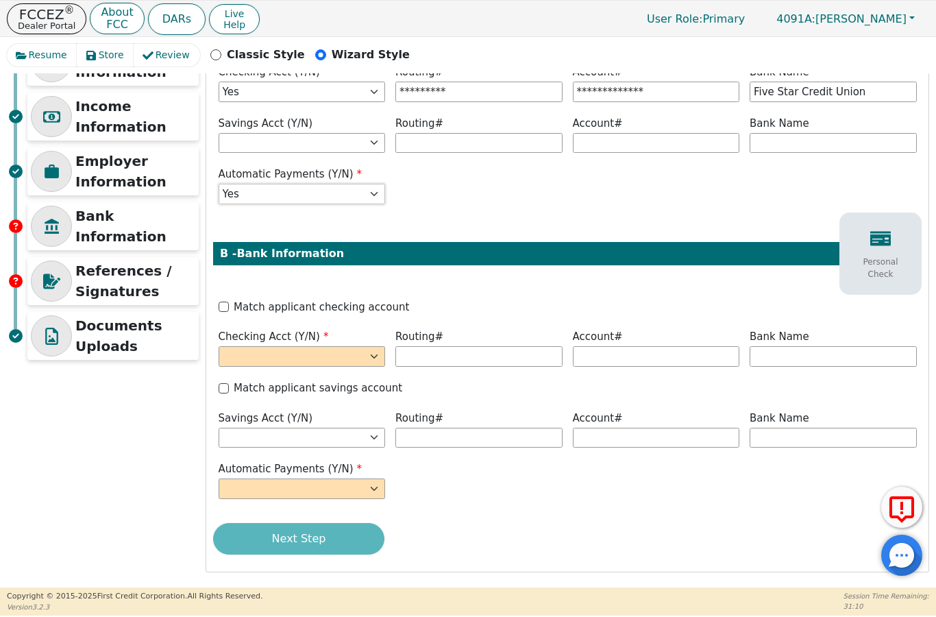
scroll to position [179, 0]
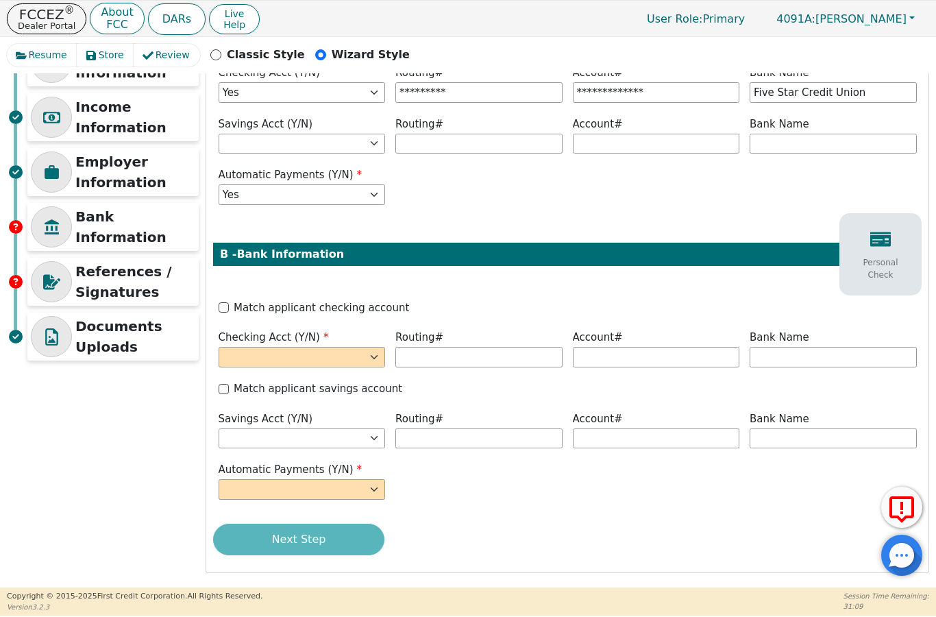
click at [216, 296] on div "**********" at bounding box center [567, 250] width 722 height 643
click at [223, 309] on input "Match applicant checking account" at bounding box center [224, 307] width 10 height 10
checkbox input "true"
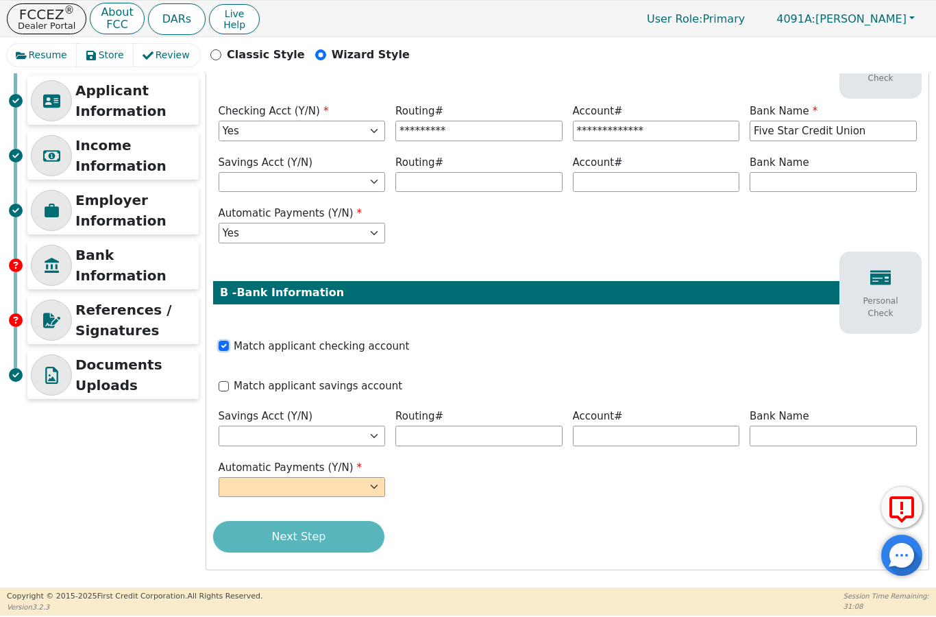
scroll to position [128, 0]
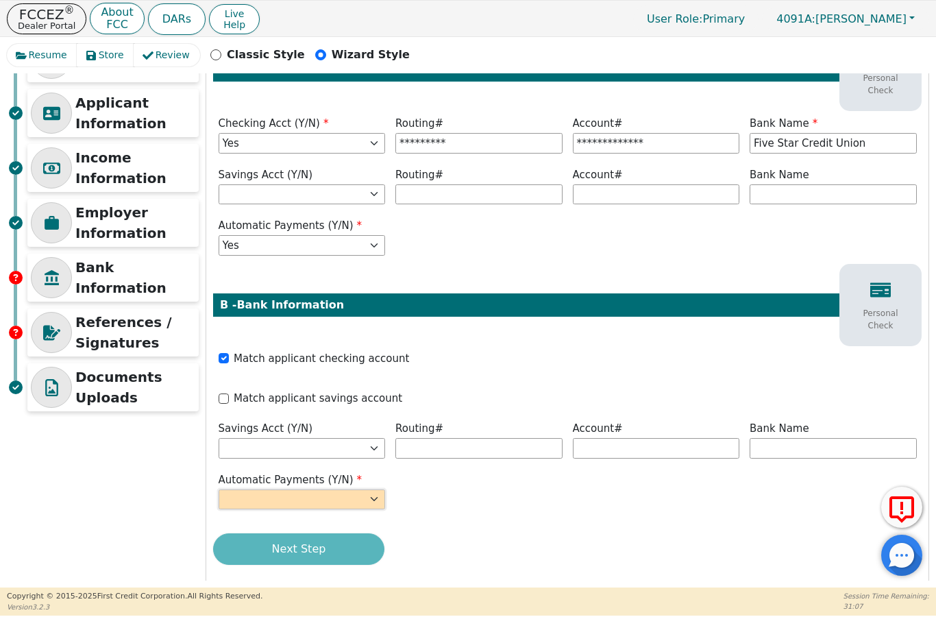
click at [271, 489] on select "Yes No" at bounding box center [302, 499] width 167 height 21
select select "y"
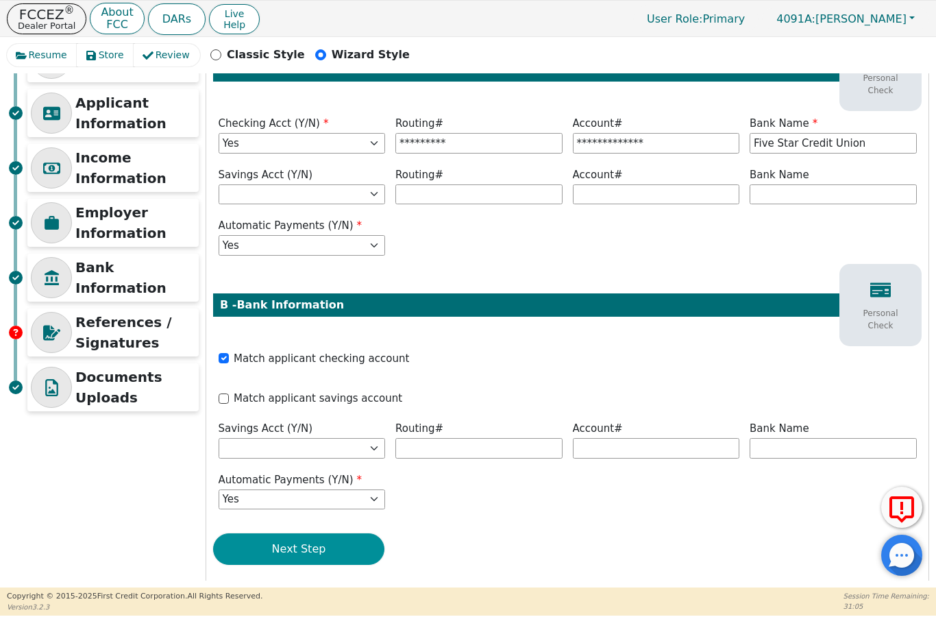
click at [293, 533] on button "Next Step" at bounding box center [298, 549] width 171 height 32
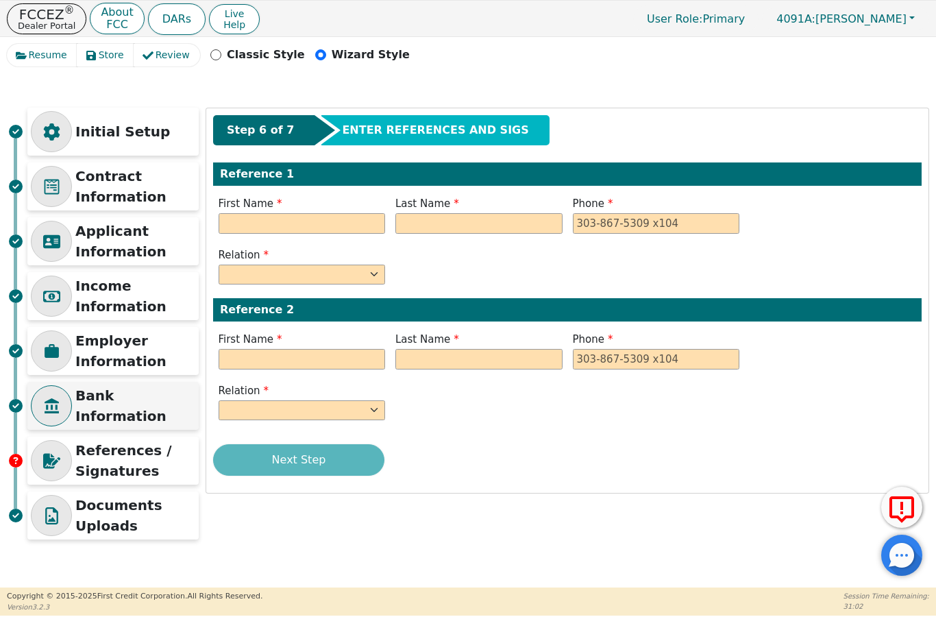
click at [111, 406] on p "Bank Information" at bounding box center [135, 405] width 120 height 41
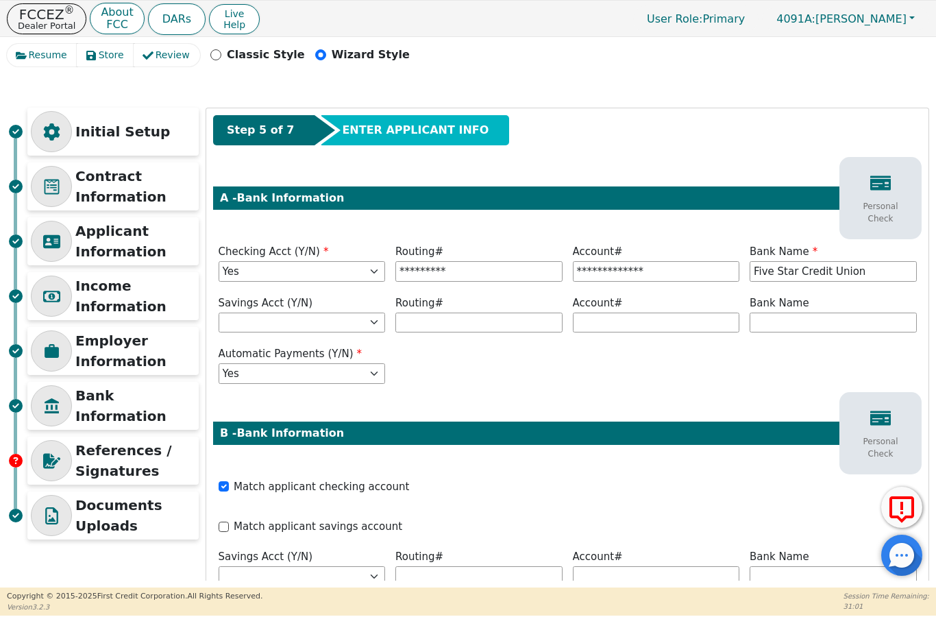
click at [894, 186] on div "Personal Check" at bounding box center [880, 199] width 75 height 66
click at [869, 195] on div "Personal Check" at bounding box center [880, 199] width 75 height 66
click at [892, 433] on div "Personal Check" at bounding box center [880, 434] width 75 height 66
click at [99, 345] on p "Employer Information" at bounding box center [135, 350] width 120 height 41
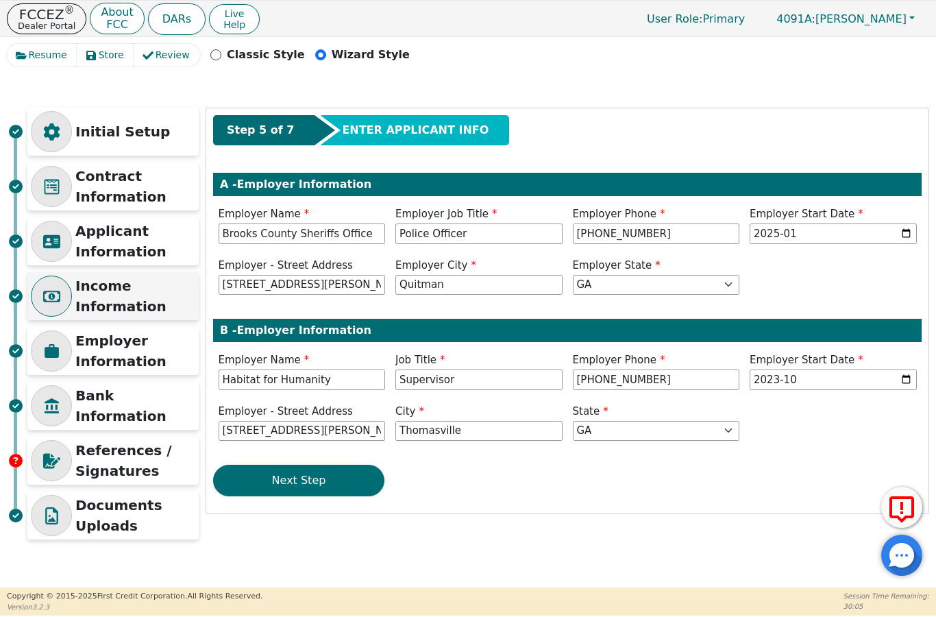
click at [106, 291] on p "Income Information" at bounding box center [135, 295] width 120 height 41
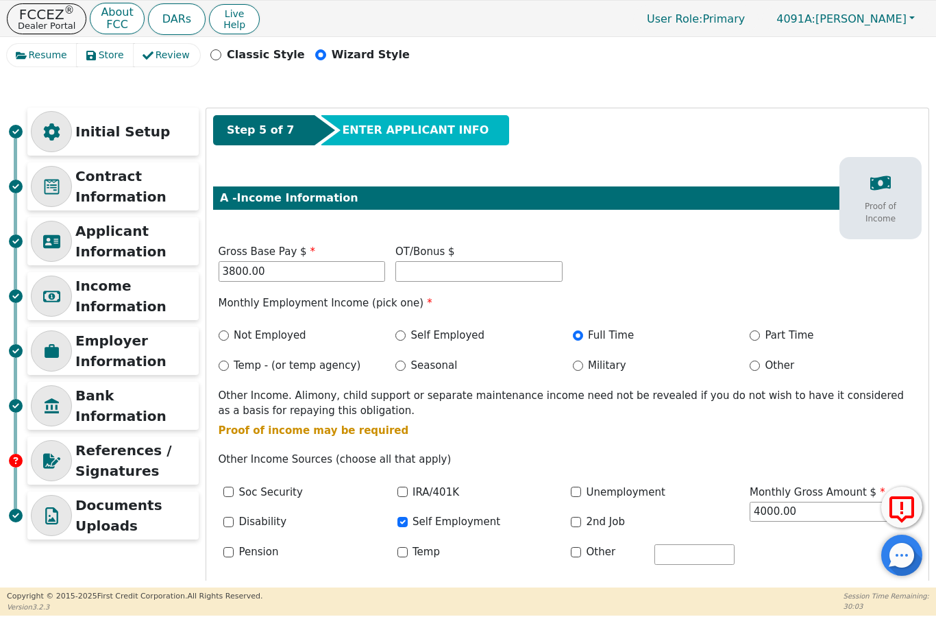
click at [866, 183] on div "Proof of Income" at bounding box center [880, 199] width 75 height 66
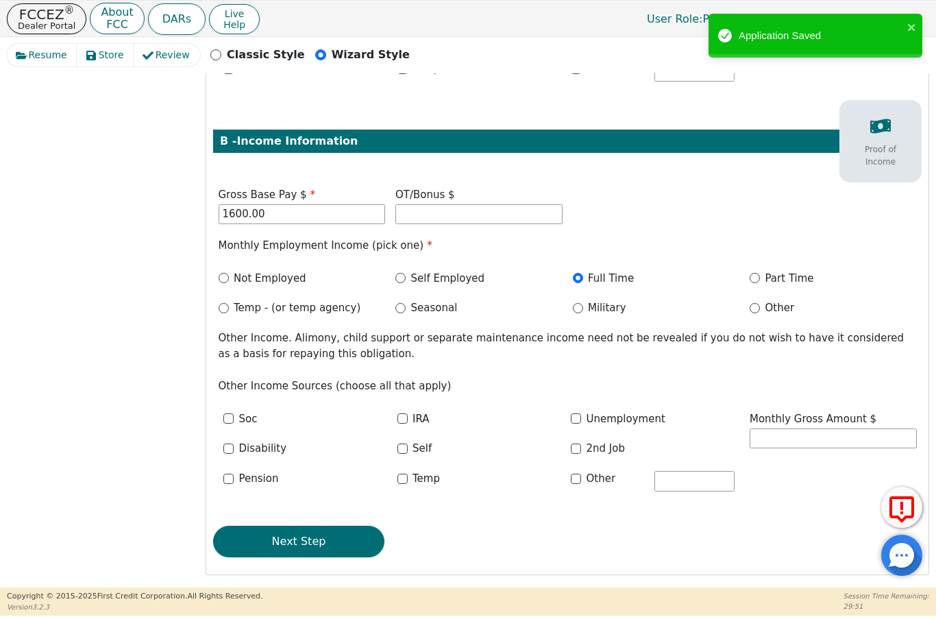
scroll to position [482, 0]
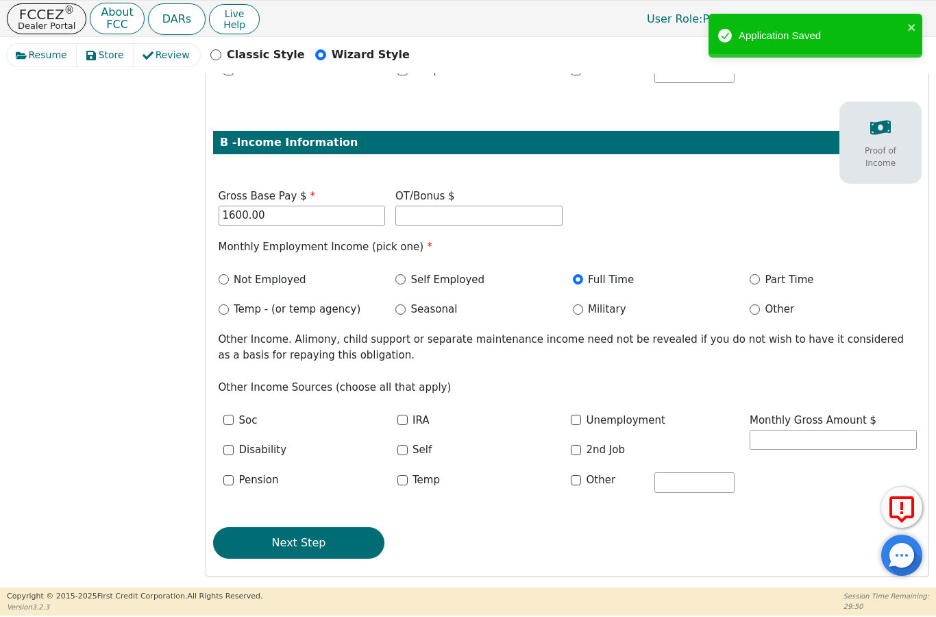
click at [873, 145] on p "Proof of Income" at bounding box center [880, 157] width 62 height 25
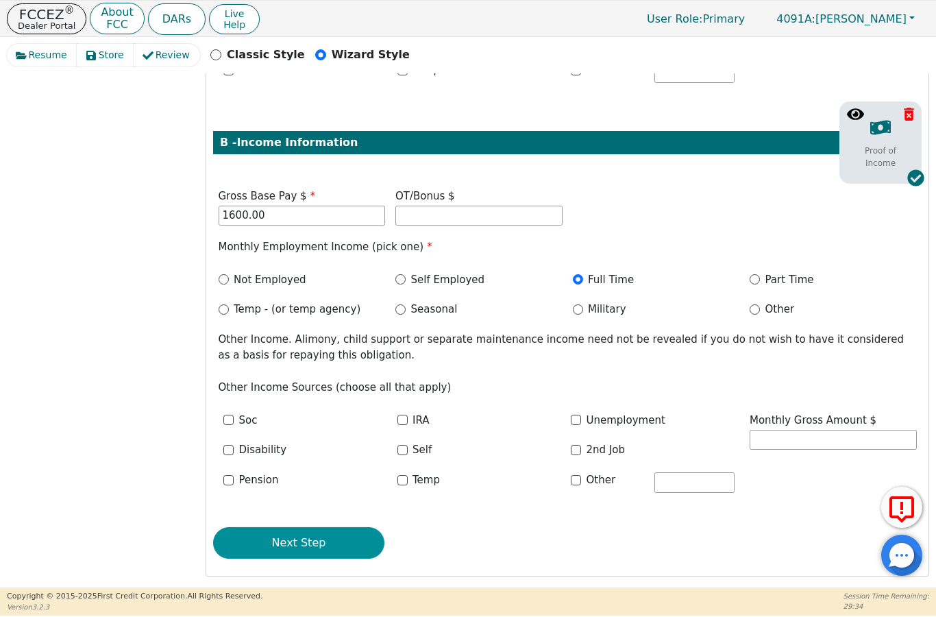
click at [334, 532] on button "Next Step" at bounding box center [298, 543] width 171 height 32
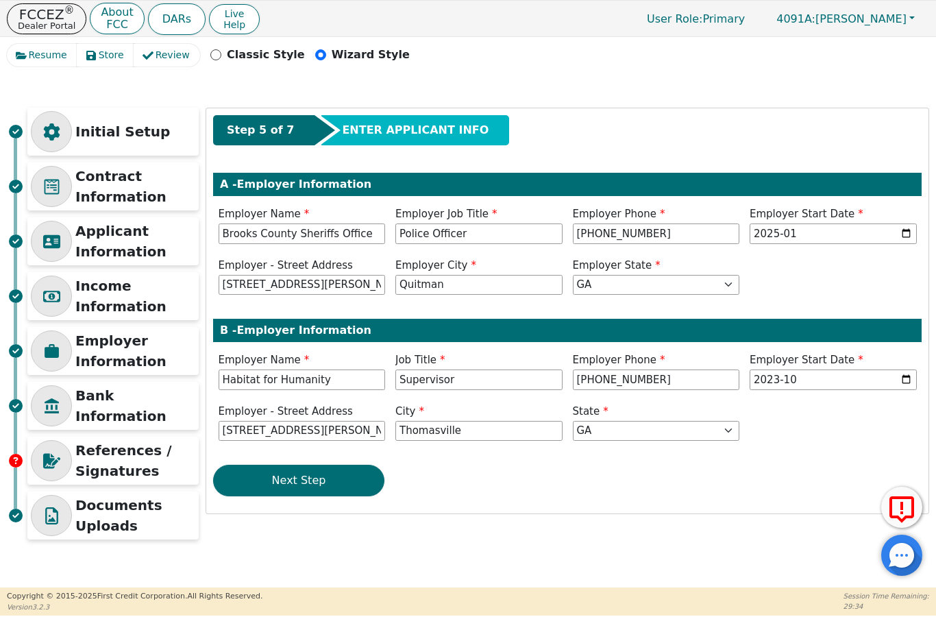
scroll to position [0, 0]
click at [108, 437] on div "References / Signatures" at bounding box center [112, 460] width 171 height 48
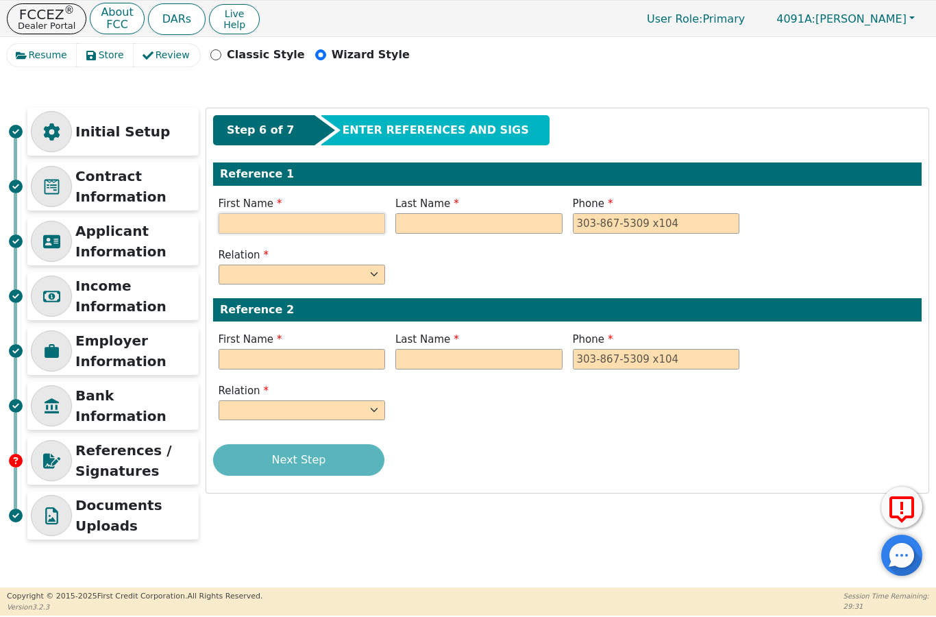
click at [351, 215] on input "text" at bounding box center [302, 223] width 167 height 21
type input "H"
type input "[PERSON_NAME]"
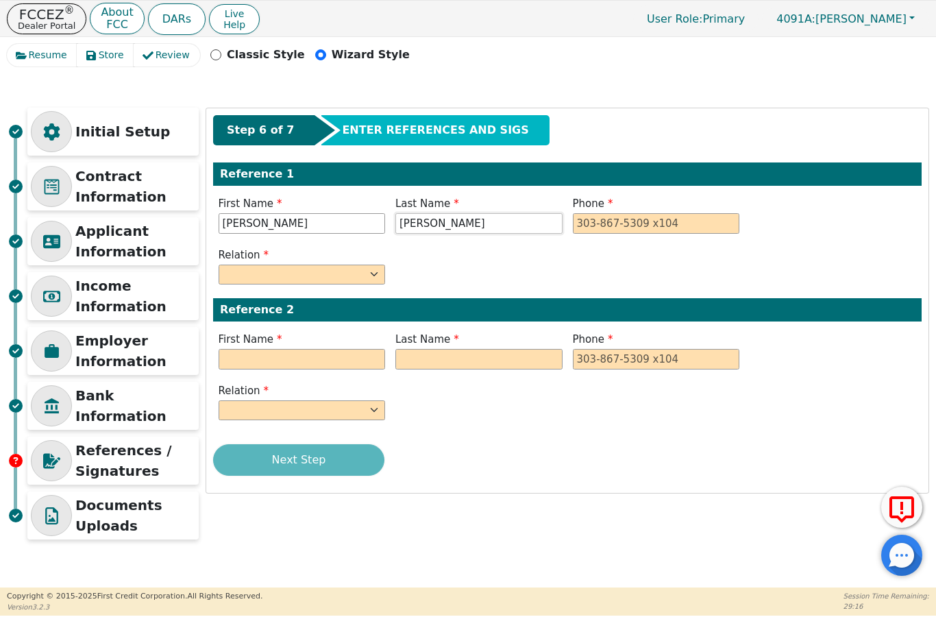
type input "[PERSON_NAME]"
click at [248, 279] on select "FATHER MOTHER SISTER BROTHER DAUGHTER SON CO-WORKER NEIGHBOR FRIEND COUSIN G-MO…" at bounding box center [302, 274] width 167 height 21
type input "[PHONE_NUMBER]"
select select "FRIEND"
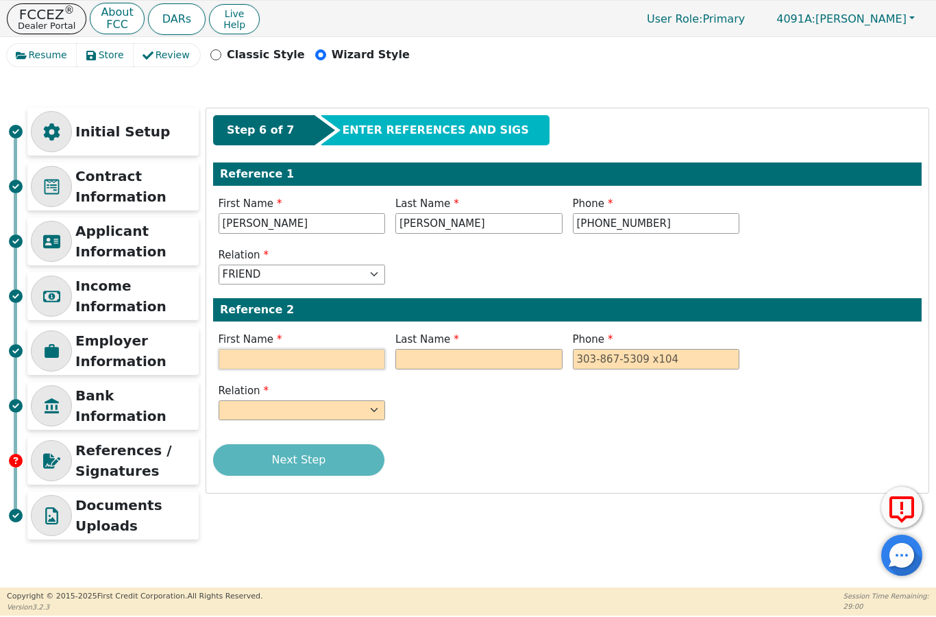
click at [249, 360] on input "text" at bounding box center [302, 359] width 167 height 21
type input "[PERSON_NAME]"
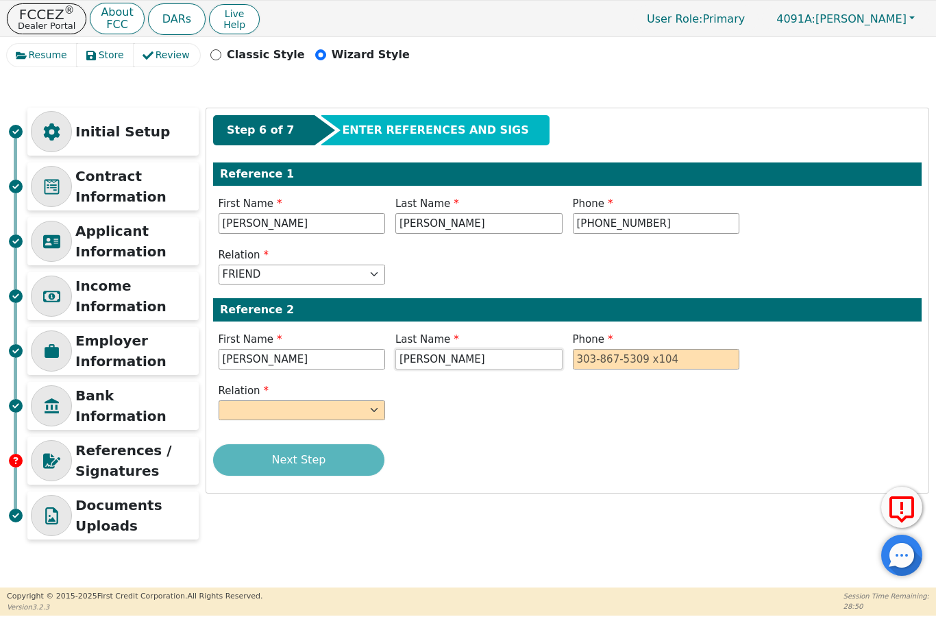
type input "[PERSON_NAME]"
click at [266, 402] on select "FATHER MOTHER SISTER BROTHER DAUGHTER SON CO-WORKER NEIGHBOR FRIEND COUSIN G-MO…" at bounding box center [302, 410] width 167 height 21
type input "[PHONE_NUMBER]"
select select "FRIEND"
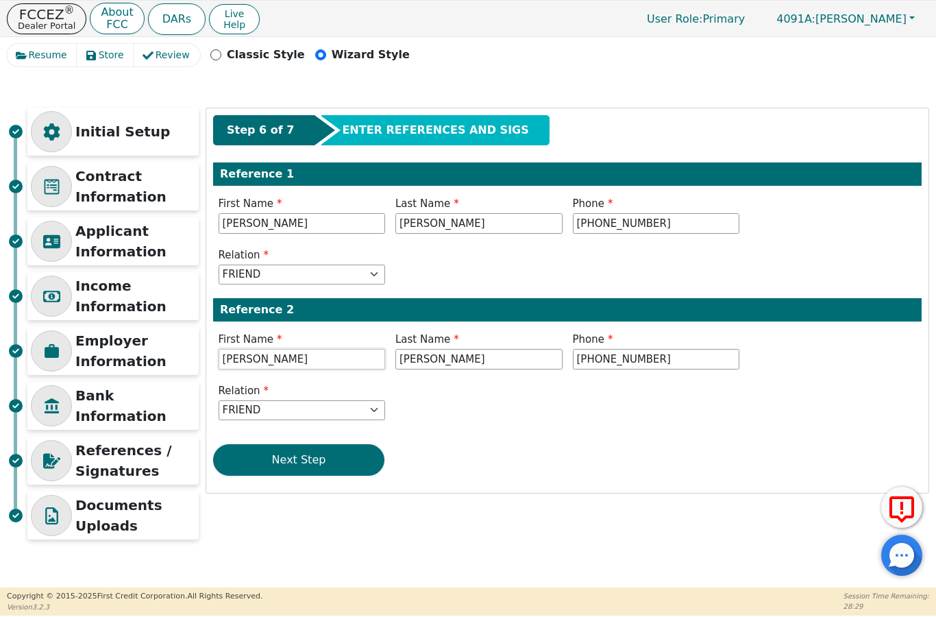
click at [269, 360] on input "[PERSON_NAME]" at bounding box center [302, 359] width 167 height 21
type input "[PERSON_NAME]"
click at [338, 459] on button "Next Step" at bounding box center [298, 460] width 171 height 32
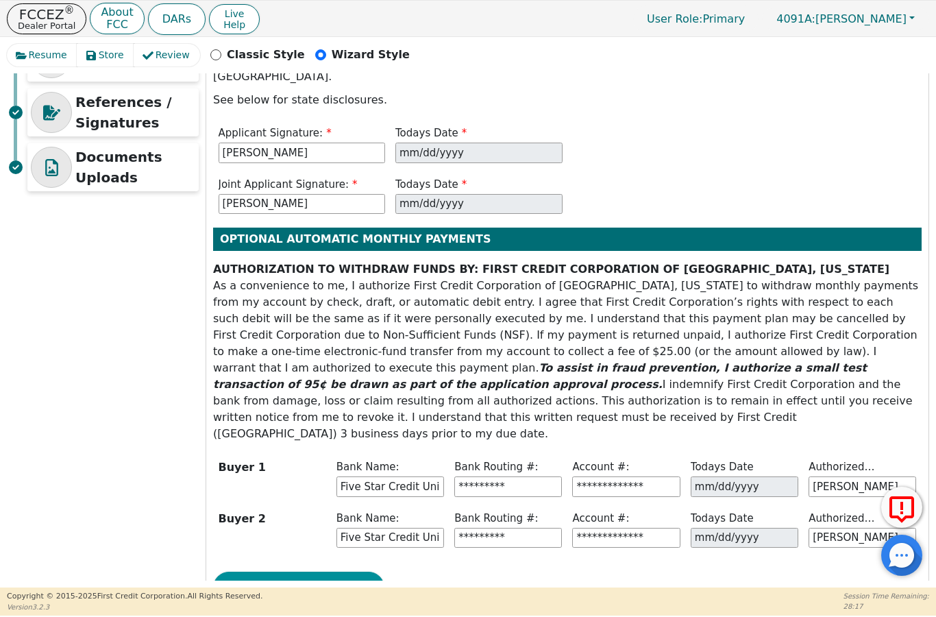
click at [324, 571] on button "Next Step" at bounding box center [298, 587] width 171 height 32
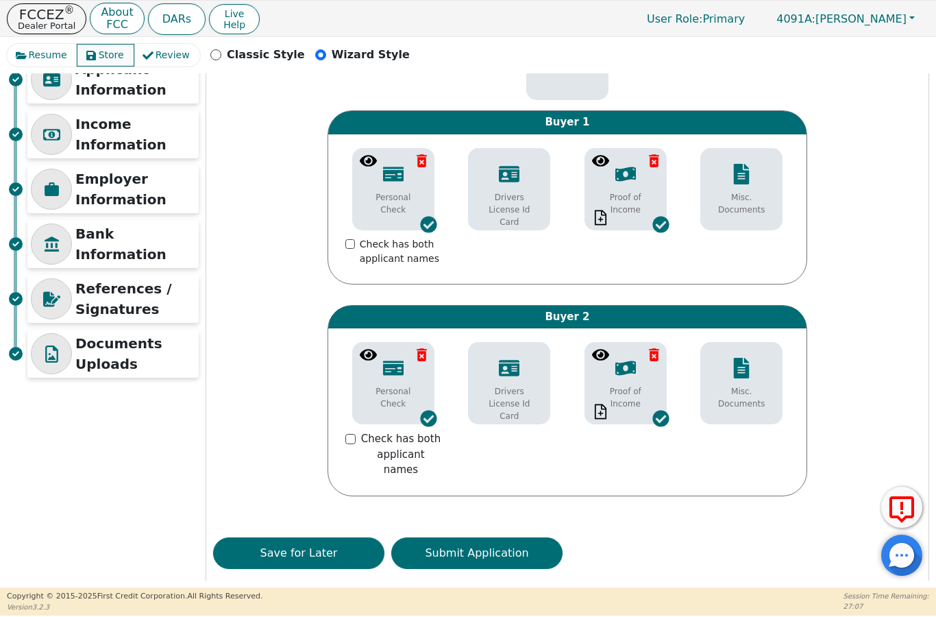
click at [99, 54] on span "Store" at bounding box center [111, 55] width 25 height 14
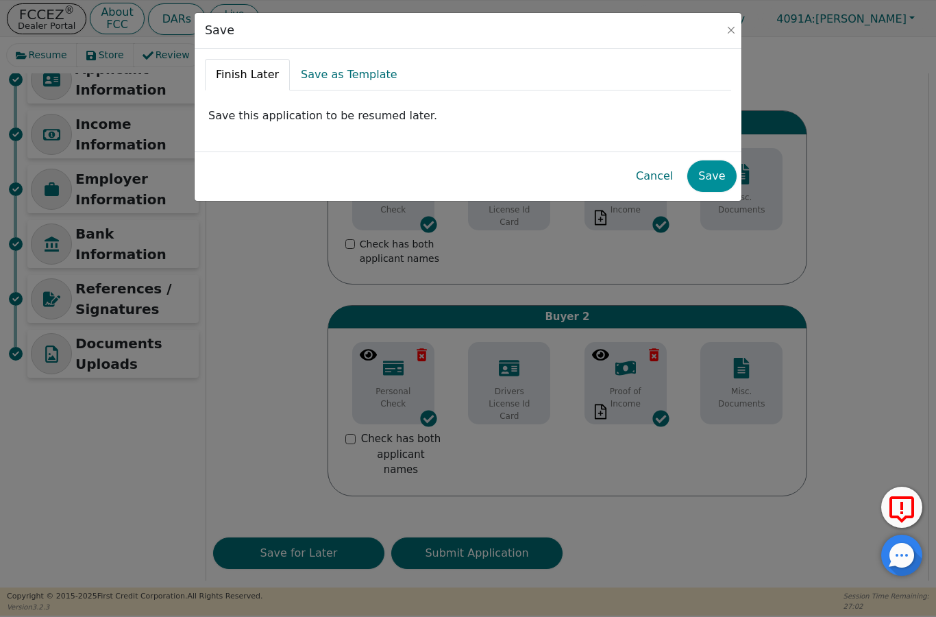
click at [718, 173] on button "Save" at bounding box center [711, 176] width 49 height 32
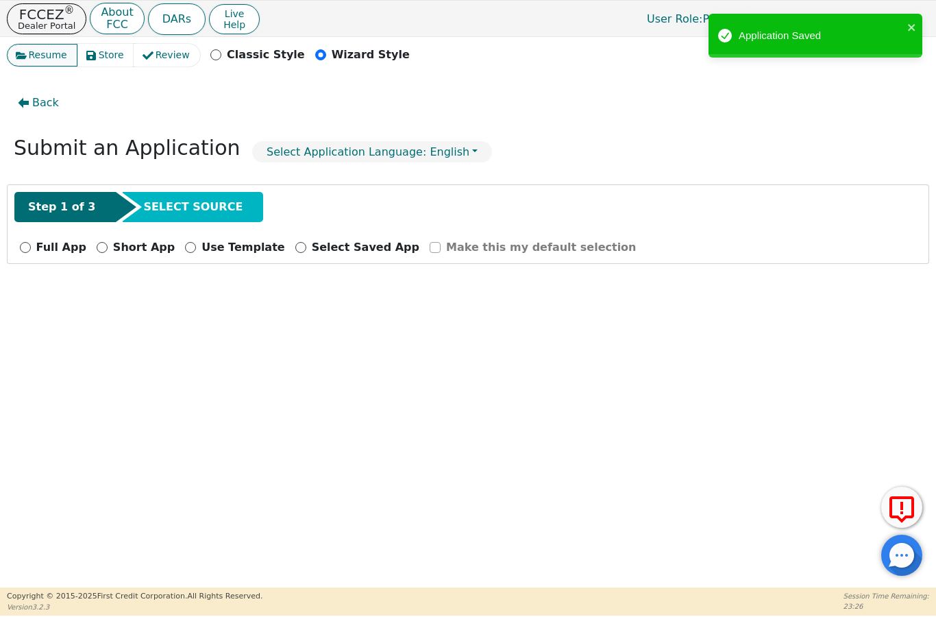
click at [42, 51] on span "Resume" at bounding box center [48, 55] width 38 height 14
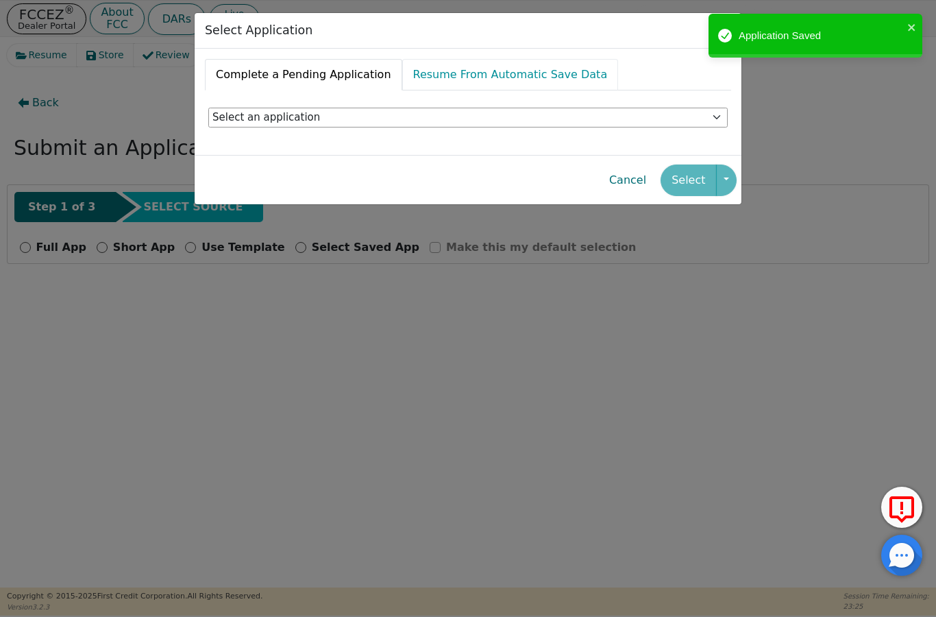
click at [471, 76] on link "Resume From Automatic Save Data" at bounding box center [510, 75] width 216 height 32
click at [297, 71] on link "Complete a Pending Application" at bounding box center [303, 75] width 197 height 32
click at [428, 66] on link "Resume From Automatic Save Data" at bounding box center [510, 75] width 216 height 32
click at [380, 113] on select "Select an application [DATE]T10:07:55-04:00 [PERSON_NAME] [STREET_ADDRESS] - [D…" at bounding box center [467, 118] width 519 height 21
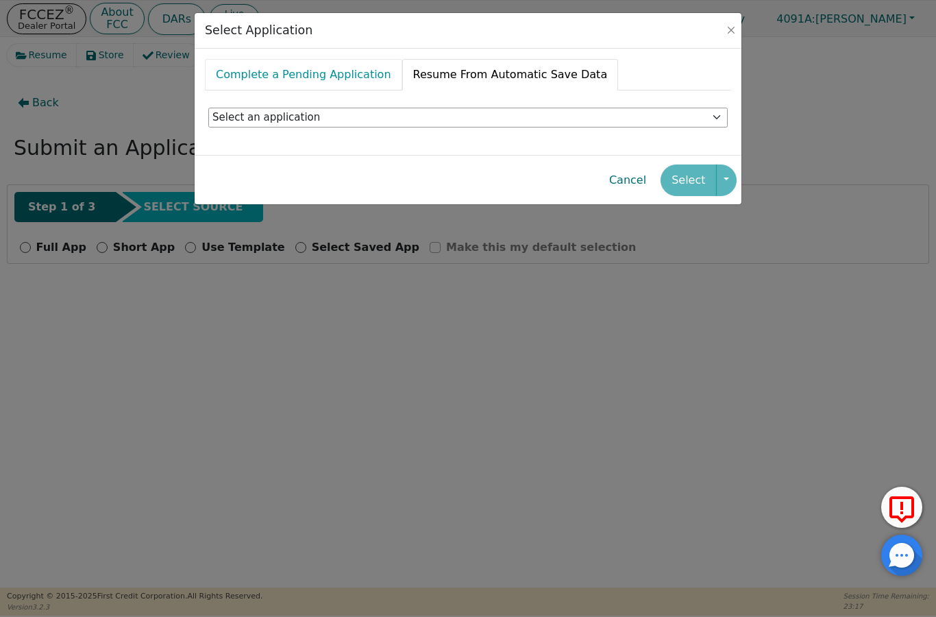
click at [270, 69] on link "Complete a Pending Application" at bounding box center [303, 75] width 197 height 32
click at [365, 123] on select "Select an application" at bounding box center [467, 118] width 519 height 21
click at [703, 112] on select "Select an application" at bounding box center [467, 118] width 519 height 21
click at [715, 117] on select "Select an application" at bounding box center [467, 118] width 519 height 21
click at [492, 77] on link "Resume From Automatic Save Data" at bounding box center [510, 75] width 216 height 32
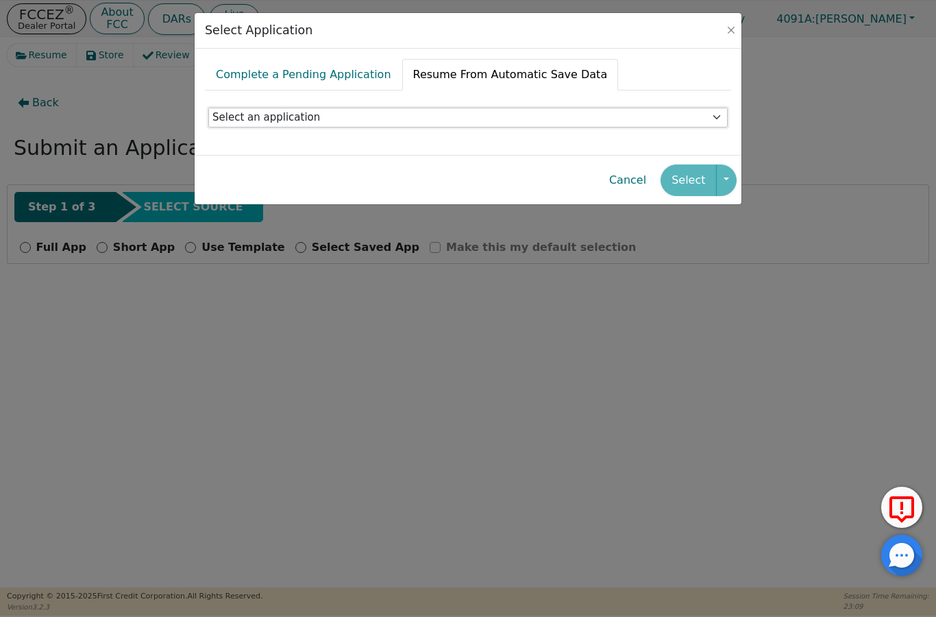
click at [285, 122] on select "Select an application [DATE]T10:07:55-04:00 [PERSON_NAME] [STREET_ADDRESS] - [D…" at bounding box center [467, 118] width 519 height 21
select select "2061bcac-c014-41bf-a4c2-0b797a94b570"
click at [691, 182] on button "Select" at bounding box center [687, 180] width 55 height 32
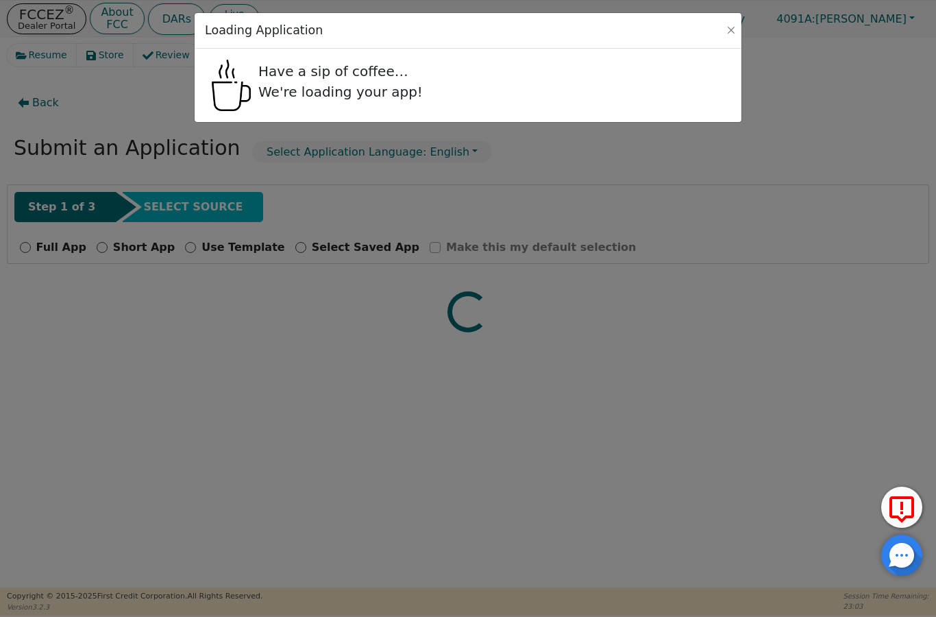
select select "GA"
select select "n"
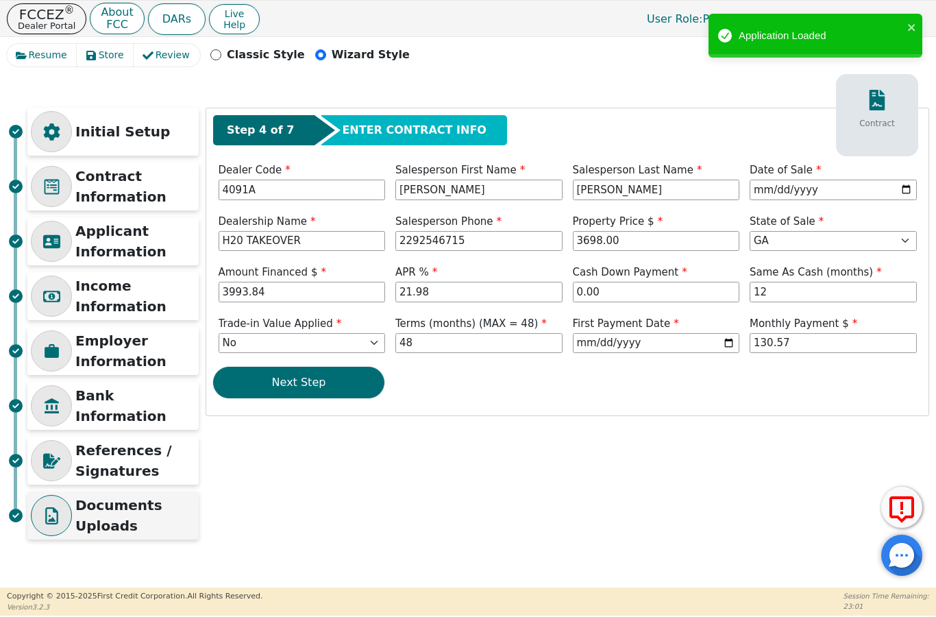
click at [109, 525] on p "Documents Uploads" at bounding box center [135, 515] width 120 height 41
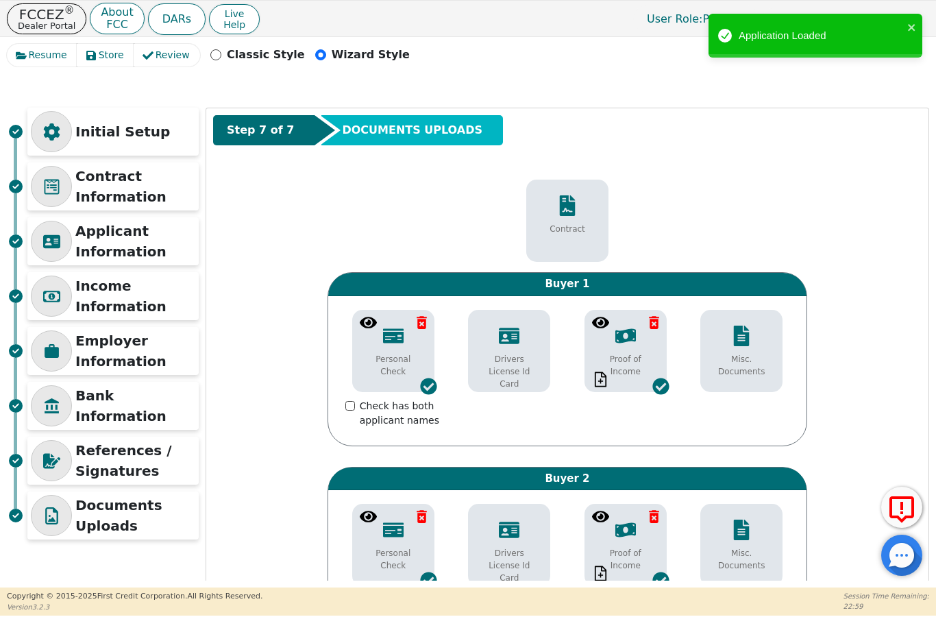
click at [508, 355] on p "Drivers License Id Card" at bounding box center [509, 371] width 62 height 37
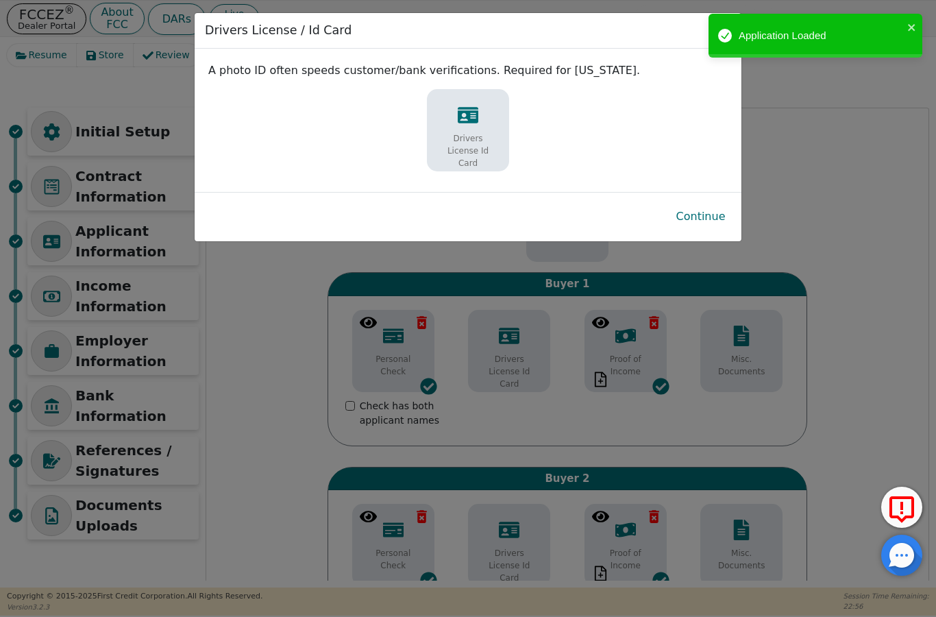
click at [475, 137] on p "Drivers License Id Card" at bounding box center [468, 150] width 62 height 37
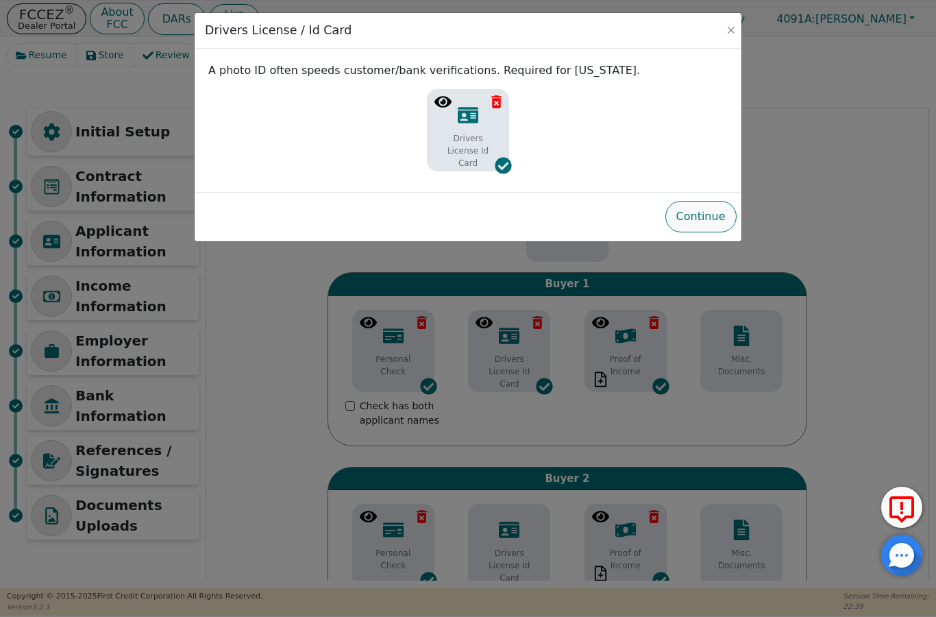
click at [710, 210] on button "Continue" at bounding box center [700, 217] width 71 height 32
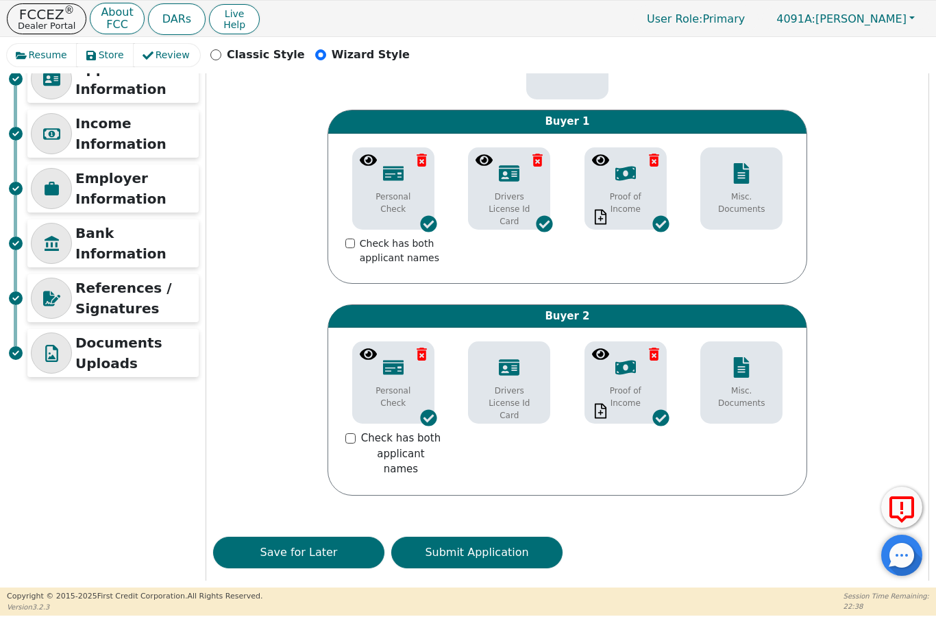
scroll to position [162, 0]
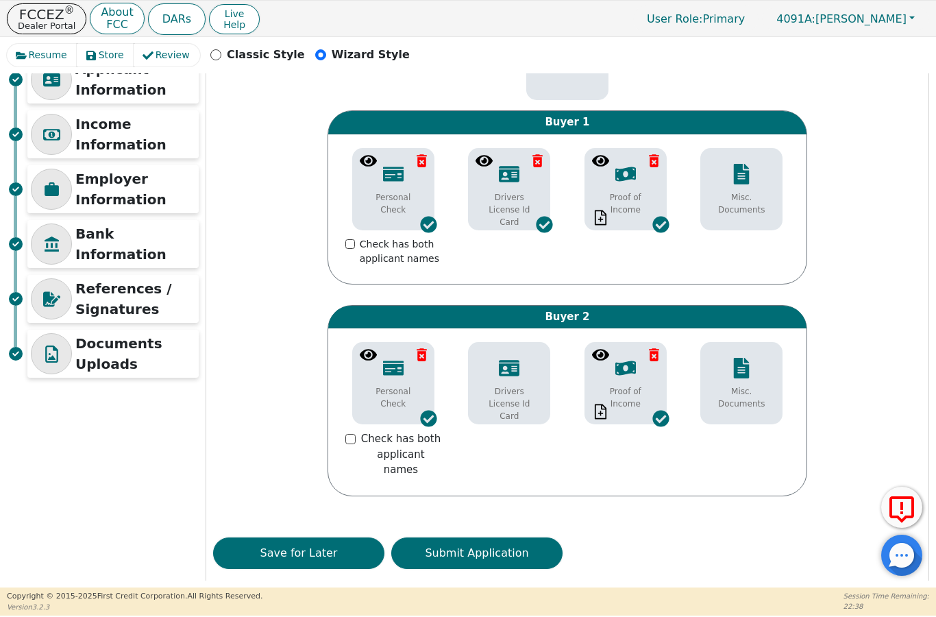
click at [517, 366] on icon at bounding box center [509, 368] width 21 height 16
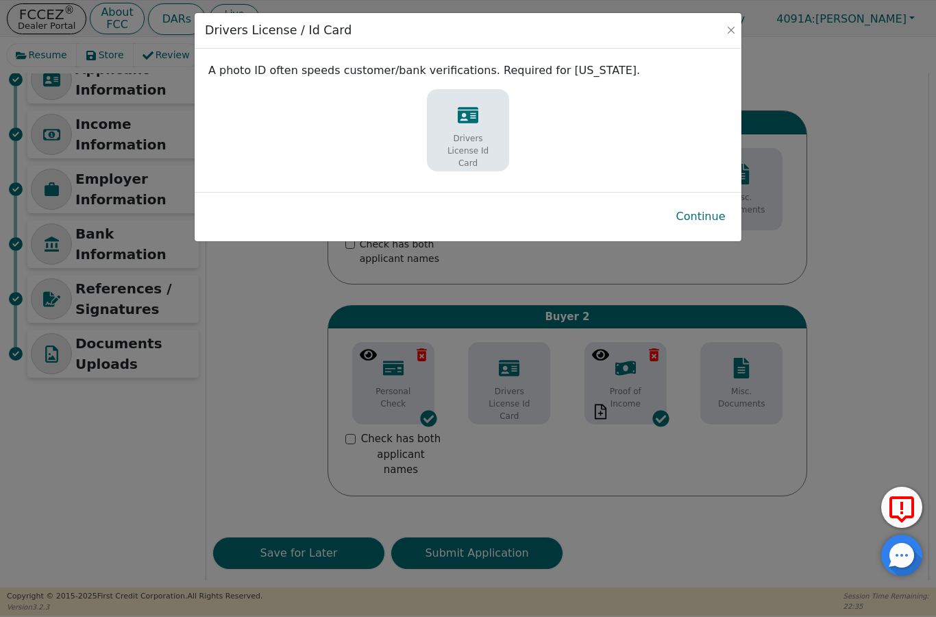
click at [462, 136] on p "Drivers License Id Card" at bounding box center [468, 150] width 62 height 37
click at [697, 221] on button "Continue" at bounding box center [700, 217] width 71 height 32
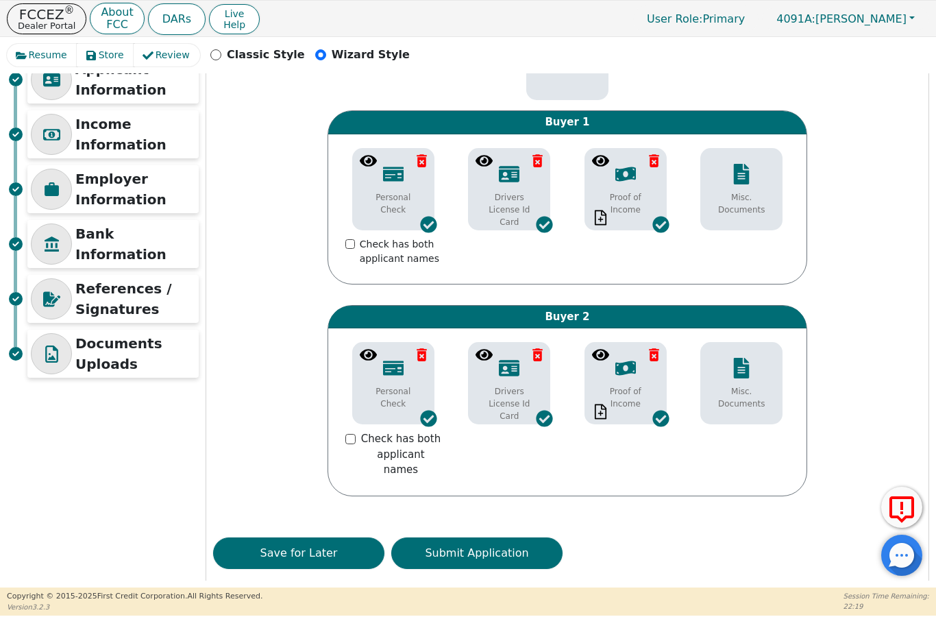
click at [750, 195] on p "Misc. Documents" at bounding box center [741, 203] width 62 height 25
click at [745, 390] on p "Misc. Documents" at bounding box center [741, 397] width 62 height 25
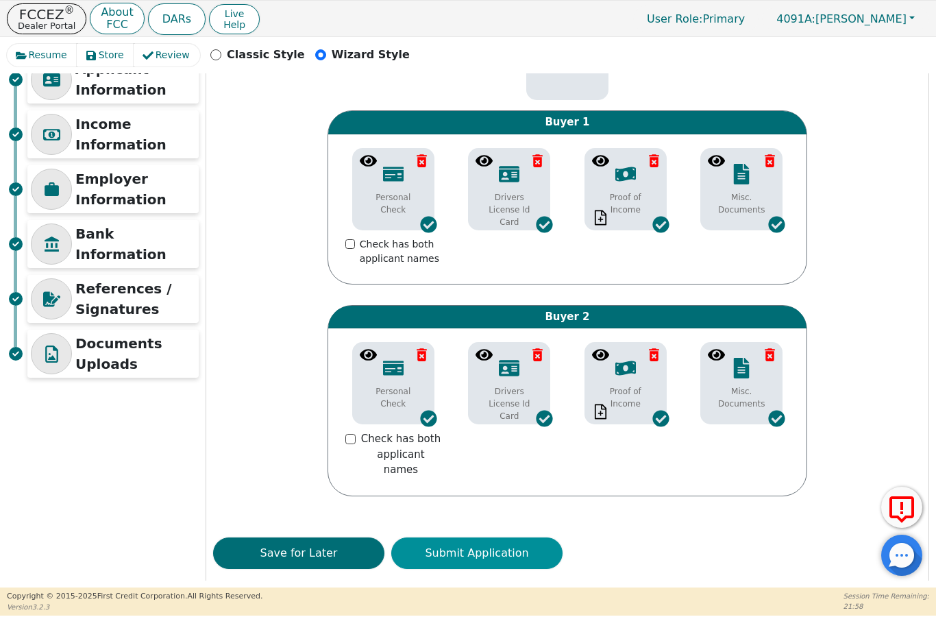
click at [504, 537] on button "Submit Application" at bounding box center [476, 553] width 171 height 32
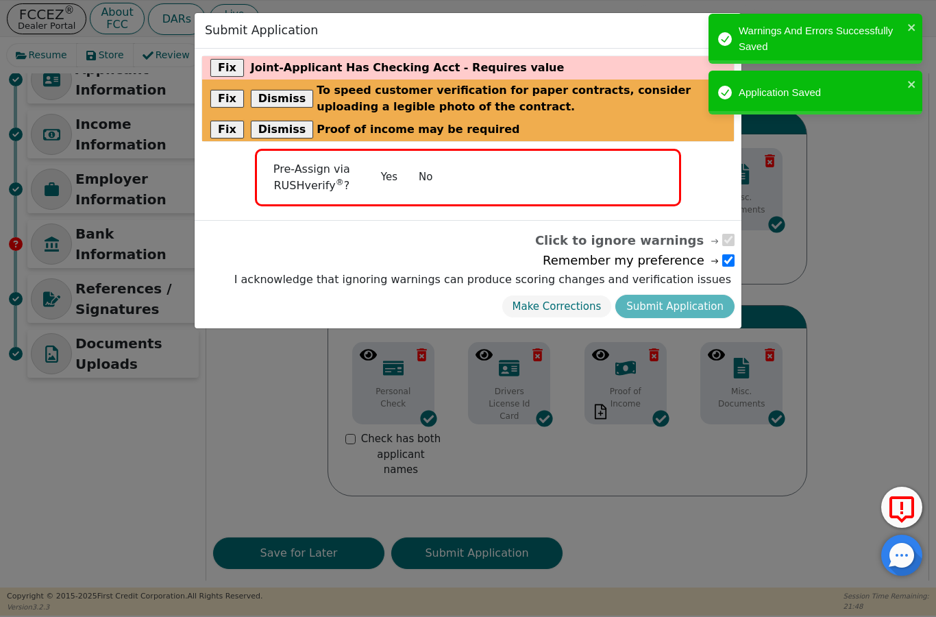
click at [218, 50] on div "Fix Joint-Applicant Has Checking Acct - Requires value Fix Dismiss To speed cus…" at bounding box center [468, 134] width 547 height 171
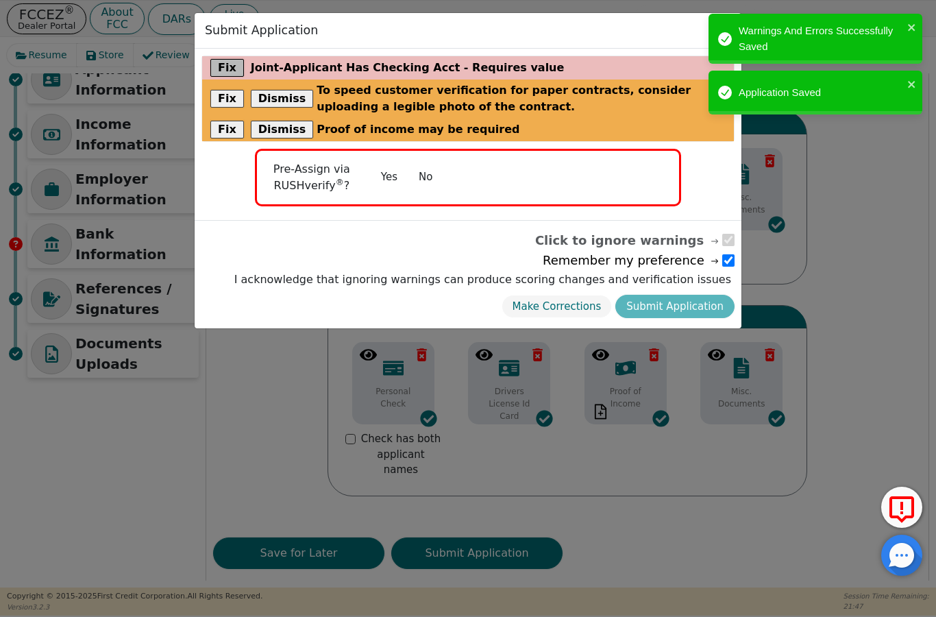
click at [221, 61] on button "Fix" at bounding box center [227, 68] width 34 height 18
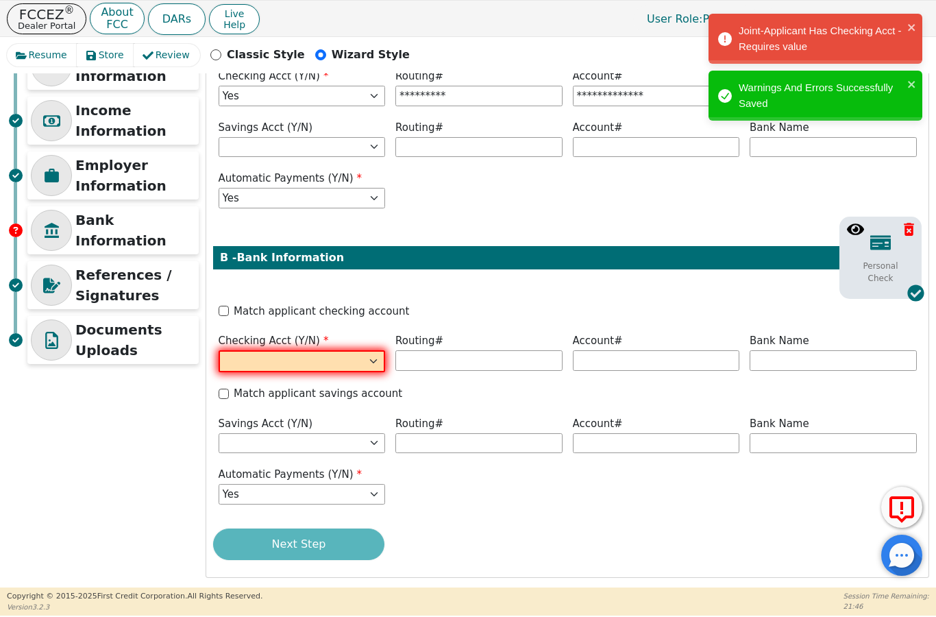
scroll to position [180, 0]
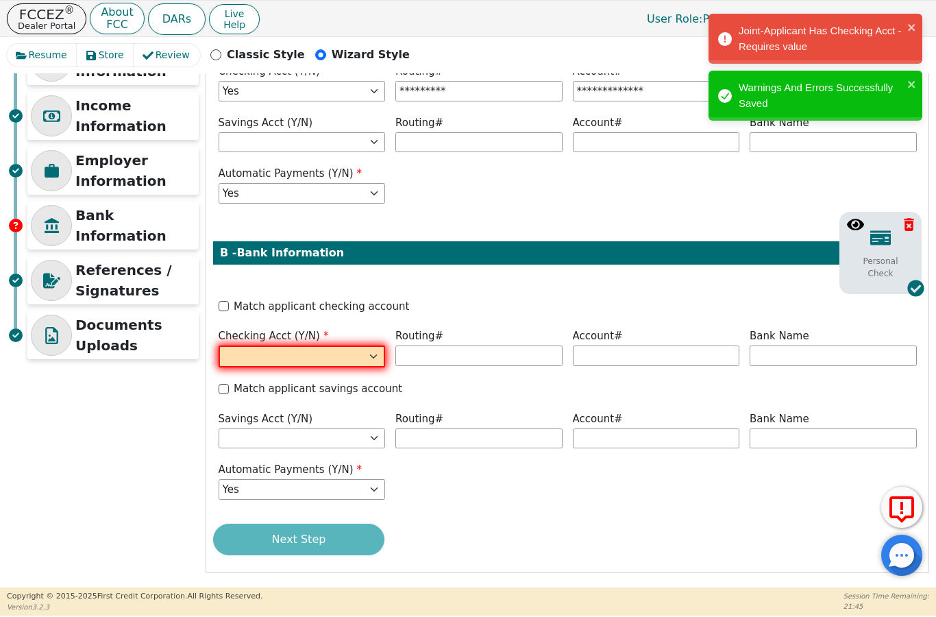
click at [221, 292] on div "**********" at bounding box center [567, 250] width 722 height 644
click at [224, 296] on div "**********" at bounding box center [567, 250] width 722 height 644
click at [223, 301] on input "Match applicant checking account" at bounding box center [224, 306] width 10 height 10
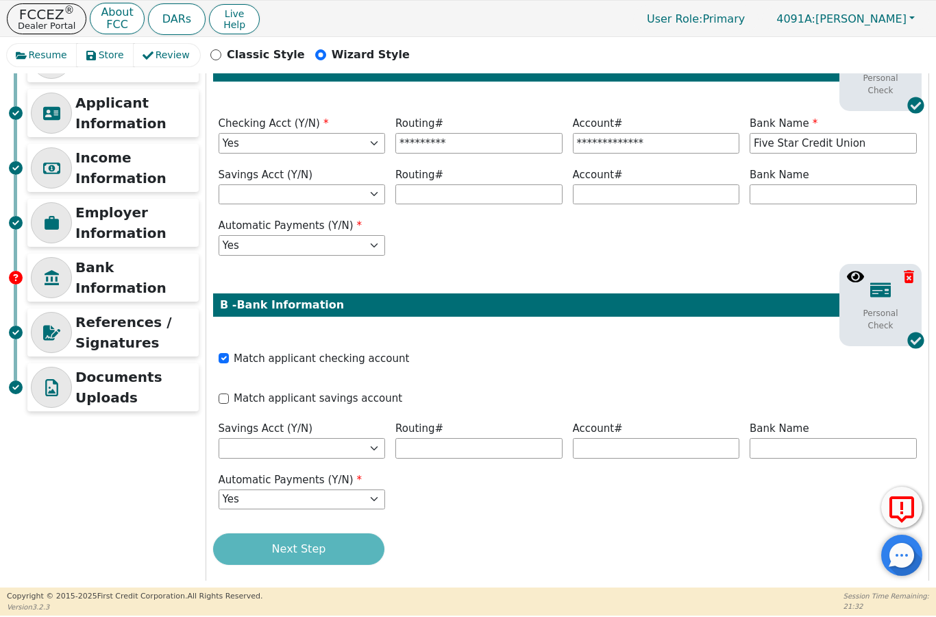
click at [291, 533] on div "Next Step" at bounding box center [567, 549] width 708 height 32
click at [101, 338] on p "References / Signatures" at bounding box center [135, 332] width 120 height 41
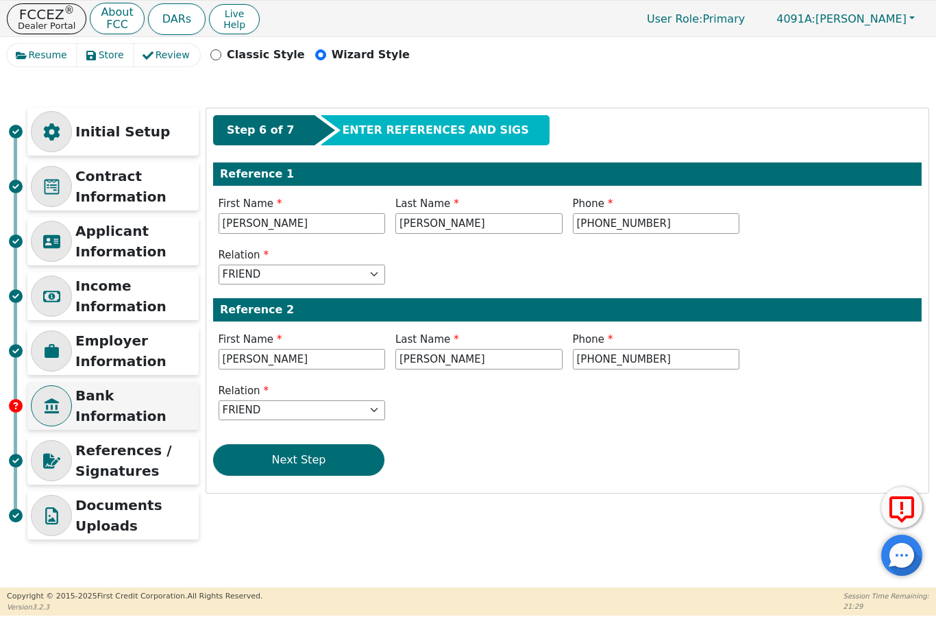
click at [97, 406] on p "Bank Information" at bounding box center [135, 405] width 120 height 41
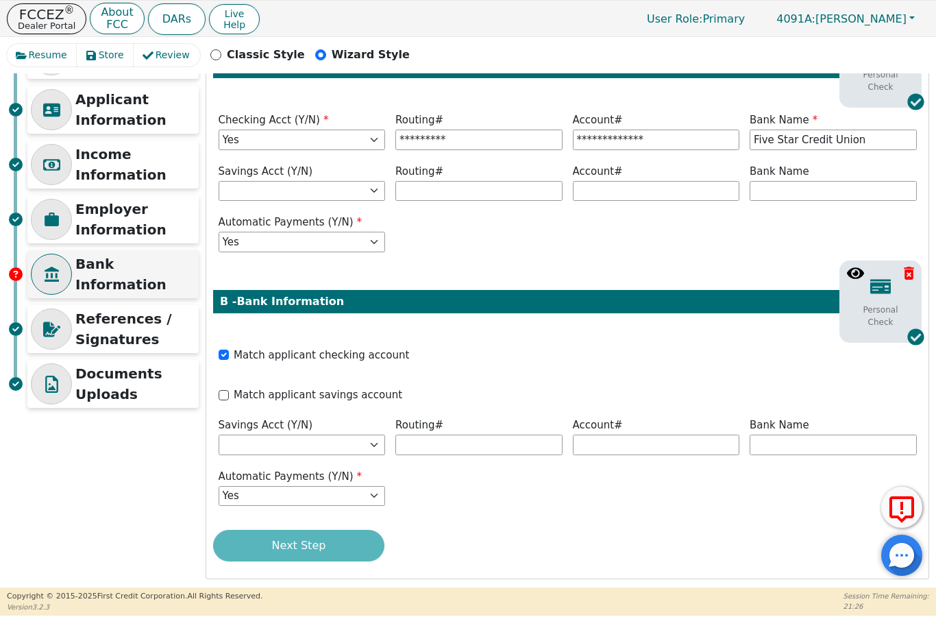
scroll to position [128, 0]
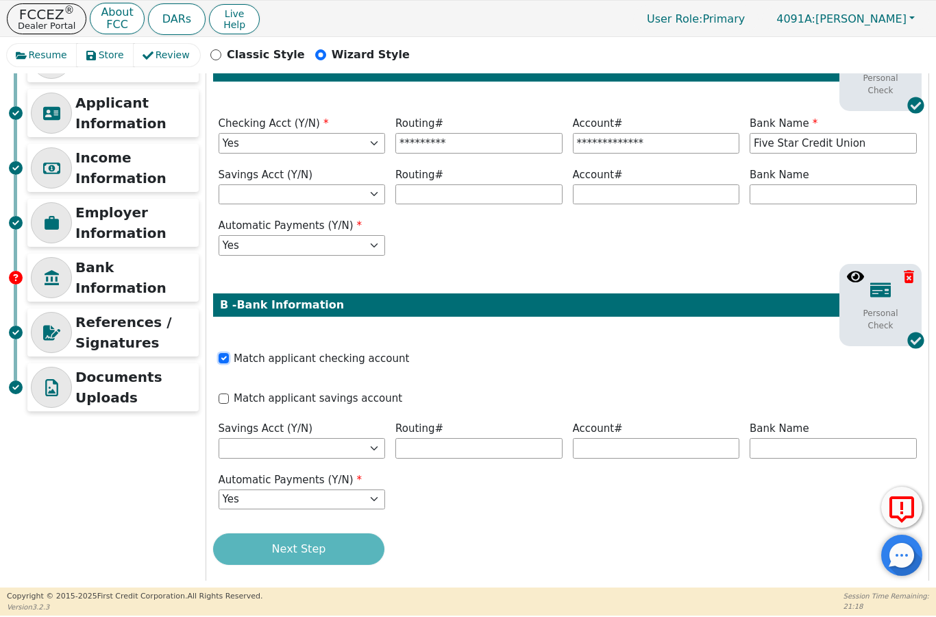
click at [224, 353] on input "Match applicant checking account" at bounding box center [224, 358] width 10 height 10
checkbox input "false"
select select
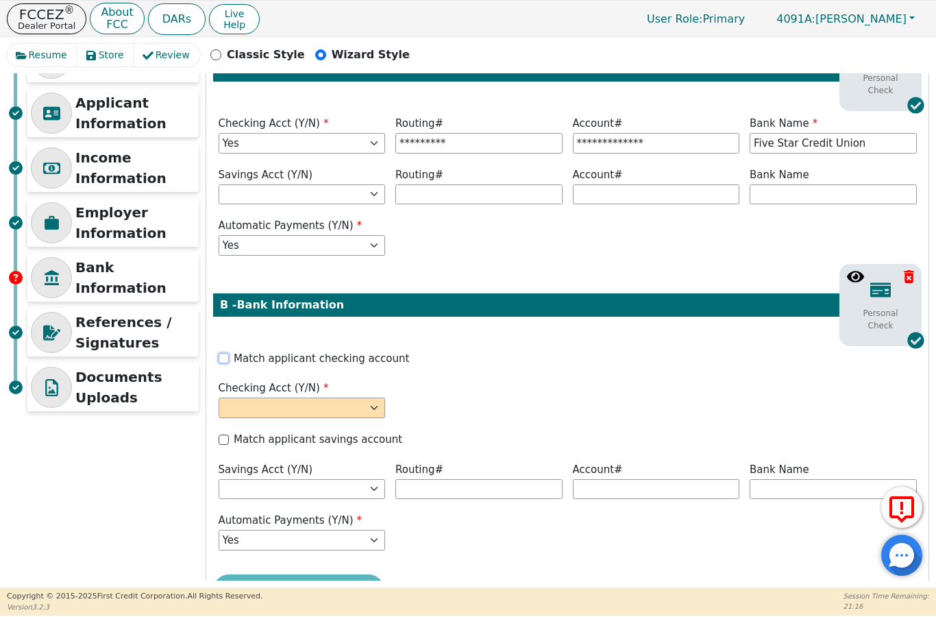
click at [221, 353] on input "Match applicant checking account" at bounding box center [224, 358] width 10 height 10
checkbox input "true"
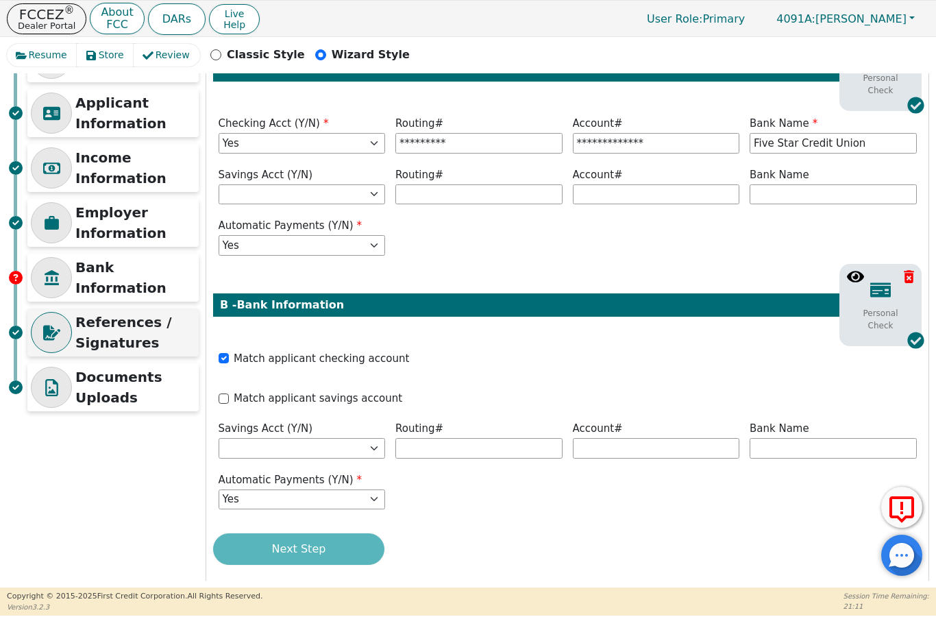
click at [123, 336] on p "References / Signatures" at bounding box center [135, 332] width 120 height 41
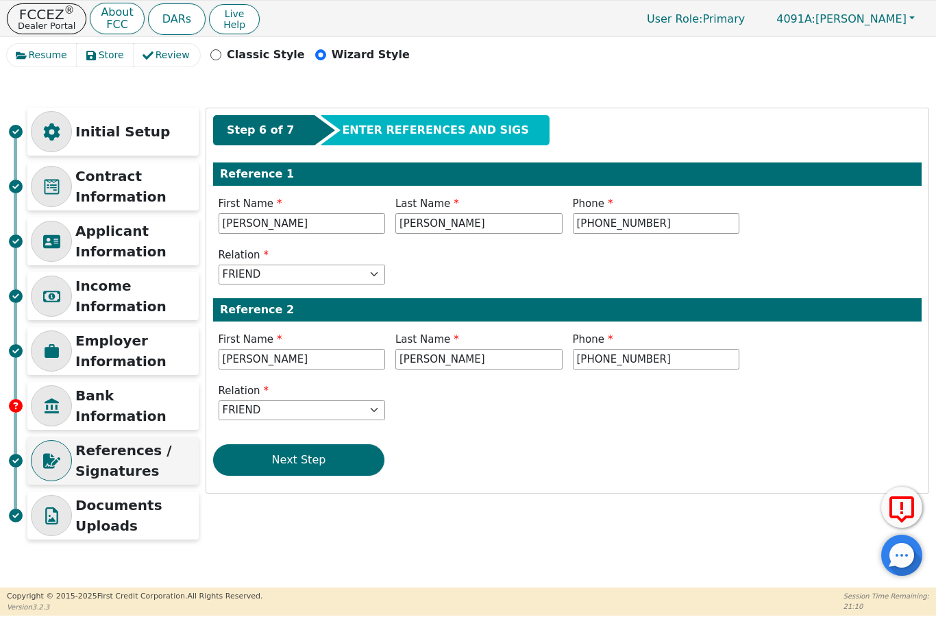
scroll to position [0, 0]
click at [131, 527] on p "Documents Uploads" at bounding box center [135, 515] width 120 height 41
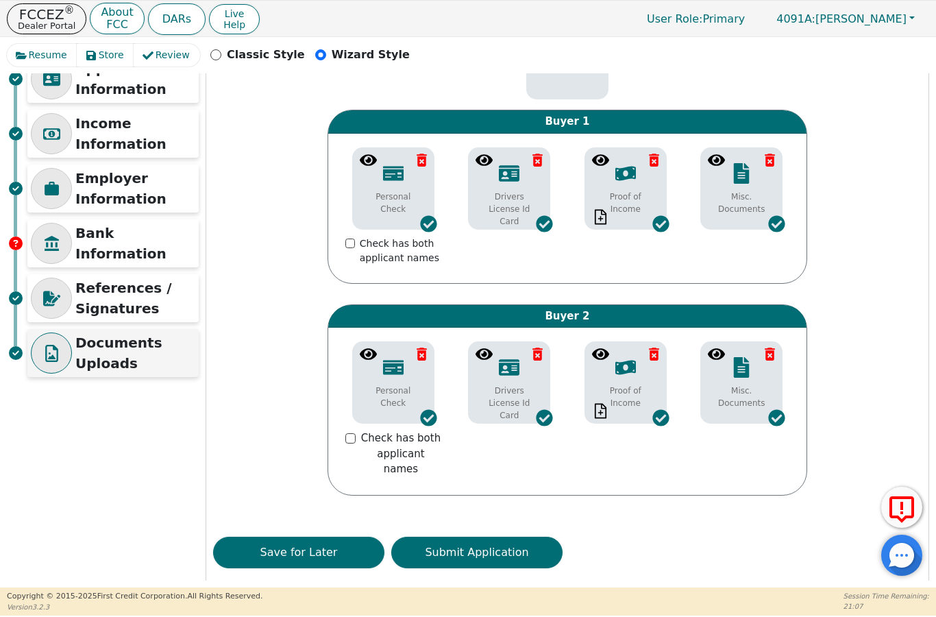
scroll to position [162, 0]
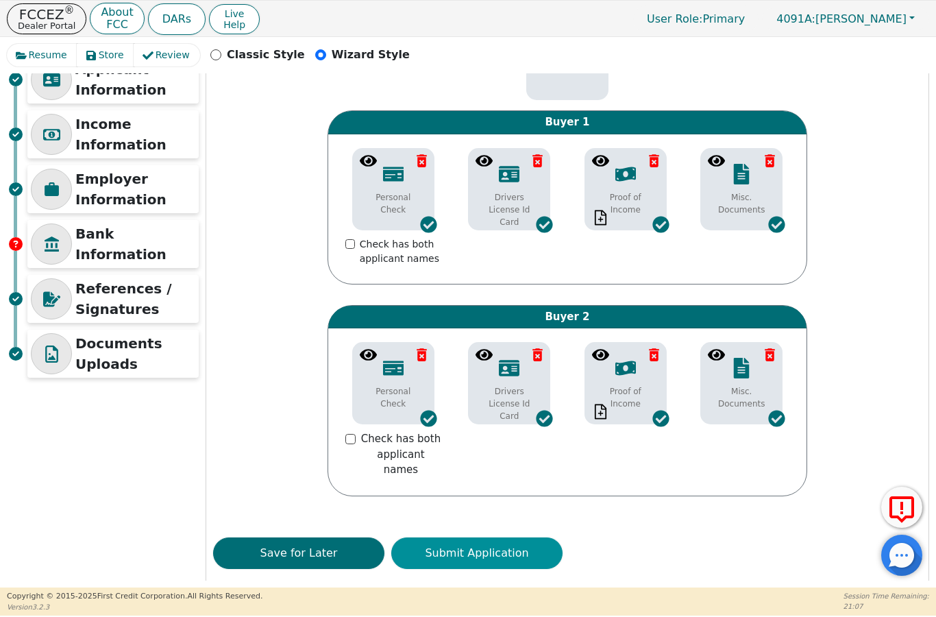
click at [467, 537] on button "Submit Application" at bounding box center [476, 553] width 171 height 32
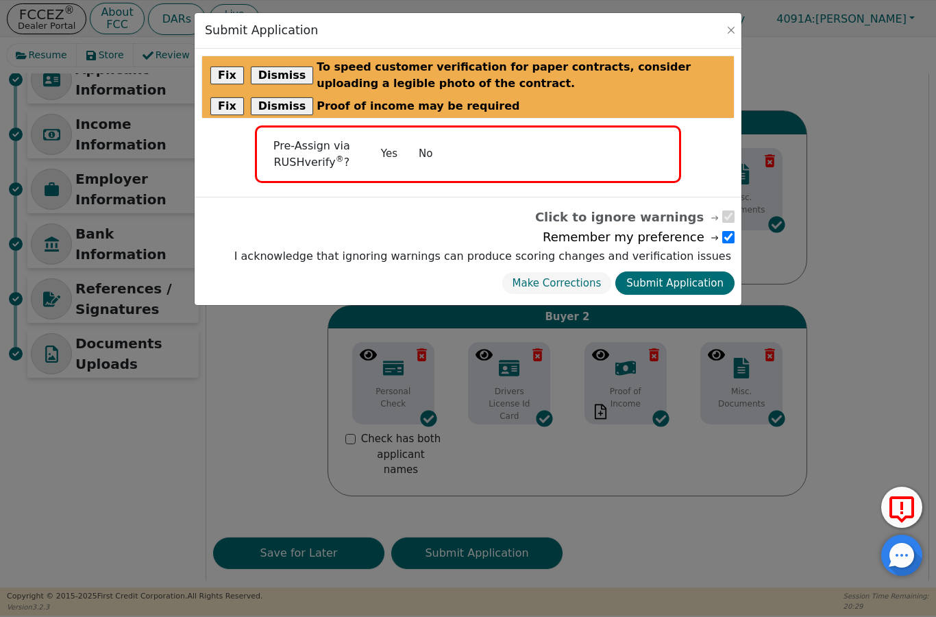
click at [386, 154] on button "Yes" at bounding box center [389, 154] width 38 height 24
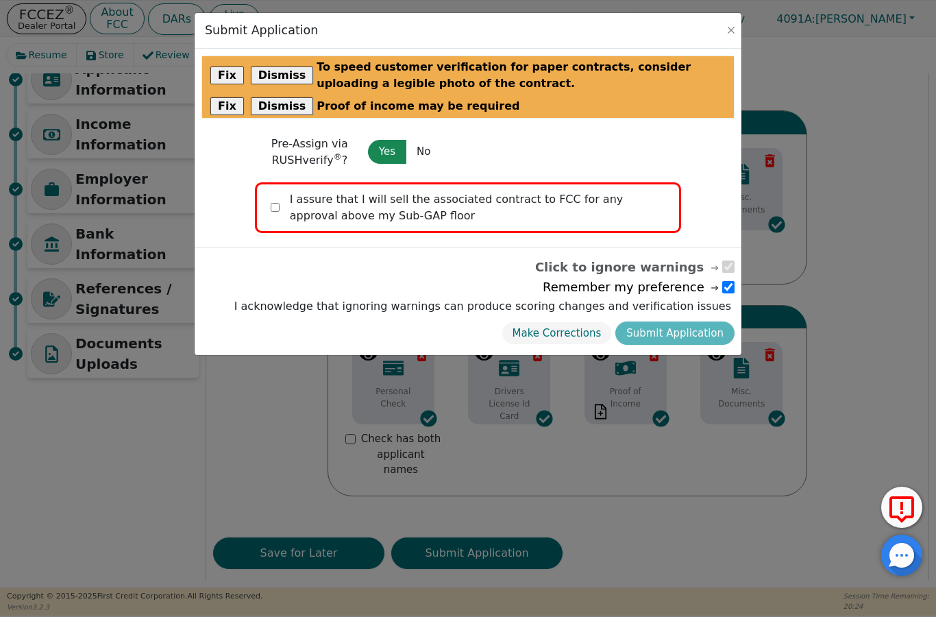
click at [271, 204] on input "checkbox" at bounding box center [275, 207] width 9 height 9
checkbox input "true"
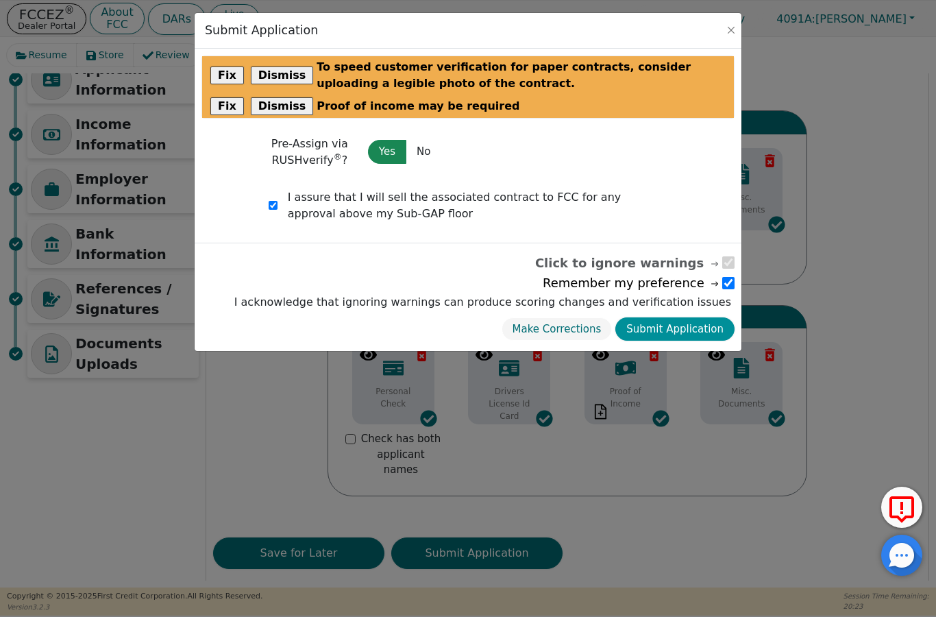
click at [667, 321] on button "Submit Application" at bounding box center [674, 329] width 119 height 24
